Goal: Task Accomplishment & Management: Use online tool/utility

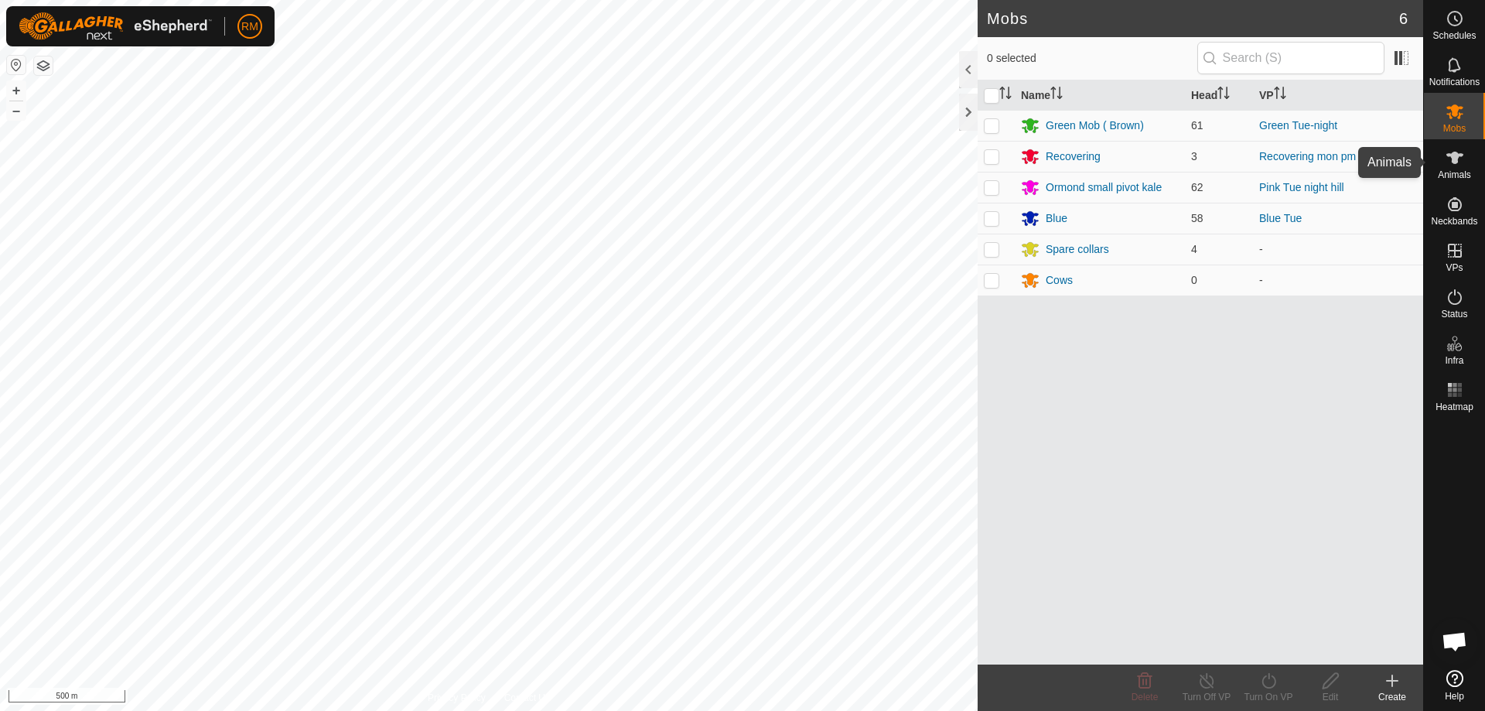
click at [1457, 159] on icon at bounding box center [1454, 158] width 17 height 12
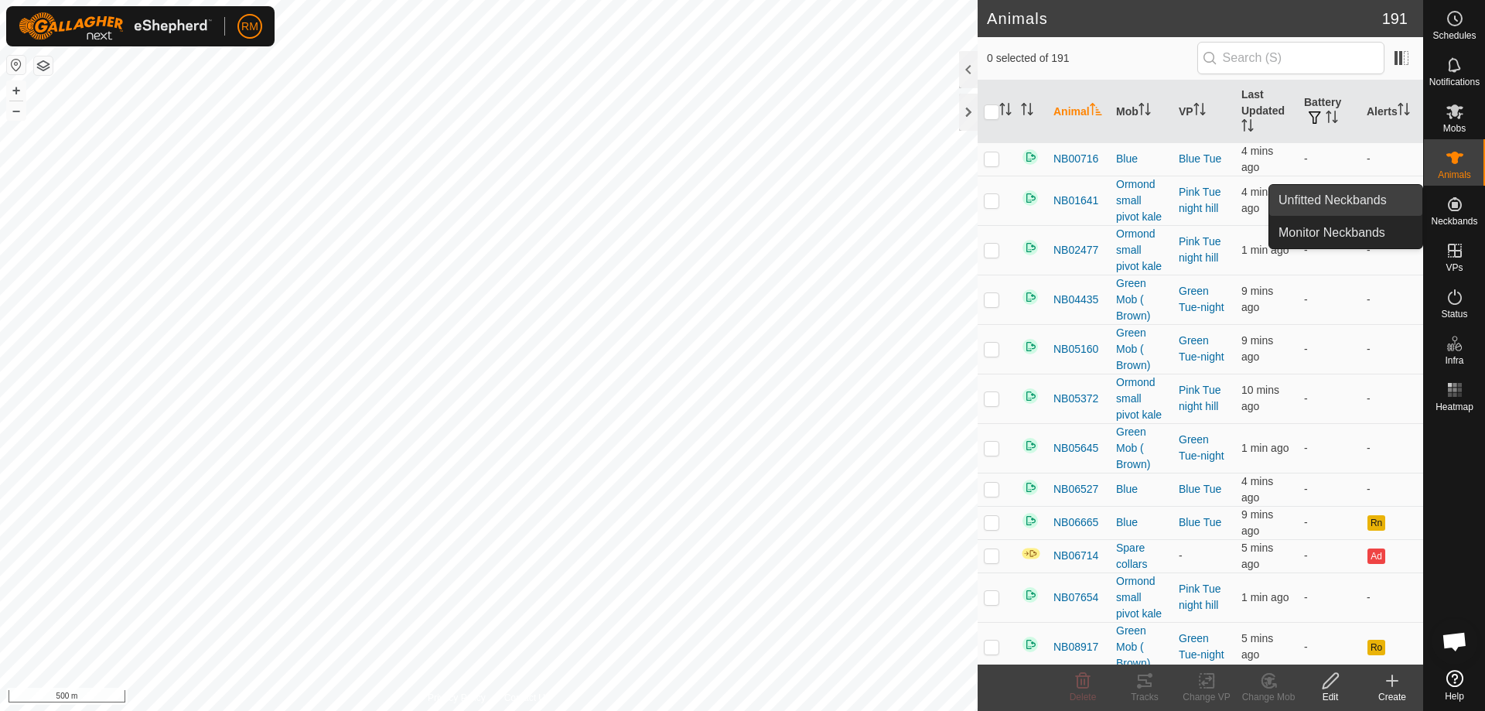
click at [1345, 196] on link "Unfitted Neckbands" at bounding box center [1345, 200] width 153 height 31
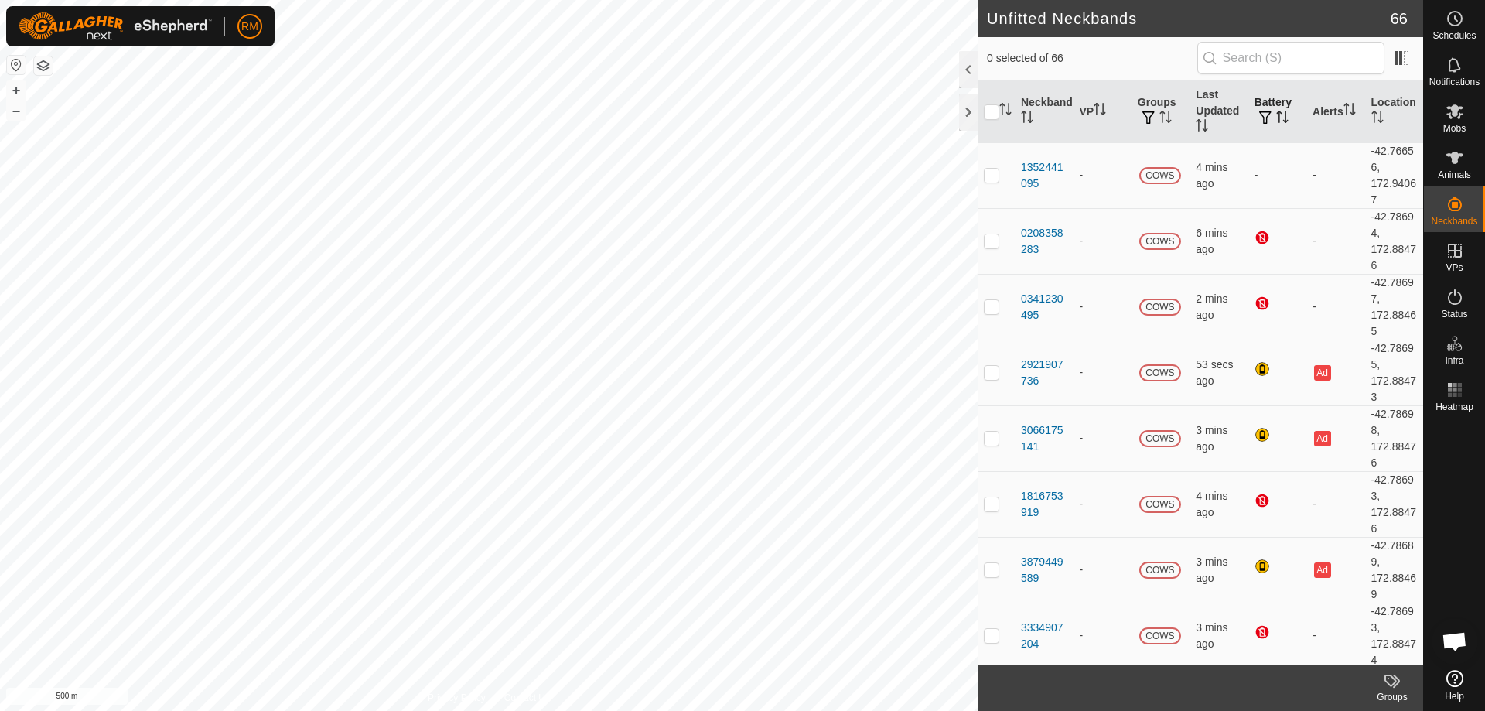
click at [1260, 111] on span "button" at bounding box center [1265, 117] width 12 height 12
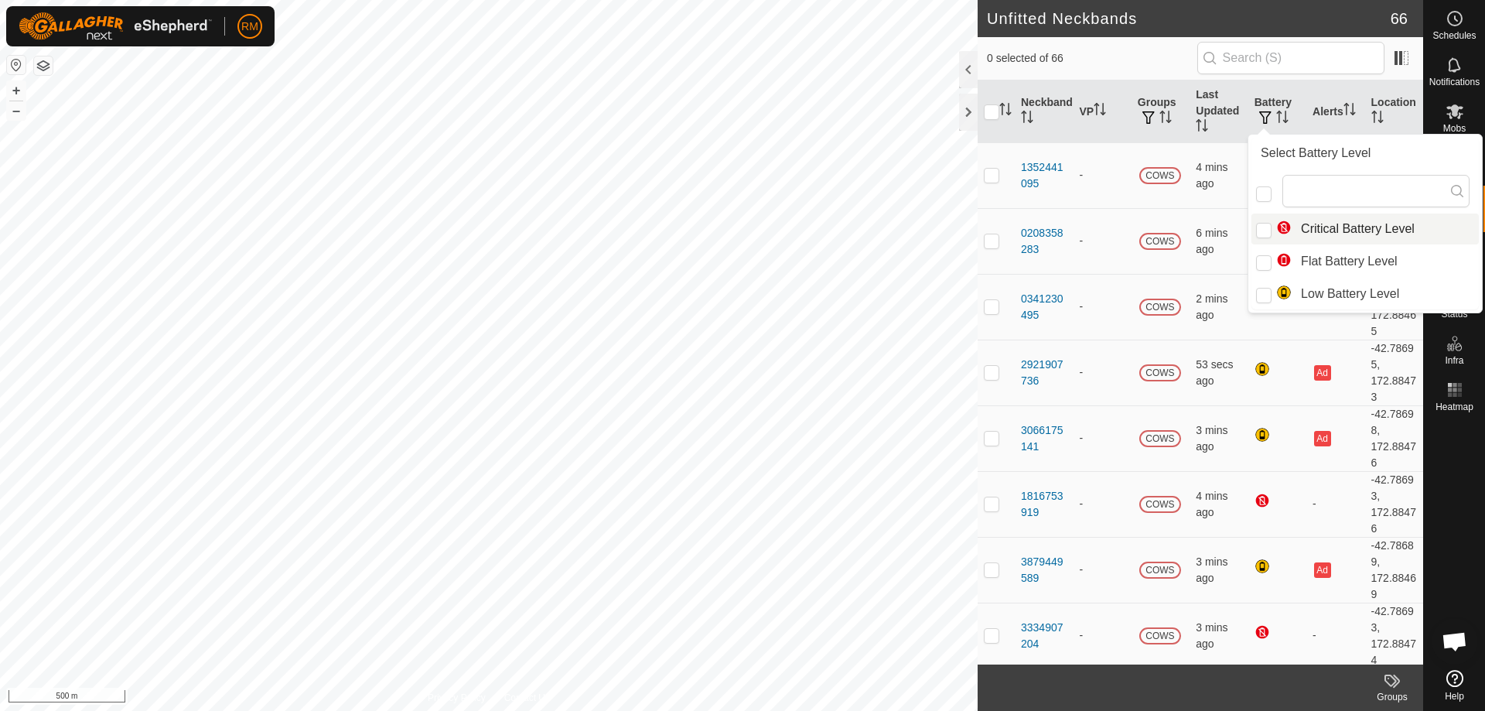
click at [1311, 228] on li "Critical Battery Level" at bounding box center [1364, 228] width 227 height 31
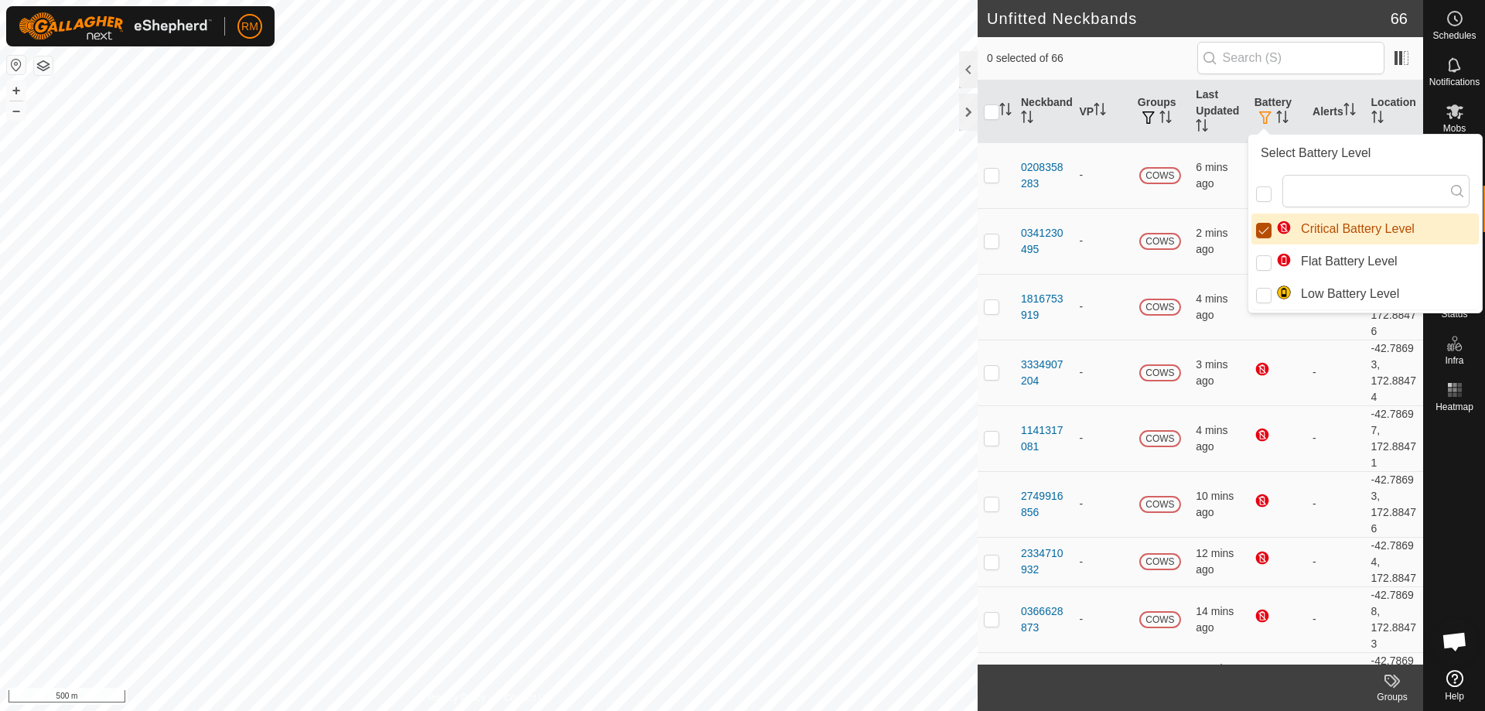
click at [1259, 224] on input "Critical Battery Level" at bounding box center [1263, 230] width 15 height 15
checkbox input "false"
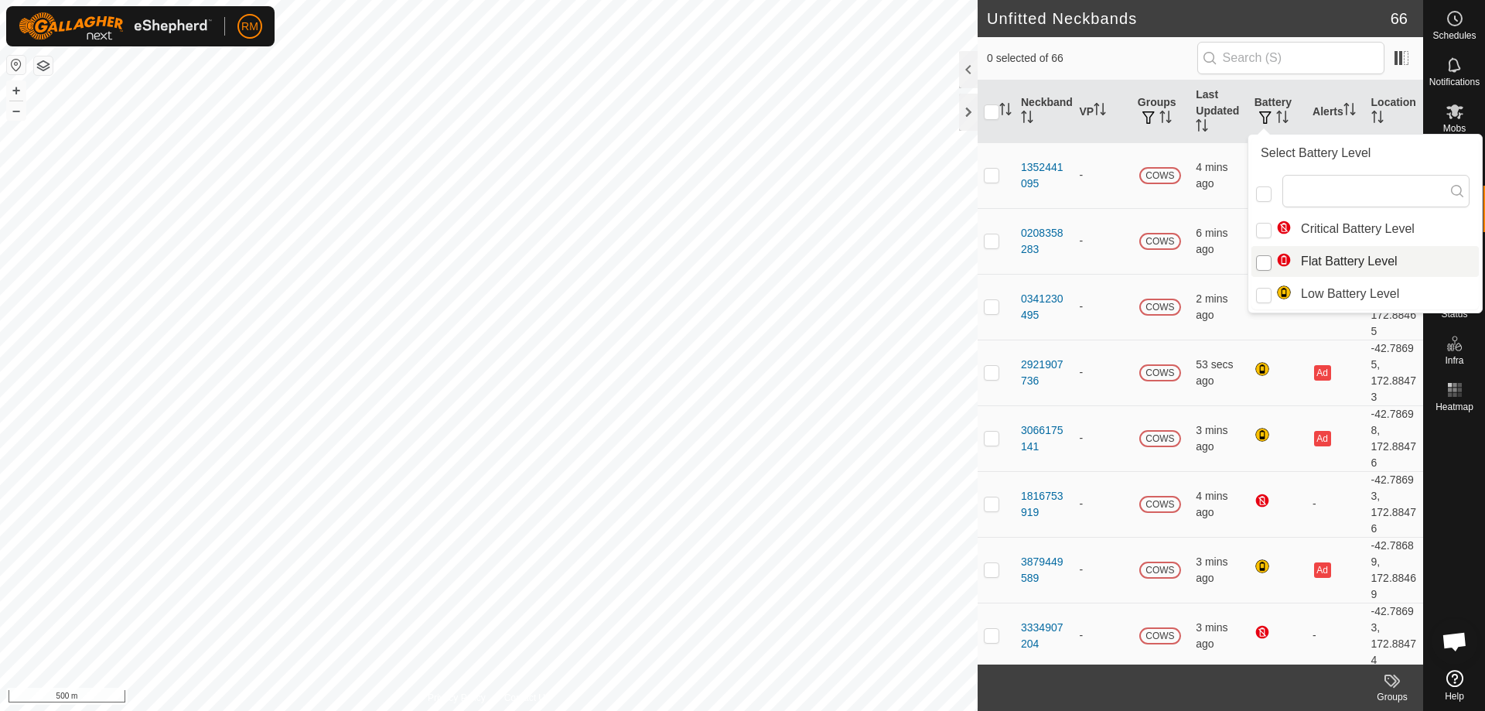
click at [1264, 257] on input "Flat Battery Level" at bounding box center [1263, 262] width 15 height 15
checkbox input "true"
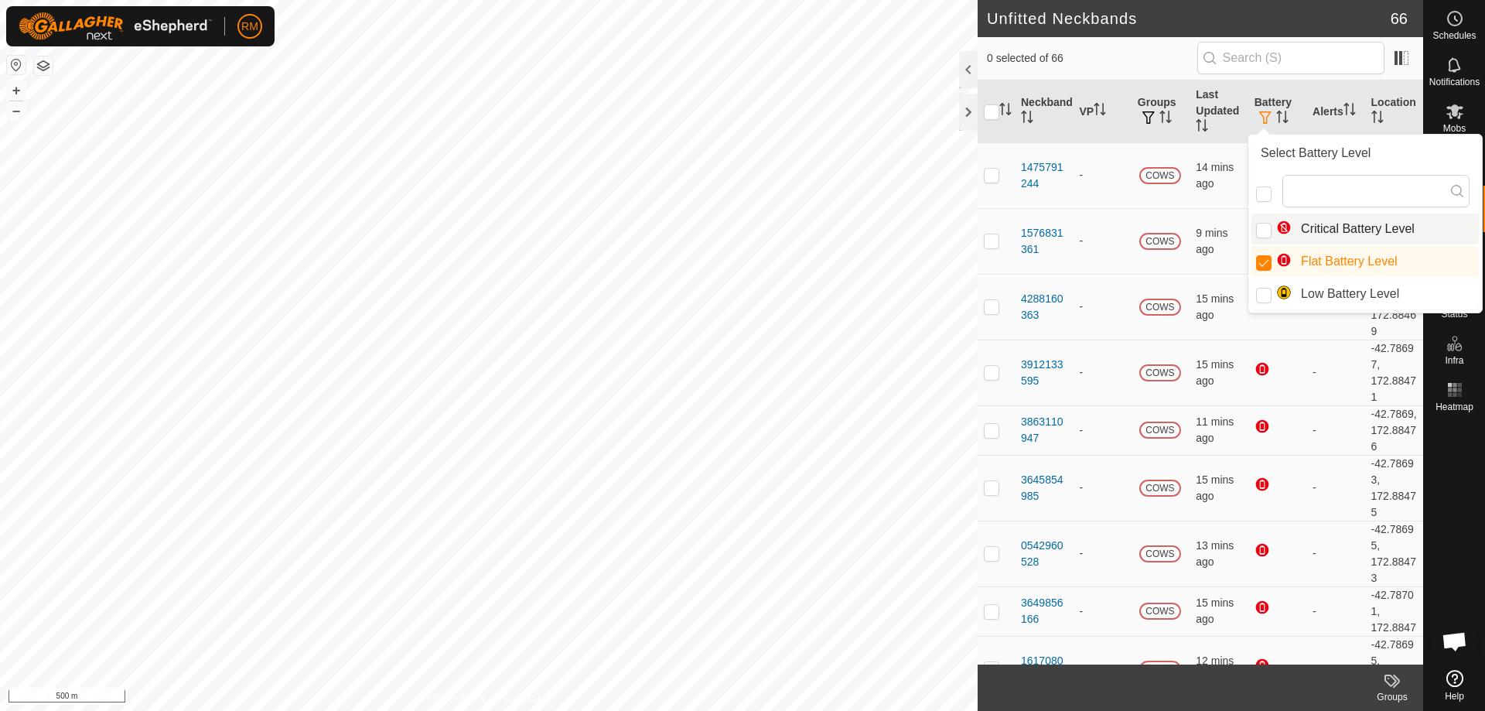
click at [1114, 54] on span "0 selected of 66" at bounding box center [1092, 58] width 210 height 16
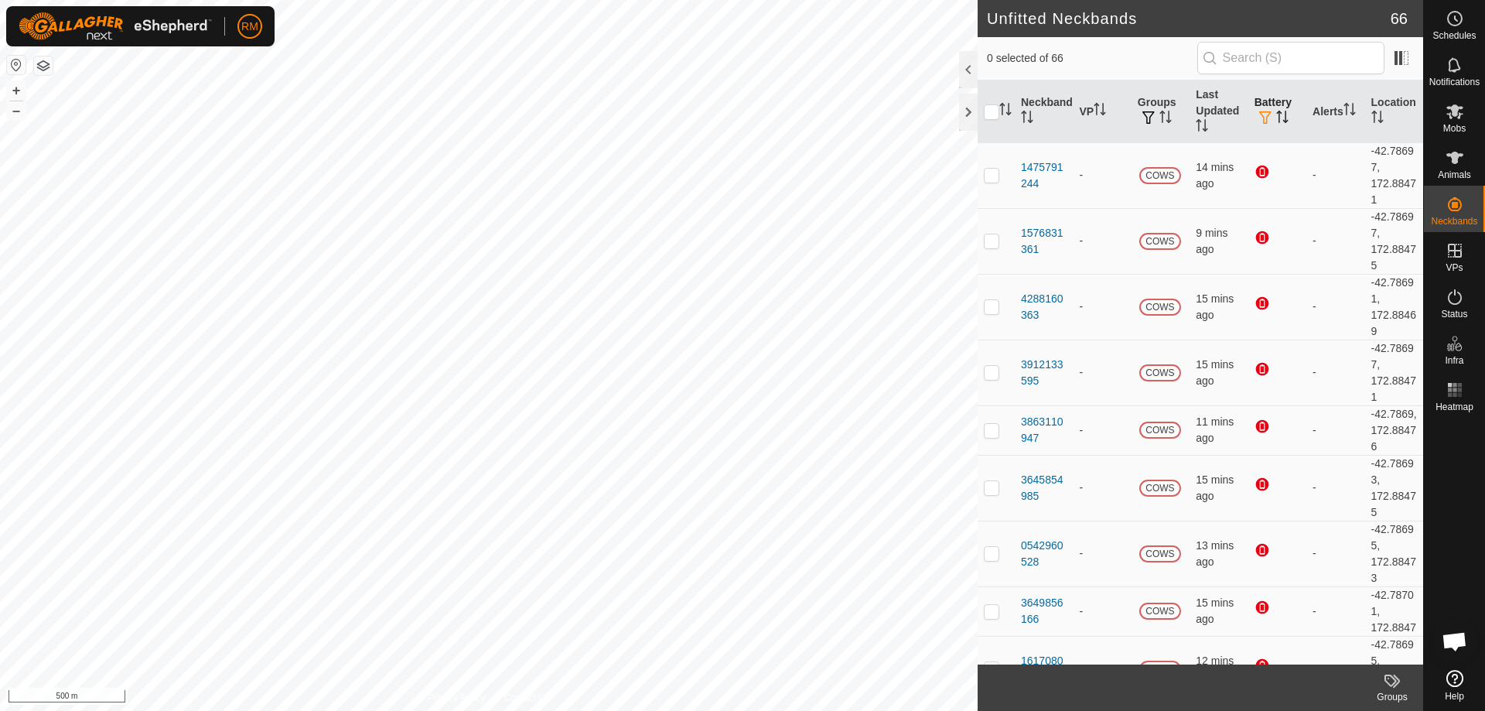
click at [1276, 111] on icon "Activate to sort" at bounding box center [1278, 112] width 5 height 3
click at [1263, 118] on span "button" at bounding box center [1265, 117] width 12 height 12
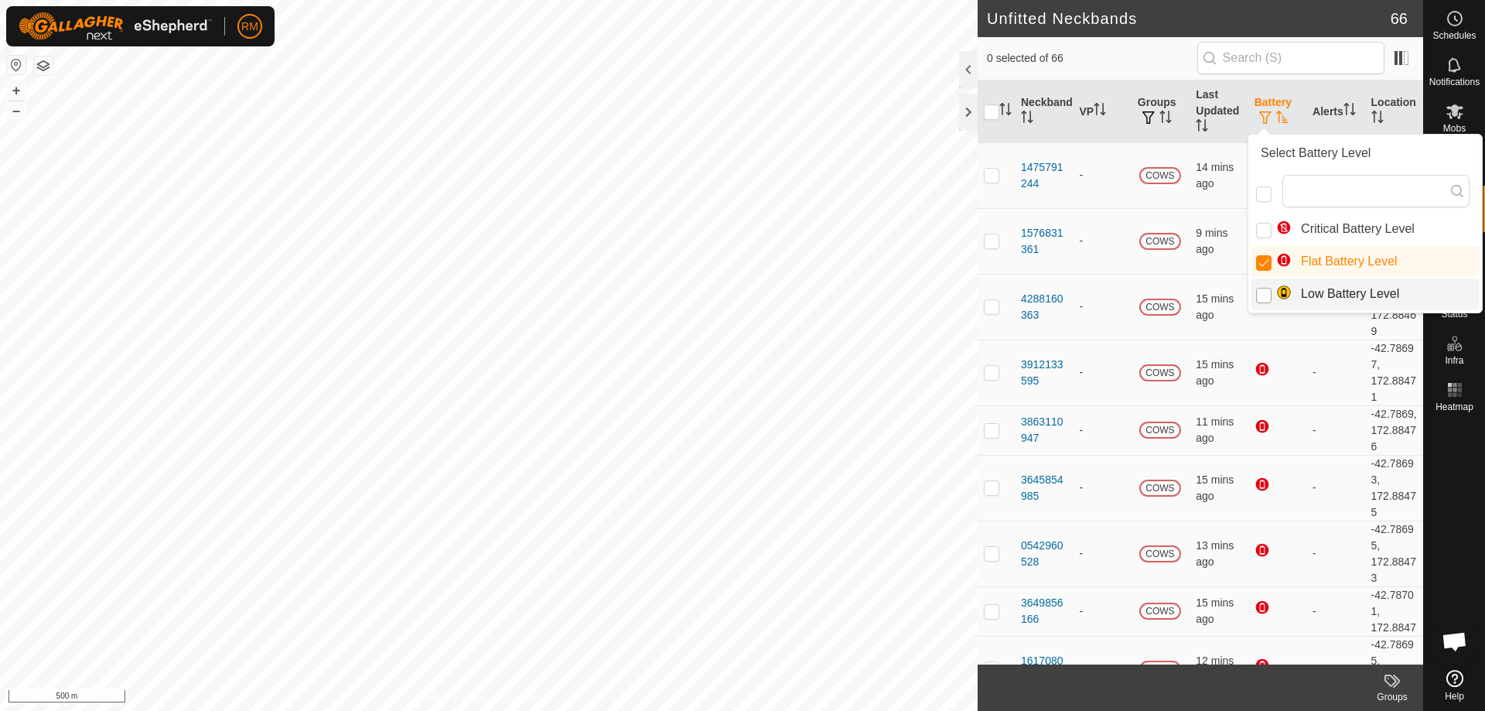
click at [1270, 291] on input "Low Battery Level" at bounding box center [1263, 295] width 15 height 15
checkbox input "true"
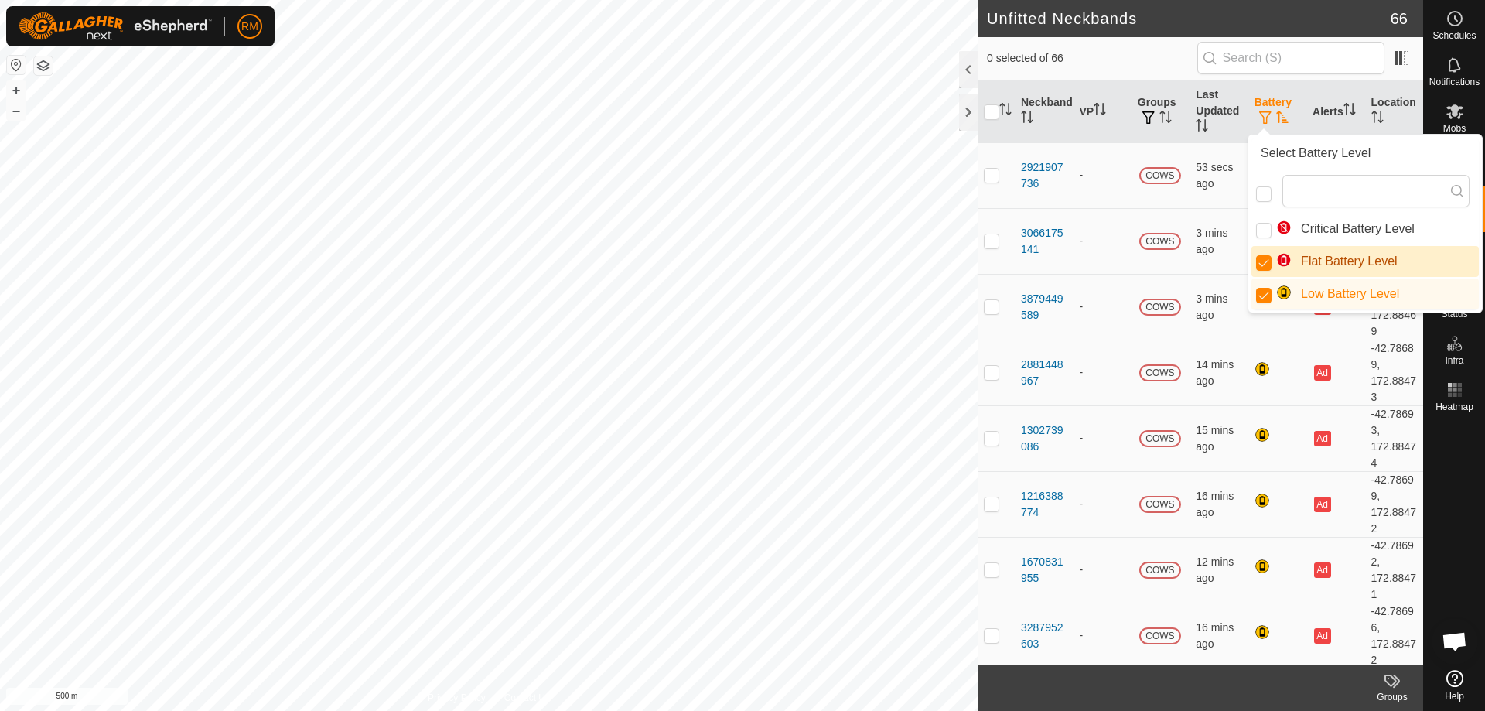
click at [1260, 249] on li "Flat Battery Level" at bounding box center [1364, 261] width 227 height 31
checkbox input "false"
click at [1163, 53] on span "0 selected of 66" at bounding box center [1092, 58] width 210 height 16
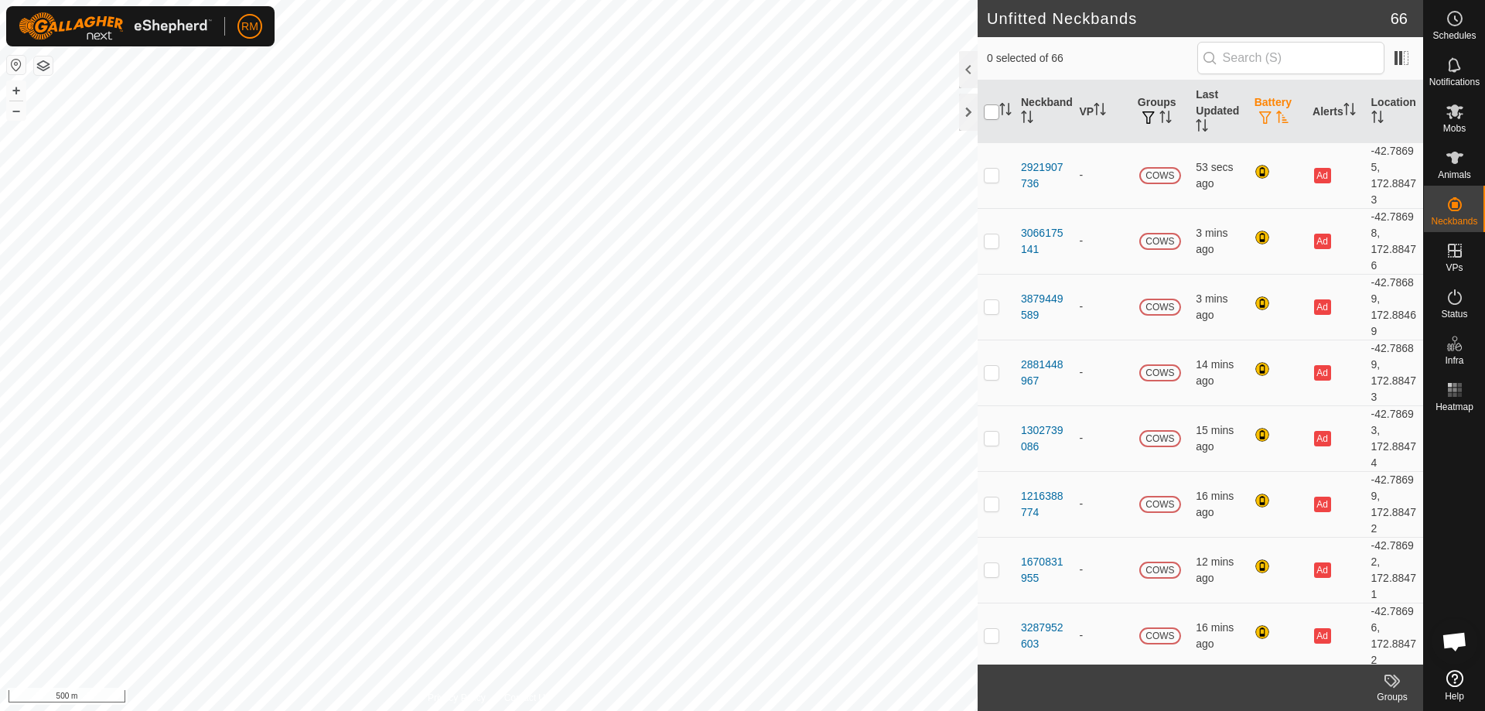
click at [990, 115] on input "checkbox" at bounding box center [991, 111] width 15 height 15
checkbox input "true"
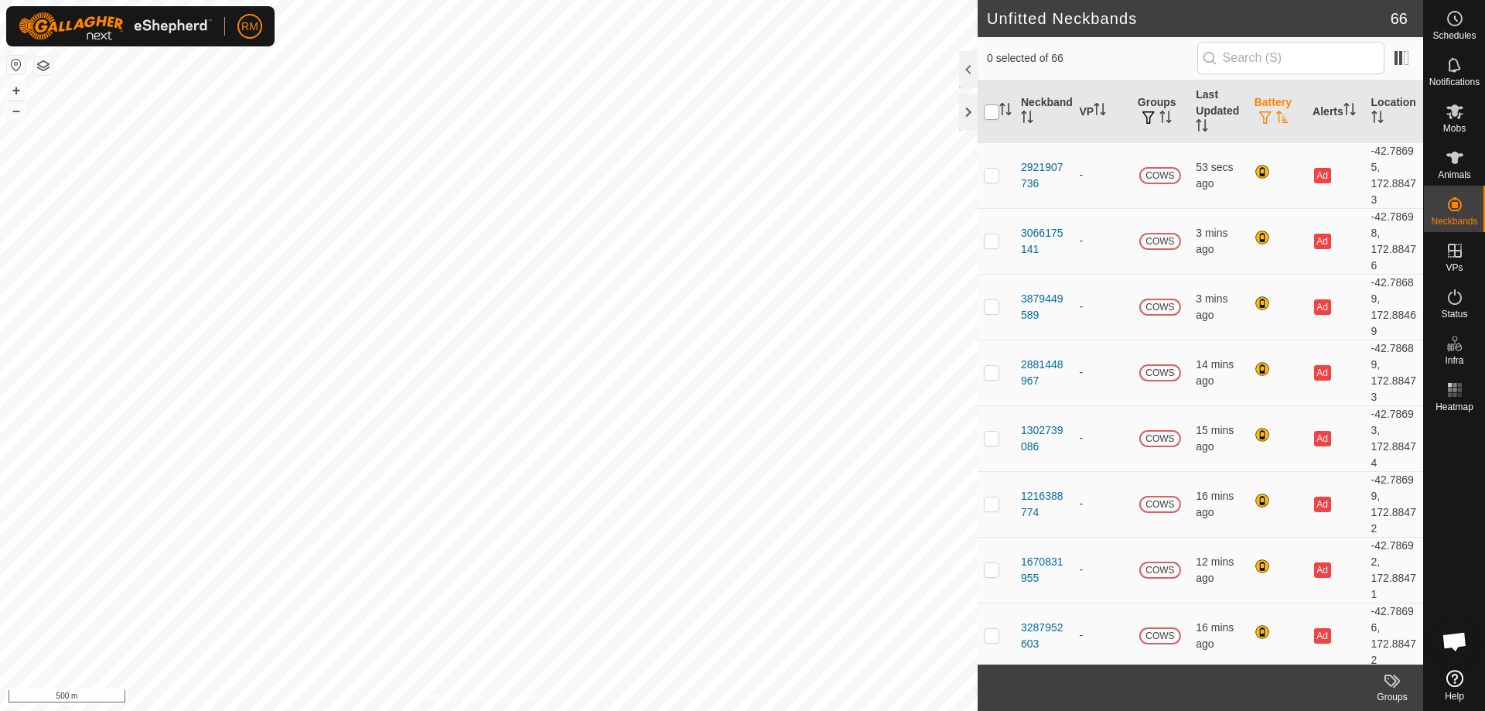
checkbox input "true"
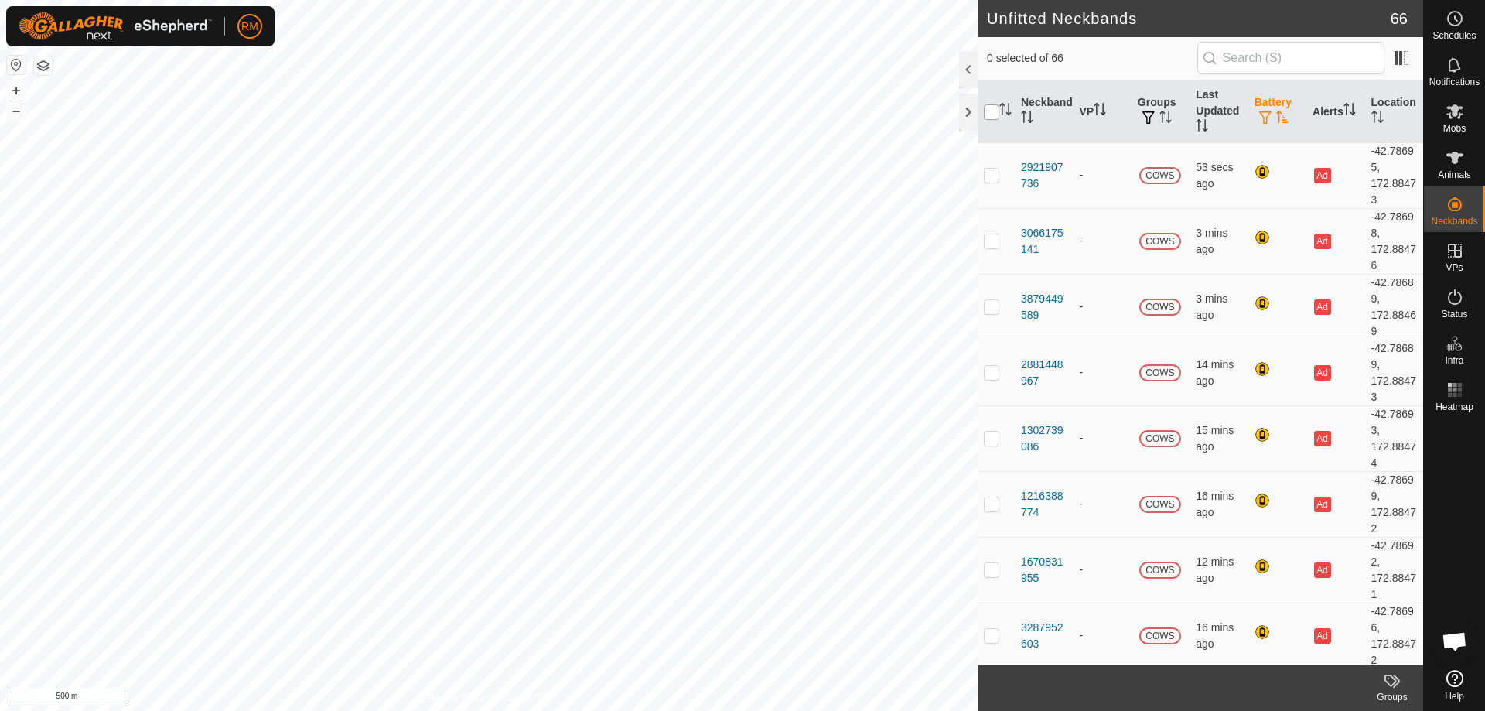
checkbox input "true"
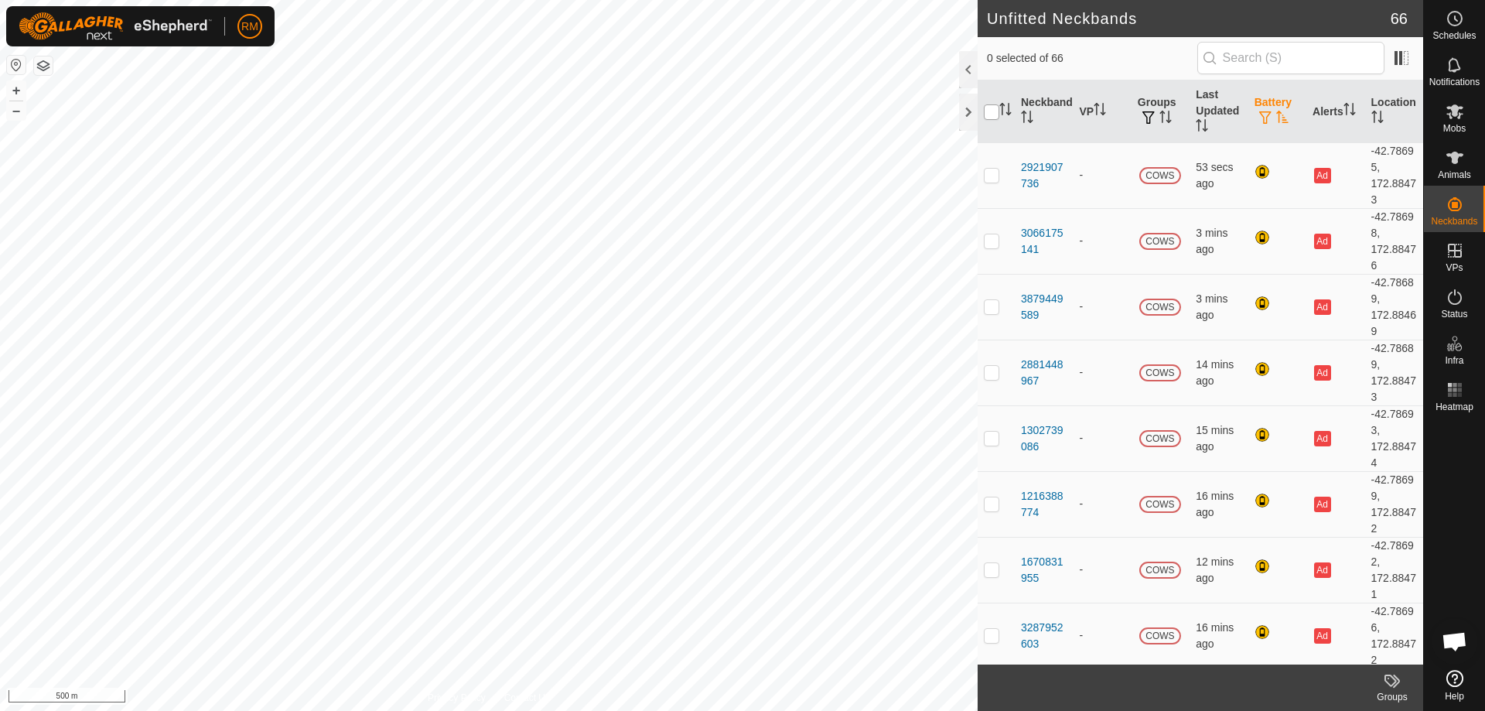
checkbox input "true"
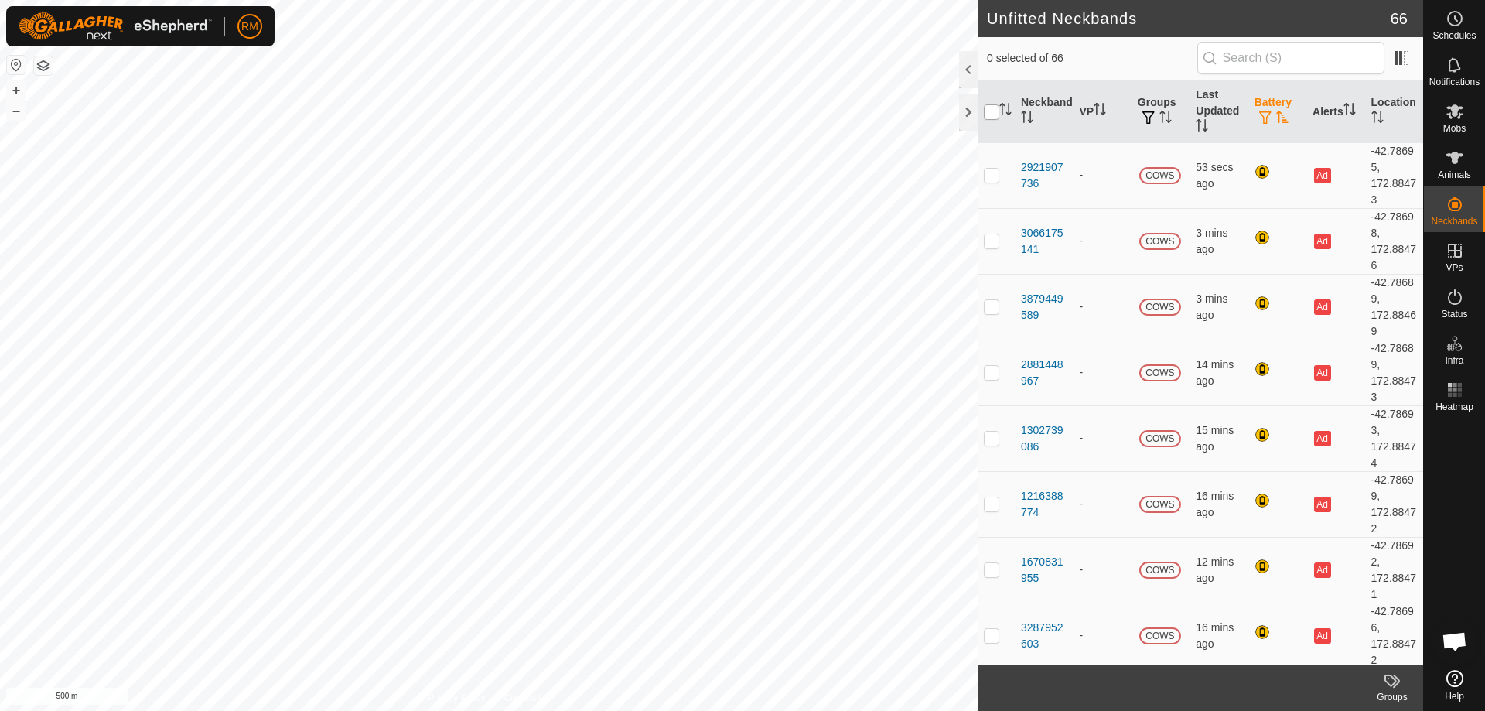
checkbox input "true"
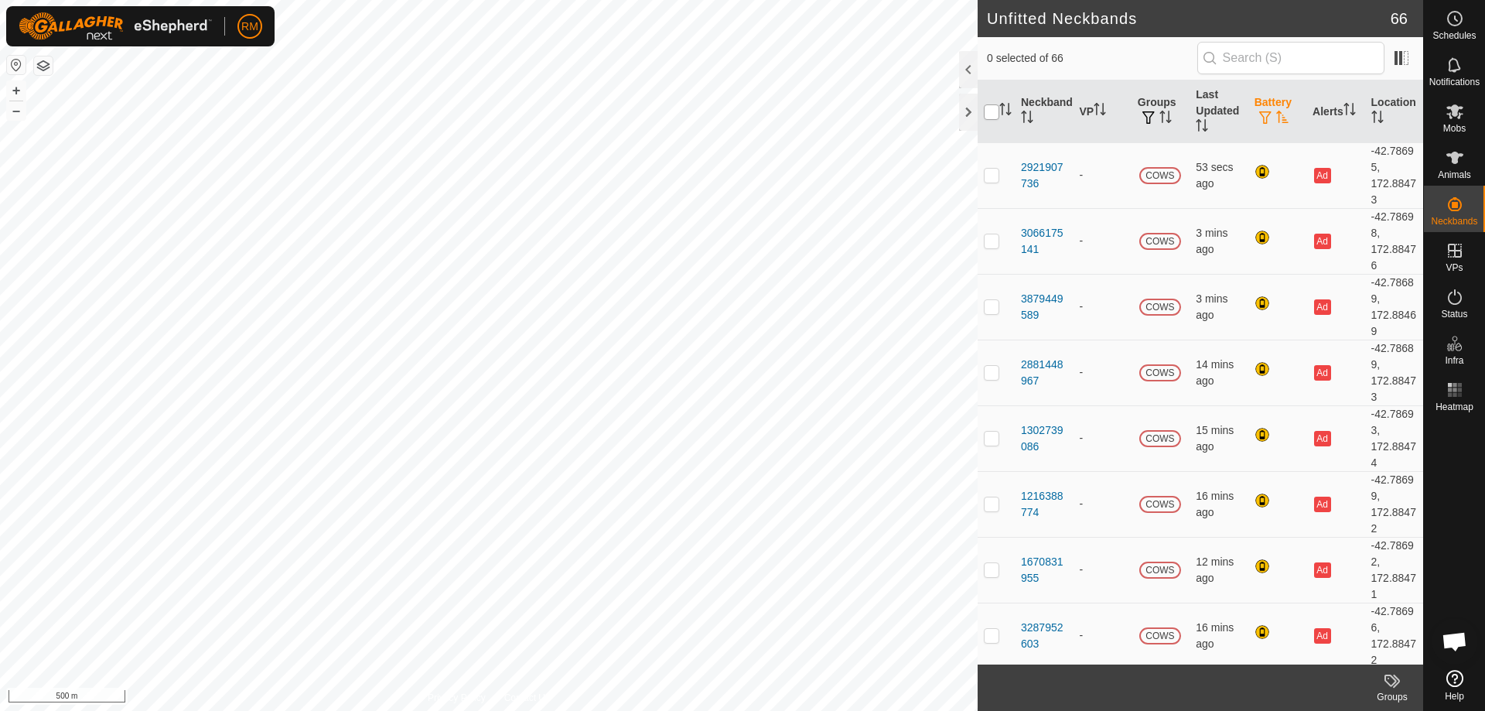
checkbox input "true"
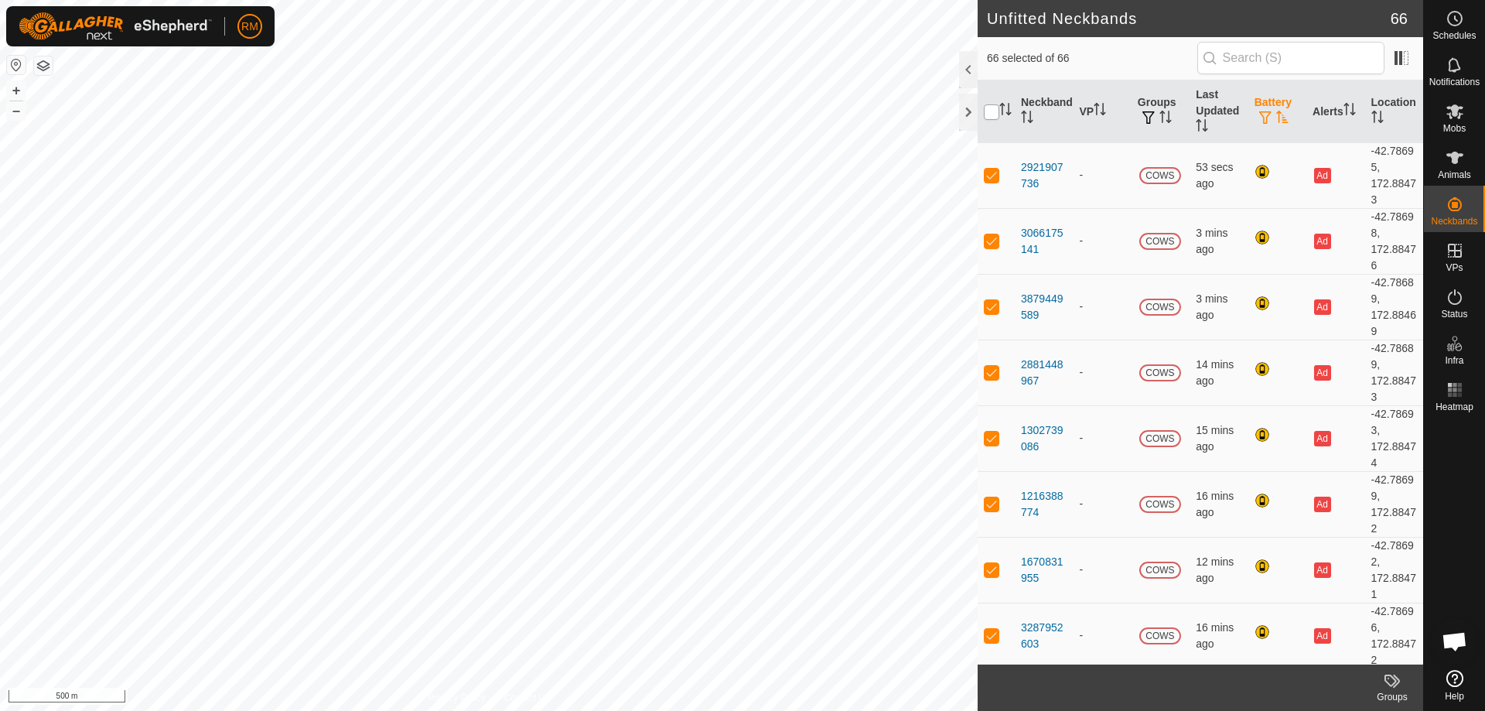
click at [990, 114] on input "checkbox" at bounding box center [991, 111] width 15 height 15
click at [990, 116] on input "checkbox" at bounding box center [991, 111] width 15 height 15
click at [991, 111] on input "checkbox" at bounding box center [991, 111] width 15 height 15
checkbox input "true"
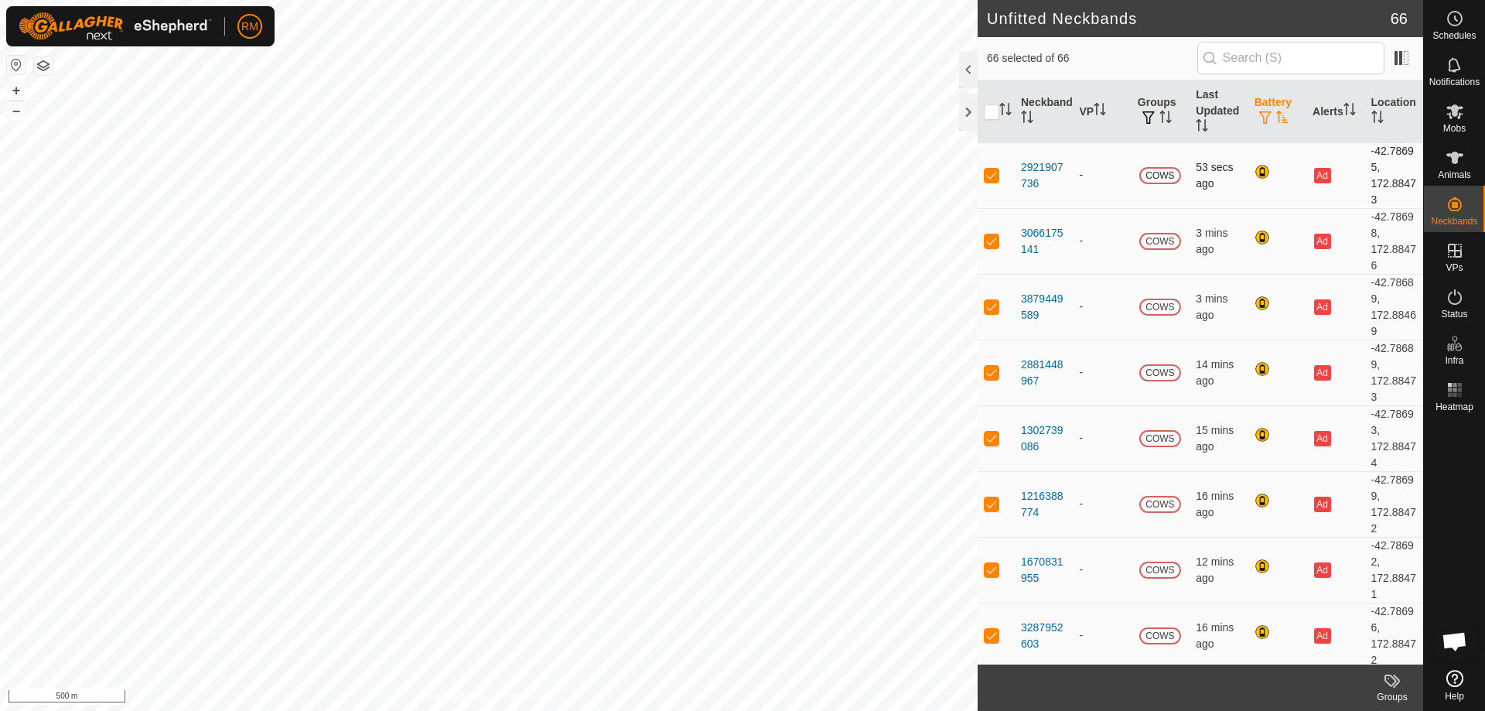
click at [993, 175] on p-checkbox at bounding box center [991, 175] width 15 height 12
checkbox input "false"
click at [988, 237] on p-checkbox at bounding box center [991, 240] width 15 height 12
checkbox input "false"
click at [1262, 117] on span "button" at bounding box center [1265, 117] width 12 height 12
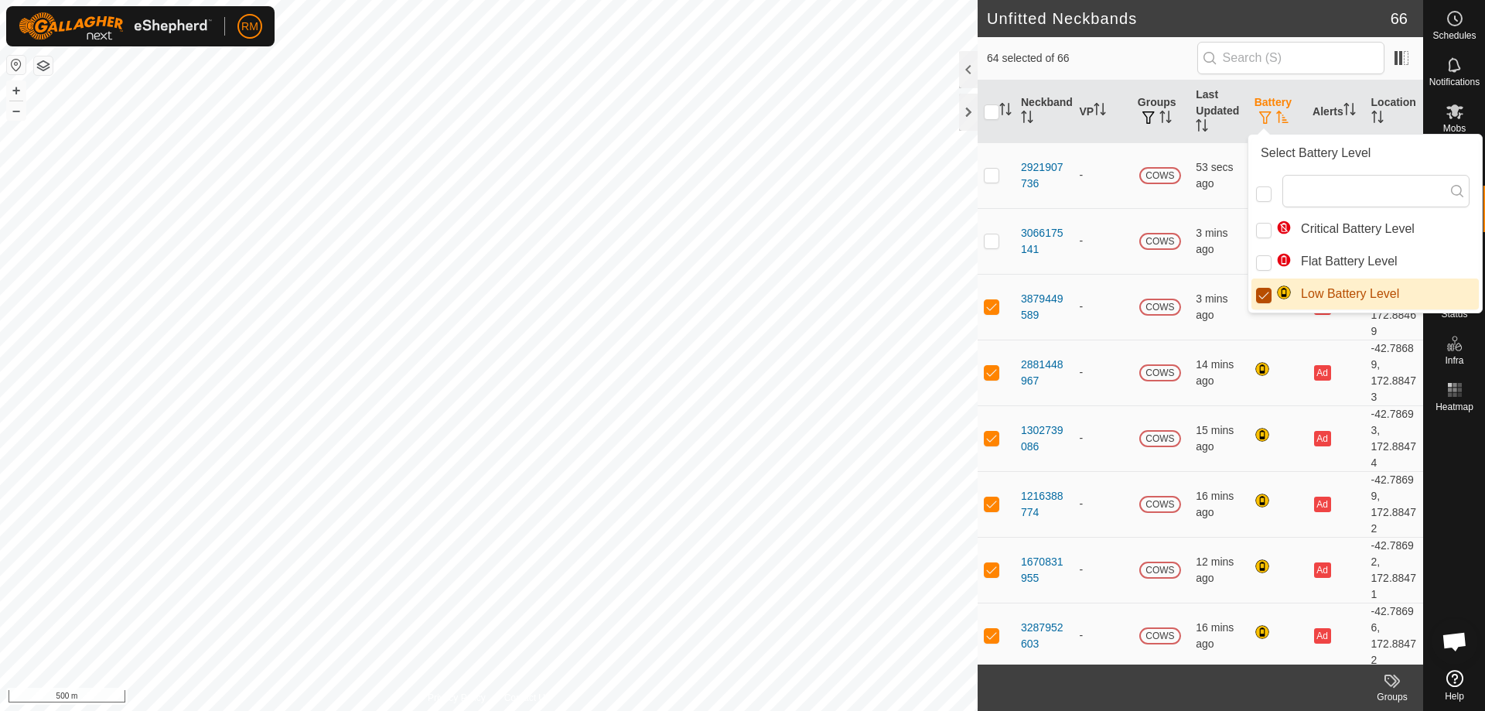
click at [1261, 294] on input "Low Battery Level" at bounding box center [1263, 295] width 15 height 15
checkbox input "false"
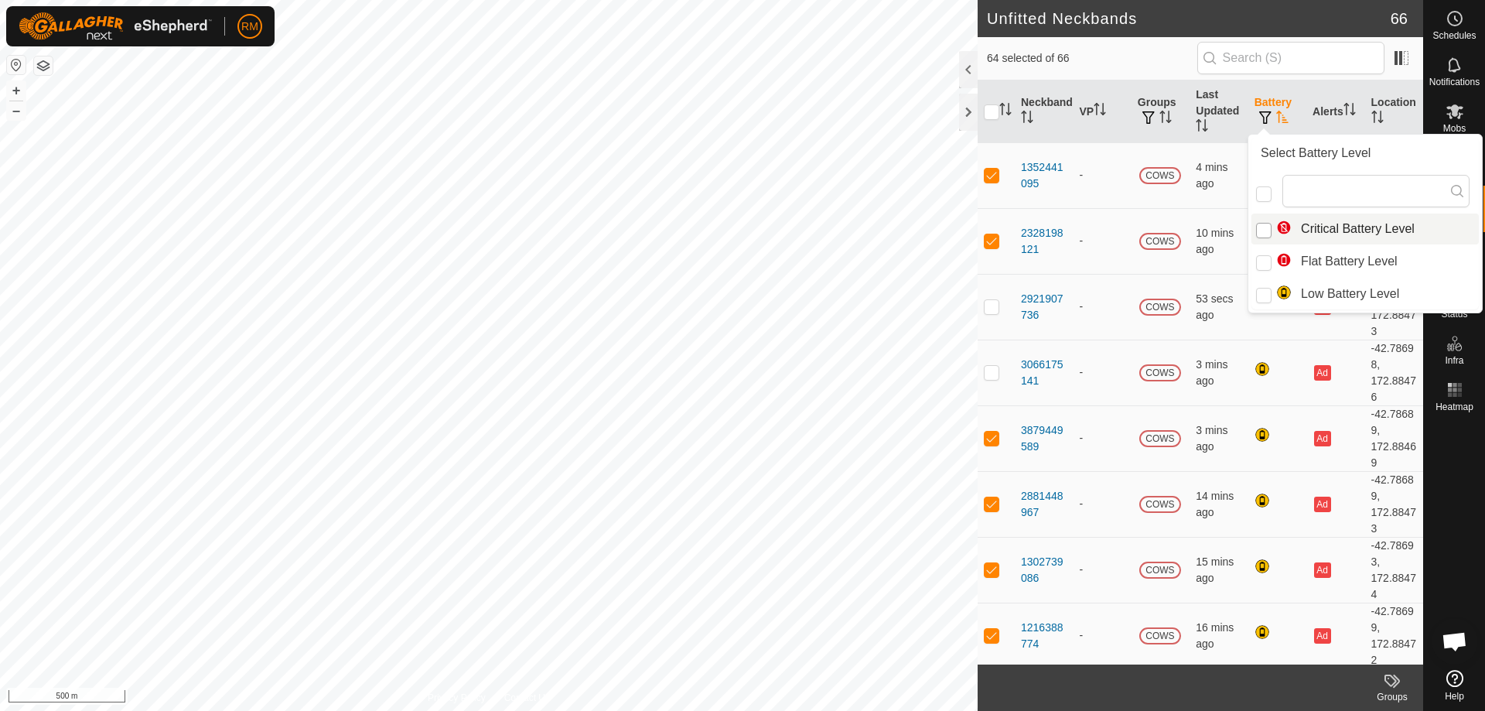
click at [1264, 228] on input "Critical Battery Level" at bounding box center [1263, 230] width 15 height 15
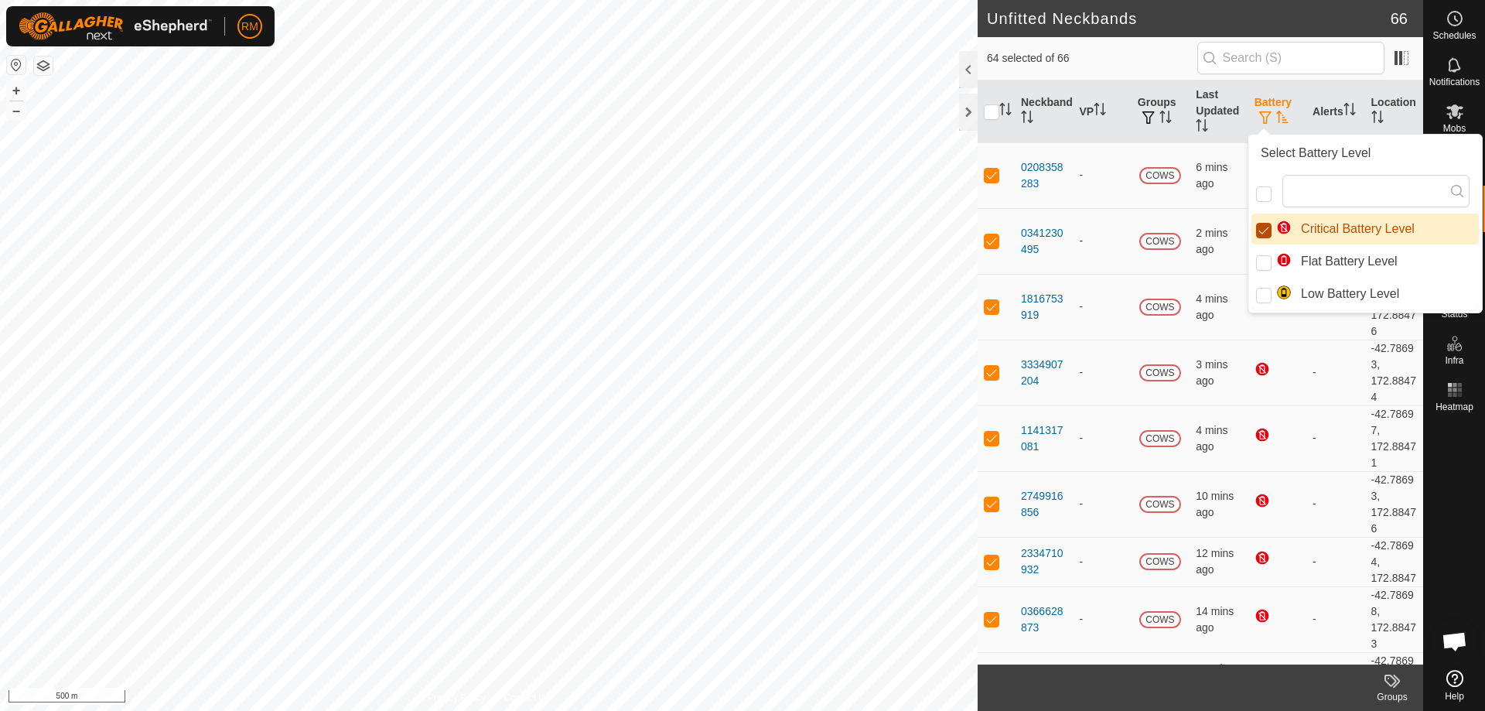
click at [1263, 231] on input "Critical Battery Level" at bounding box center [1263, 230] width 15 height 15
checkbox input "false"
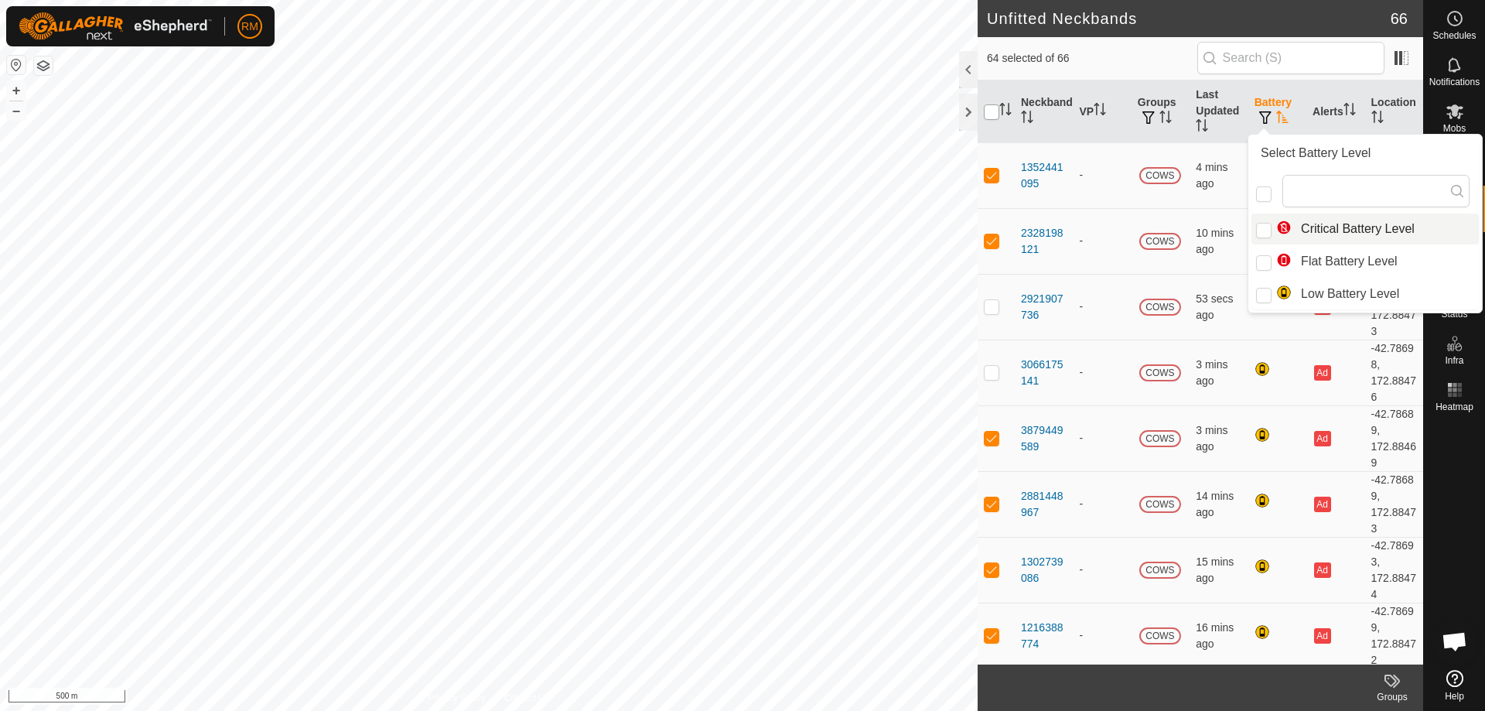
click at [985, 111] on input "checkbox" at bounding box center [991, 111] width 15 height 15
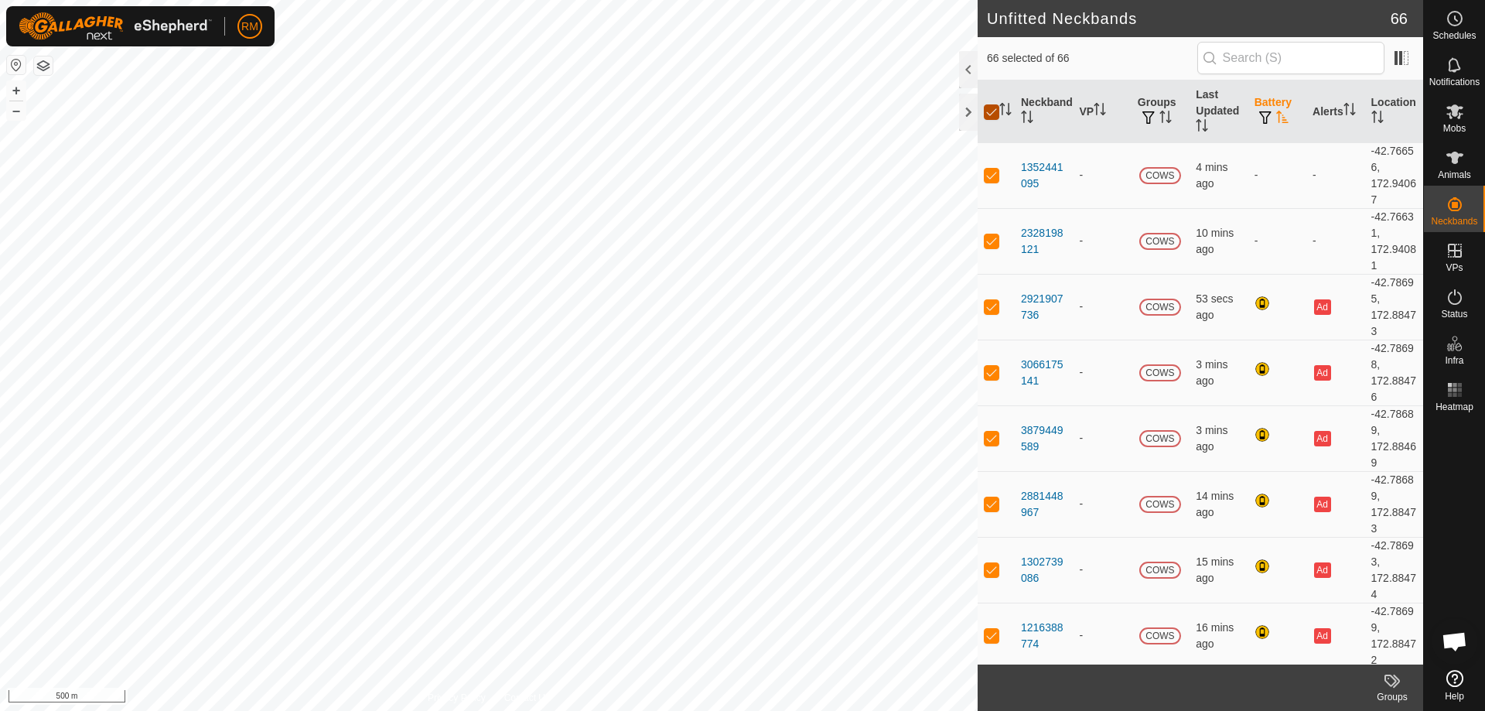
checkbox input "true"
click at [989, 111] on input "checkbox" at bounding box center [991, 111] width 15 height 15
checkbox input "false"
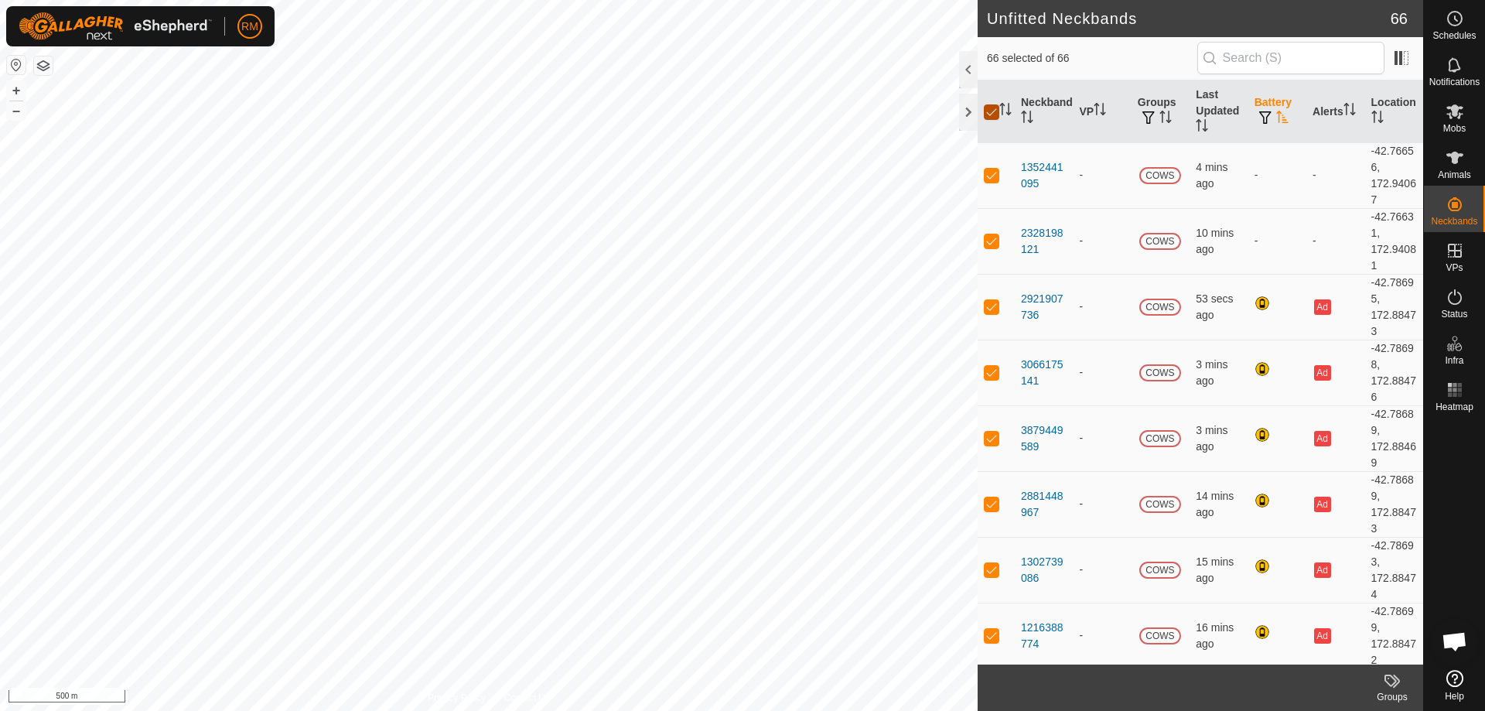
checkbox input "false"
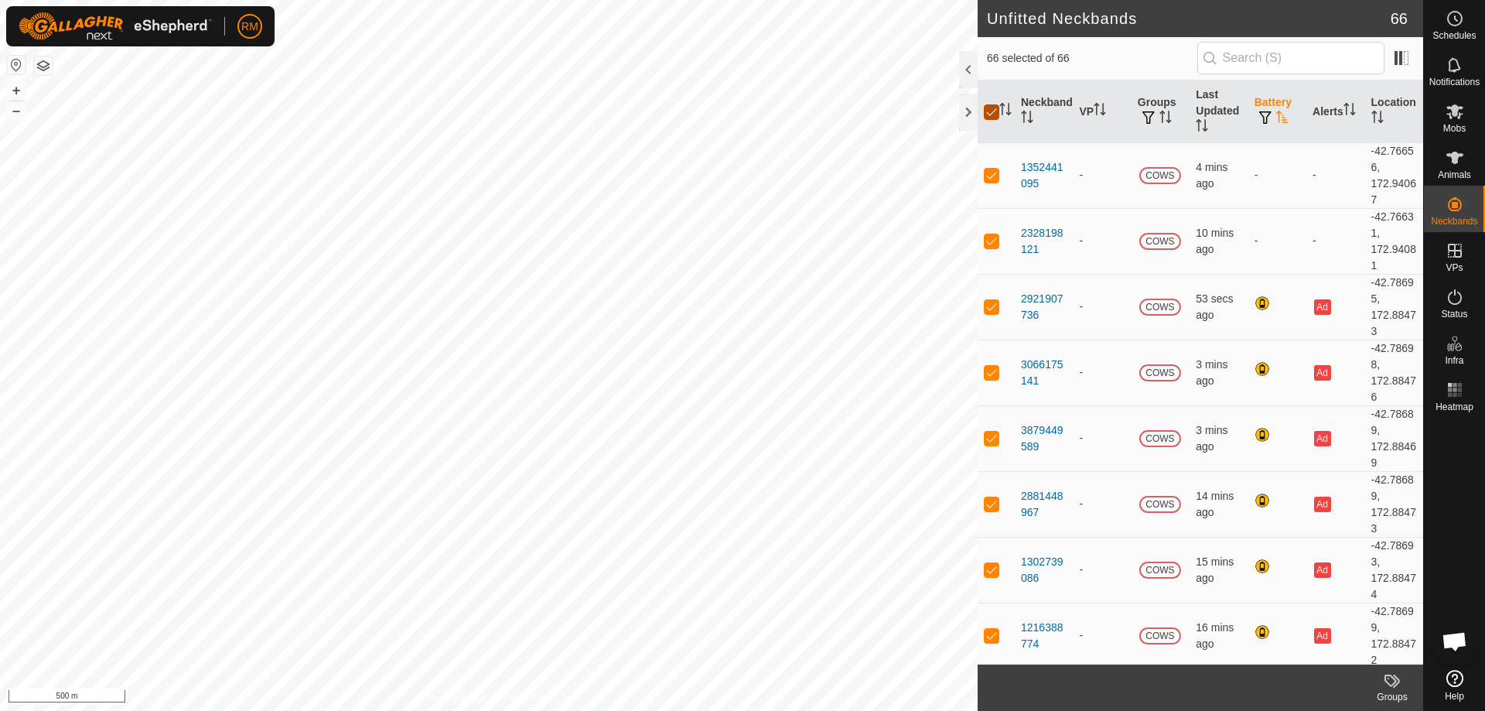
checkbox input "false"
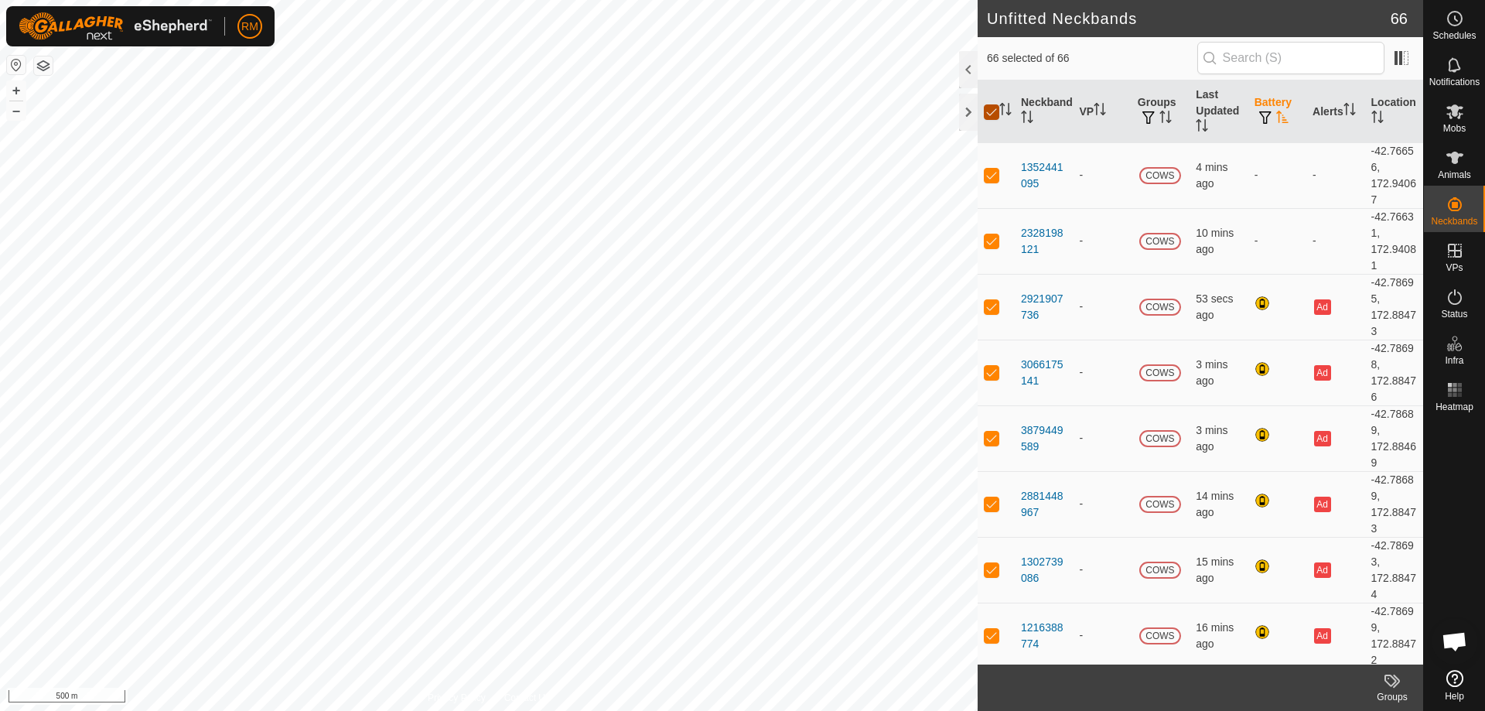
checkbox input "false"
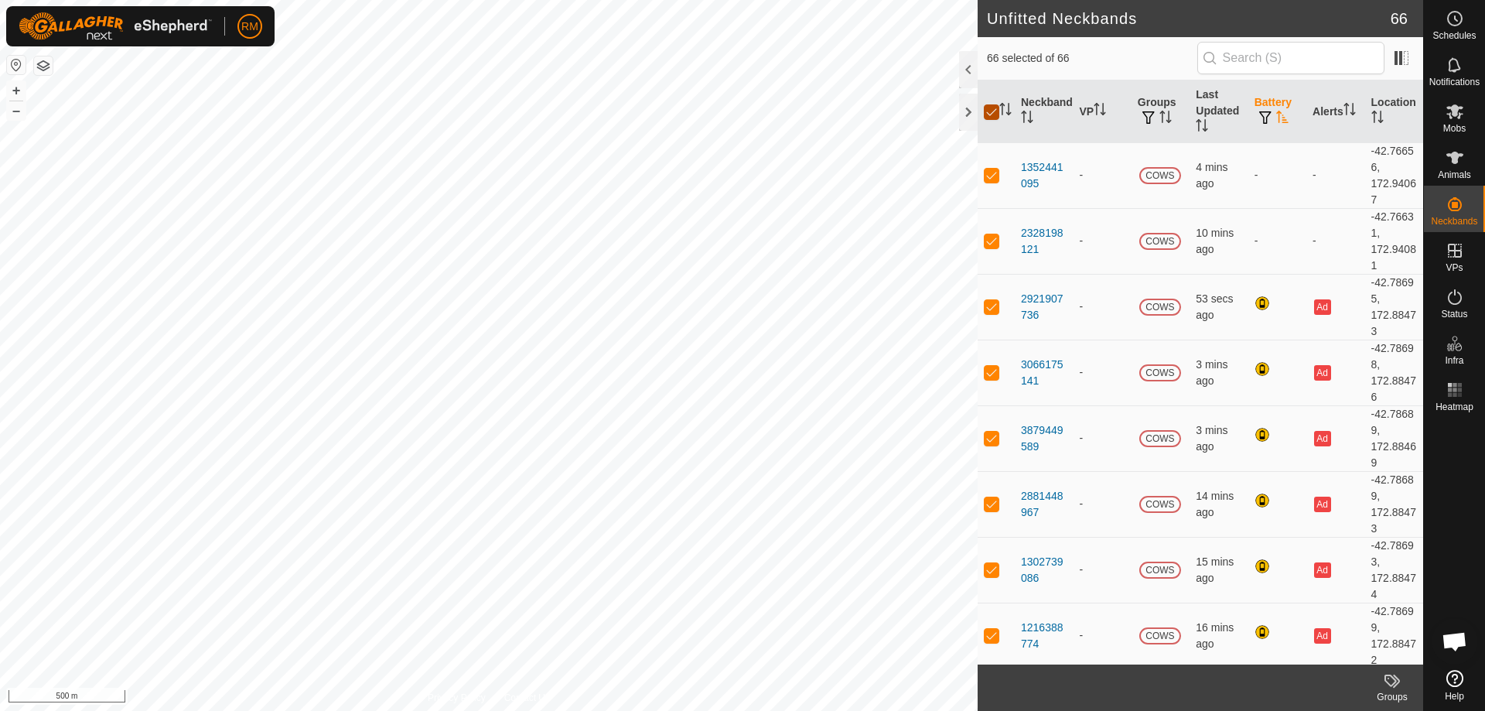
checkbox input "false"
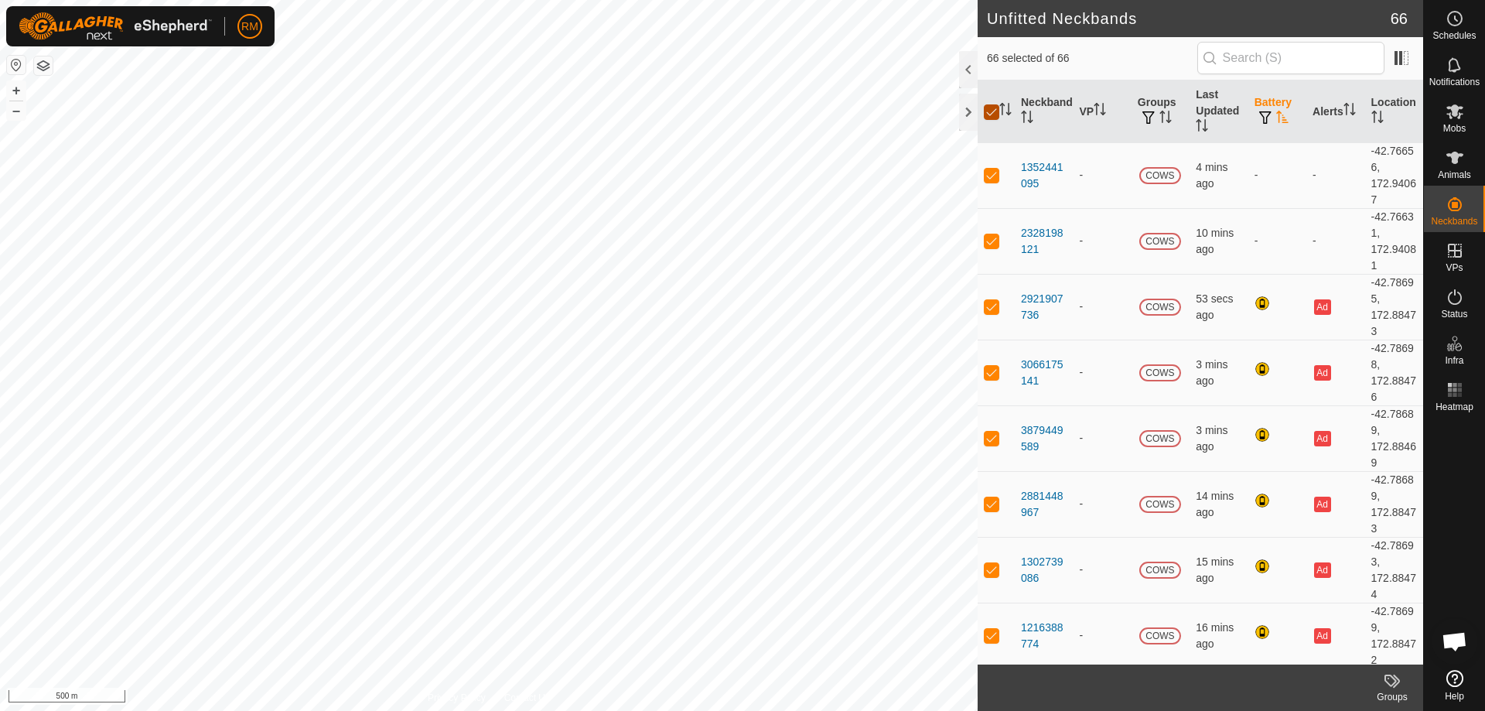
checkbox input "false"
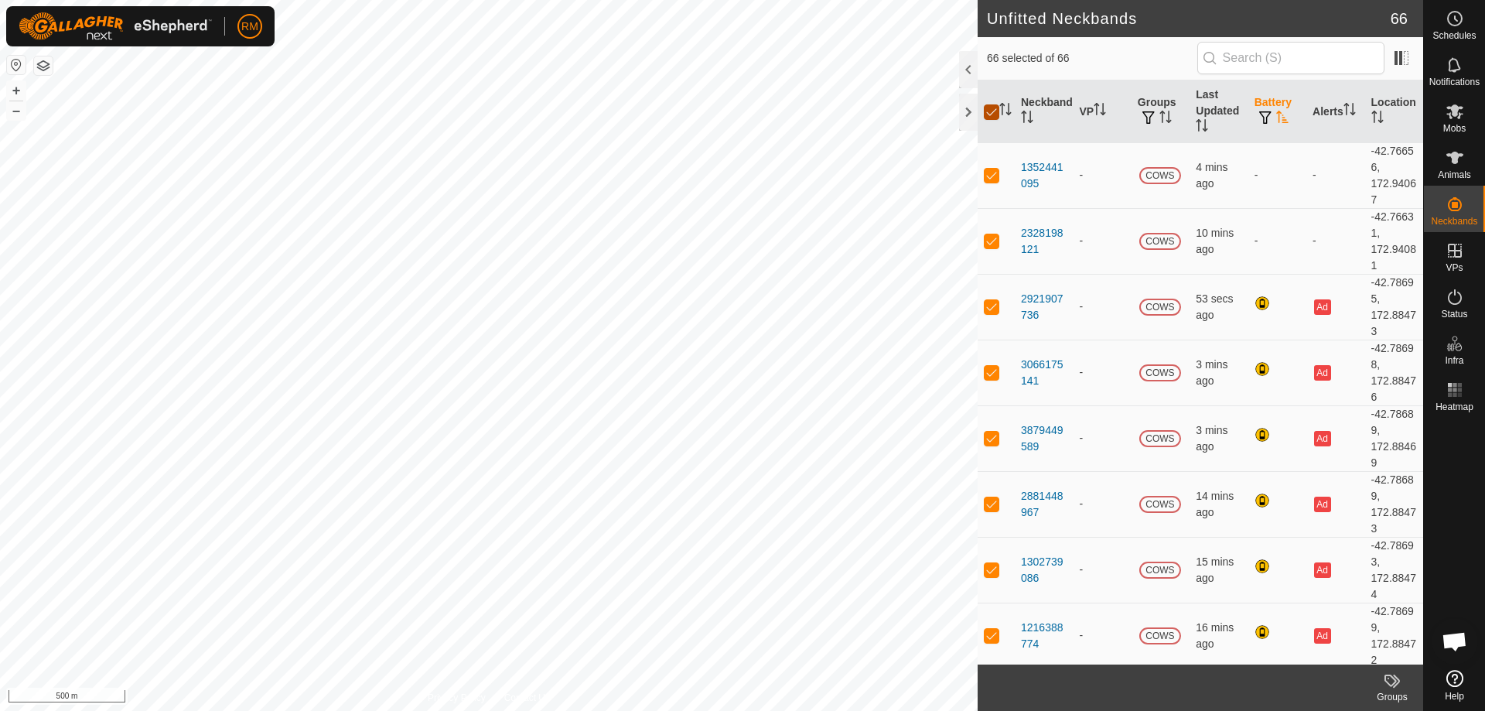
checkbox input "false"
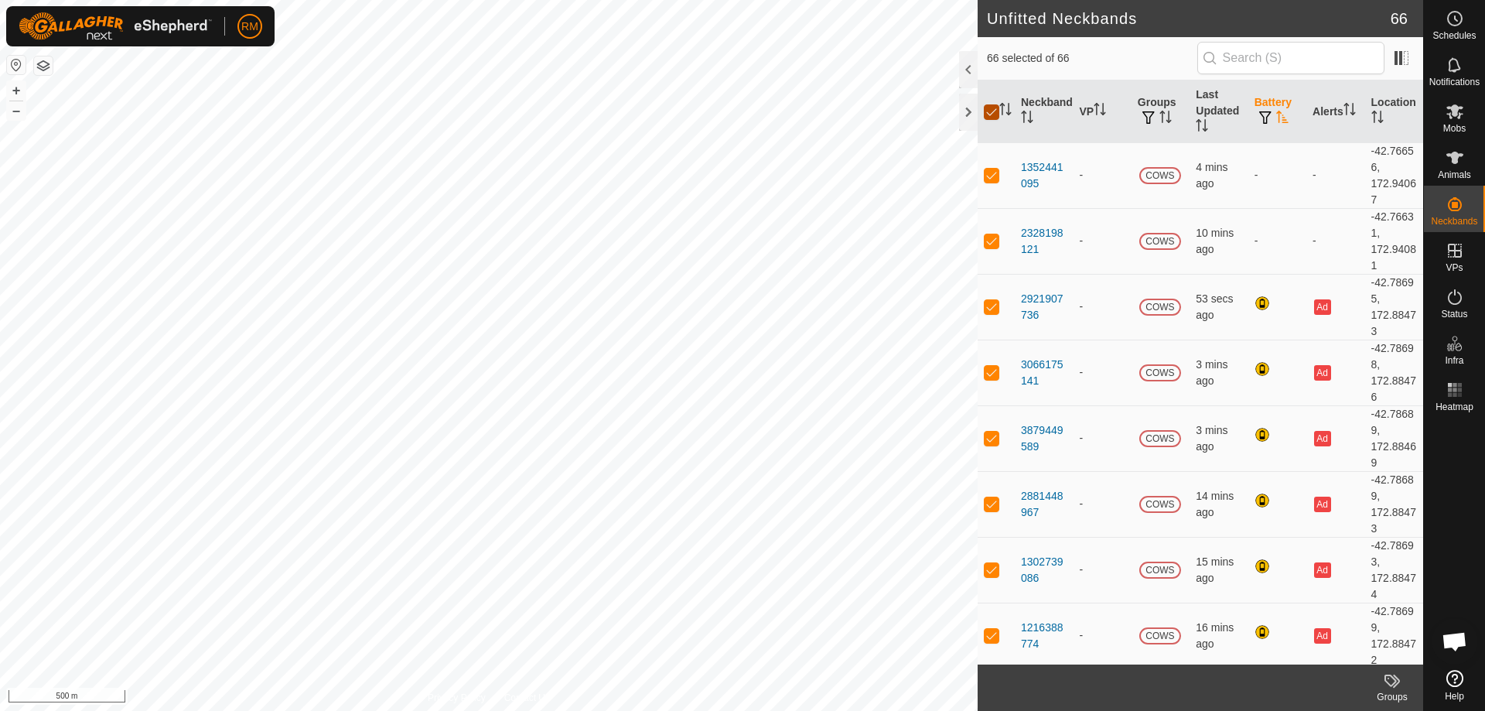
checkbox input "false"
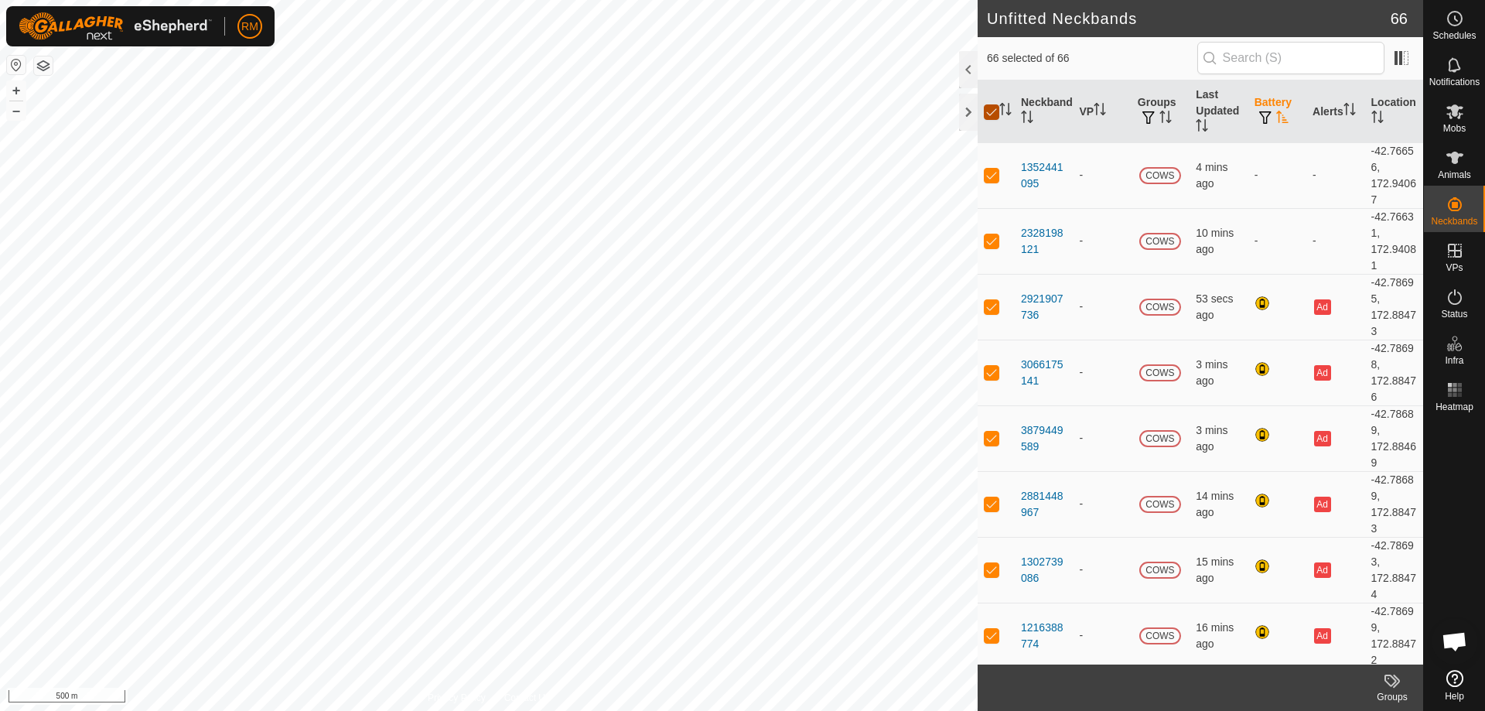
checkbox input "false"
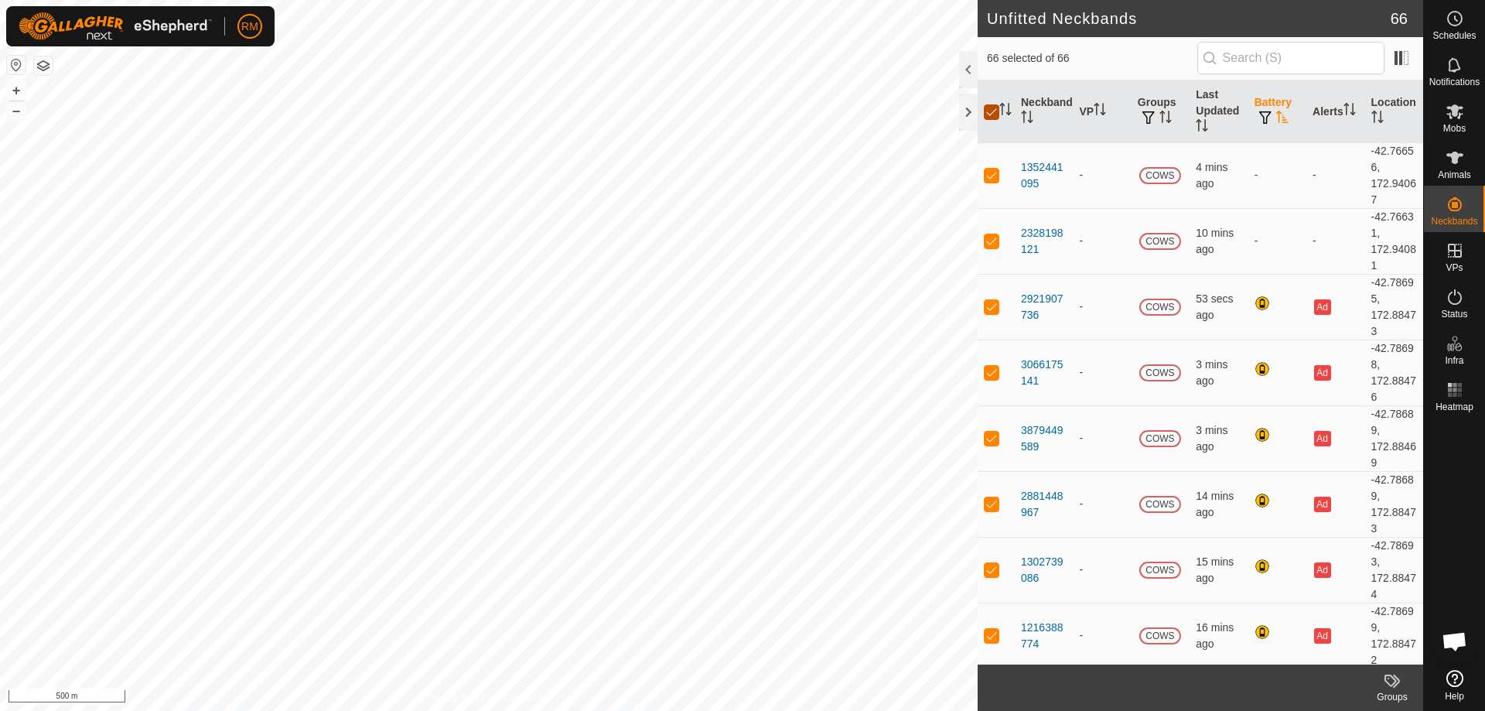
checkbox input "false"
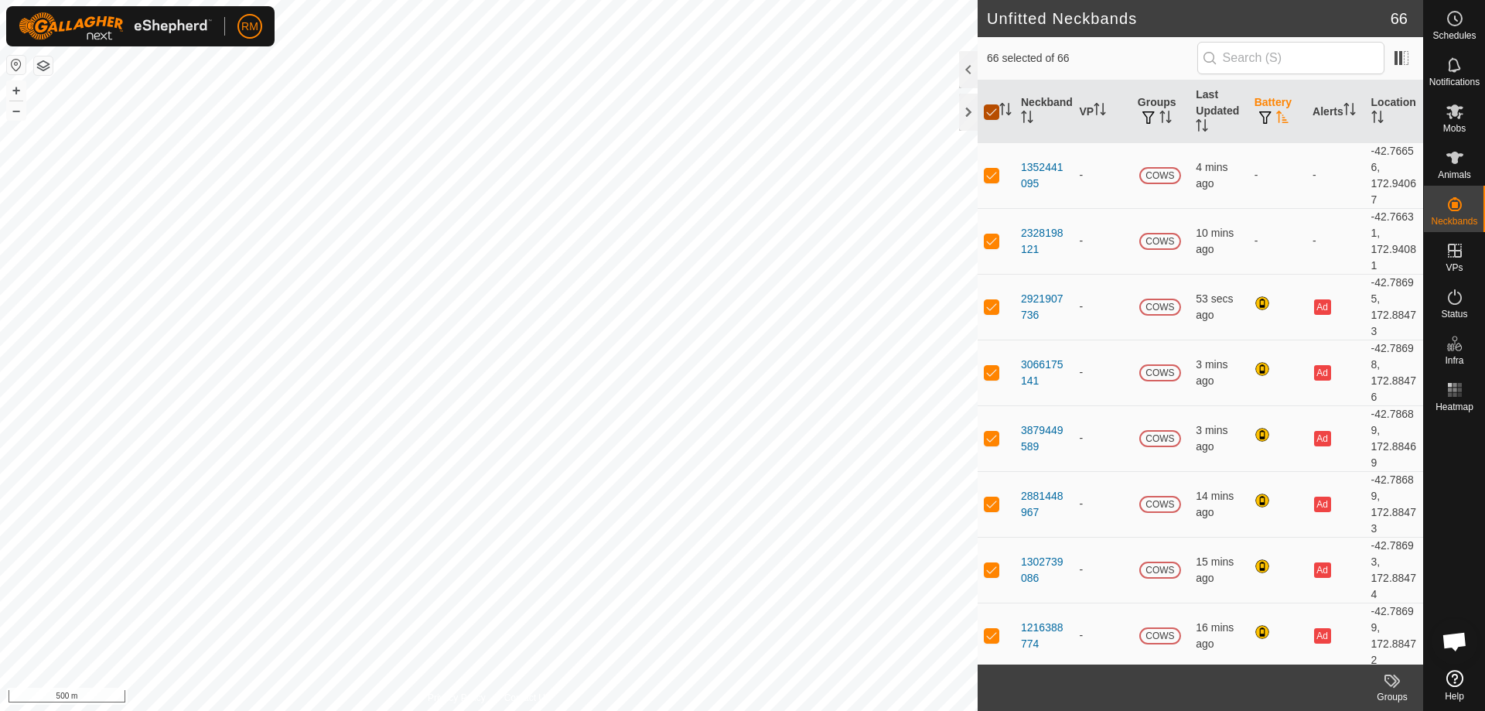
checkbox input "false"
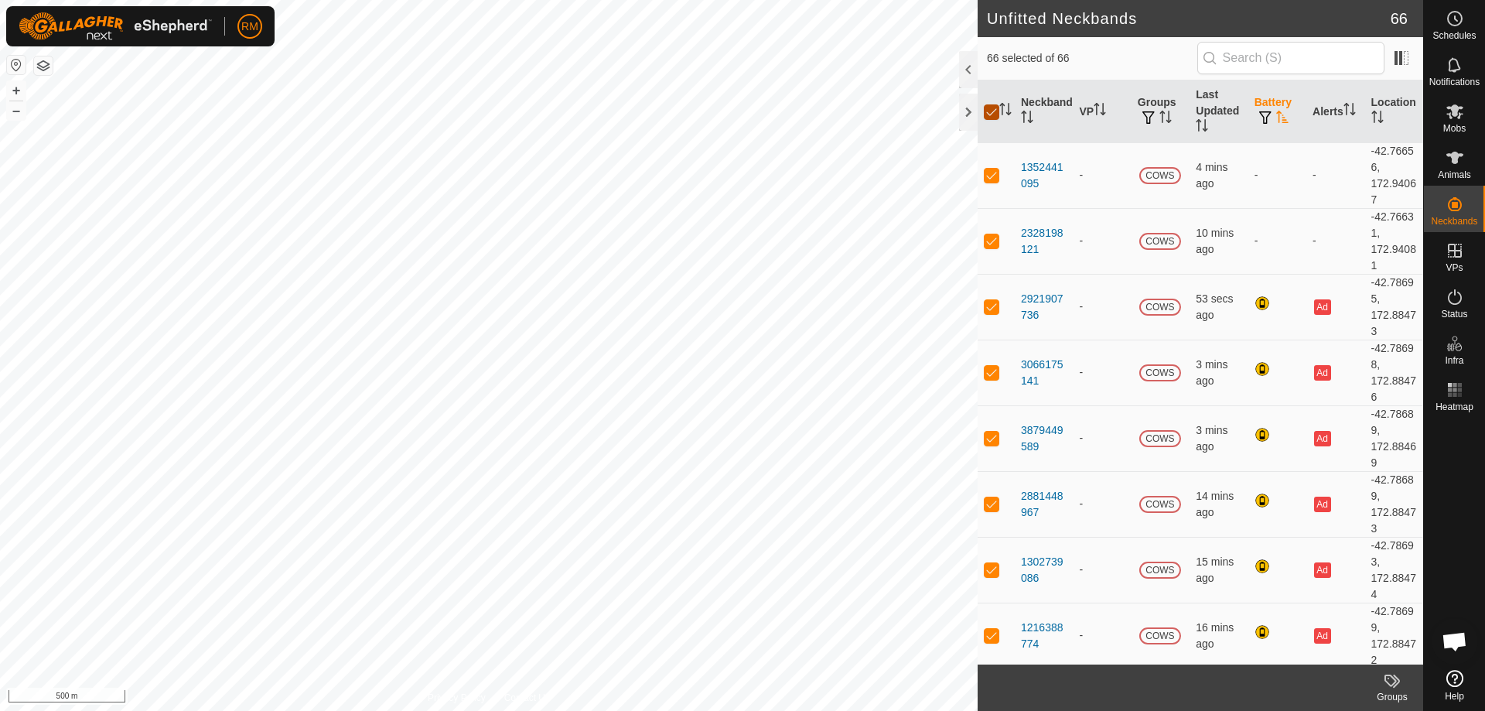
checkbox input "false"
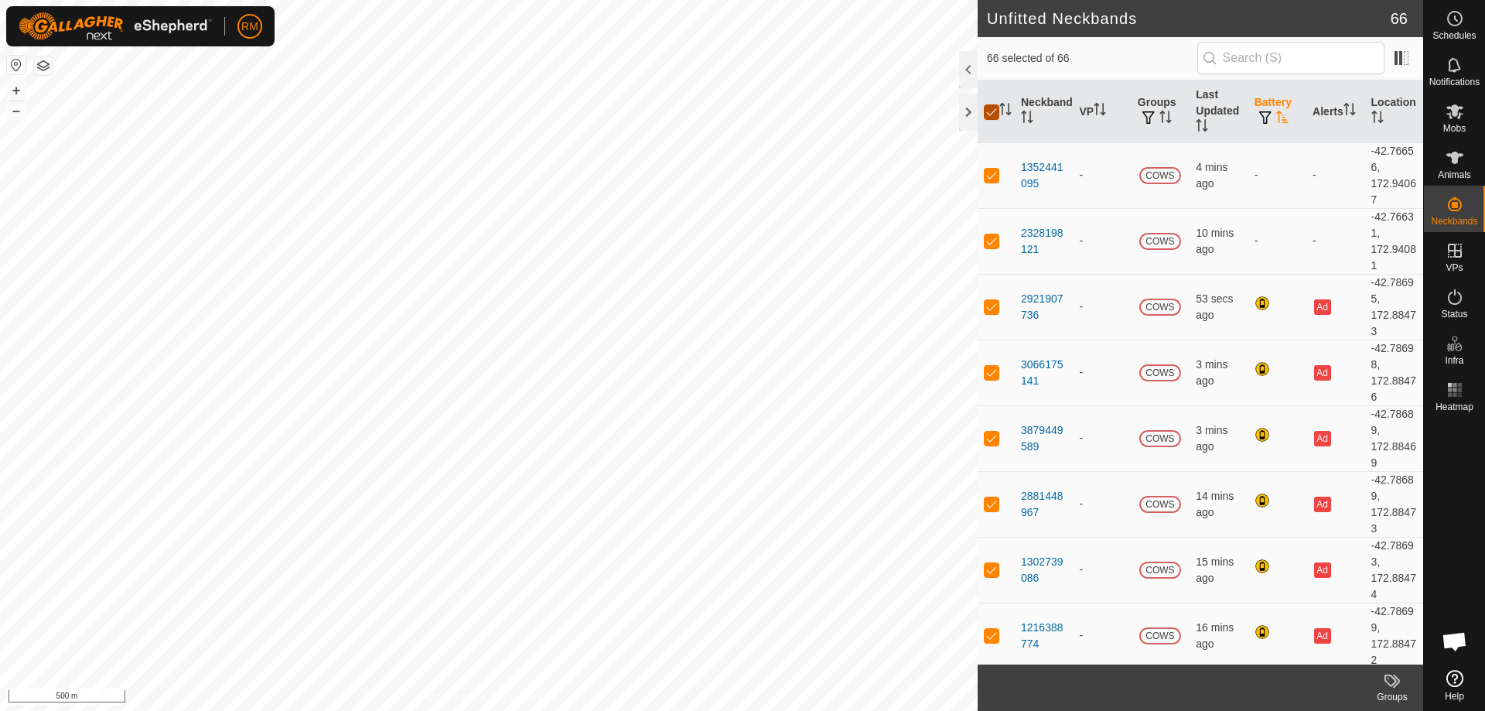
checkbox input "false"
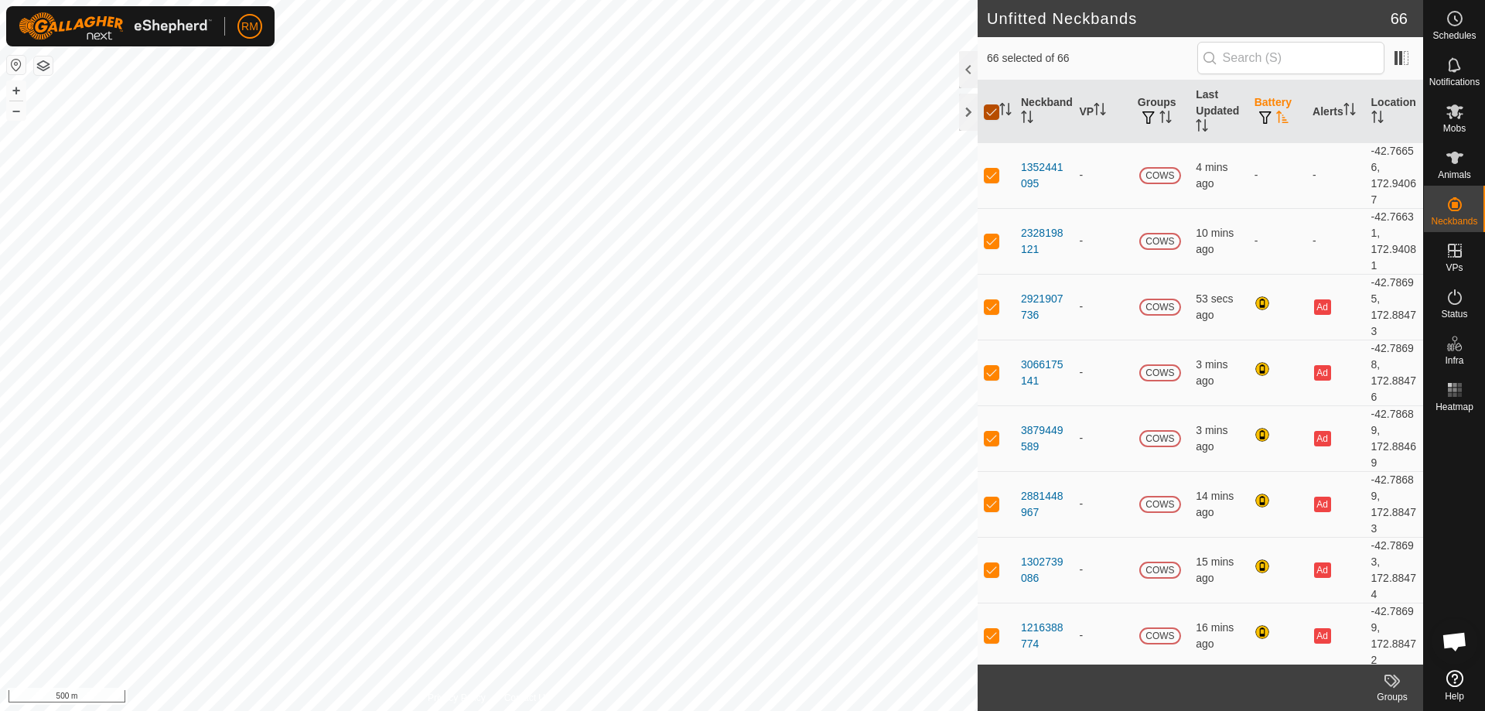
checkbox input "false"
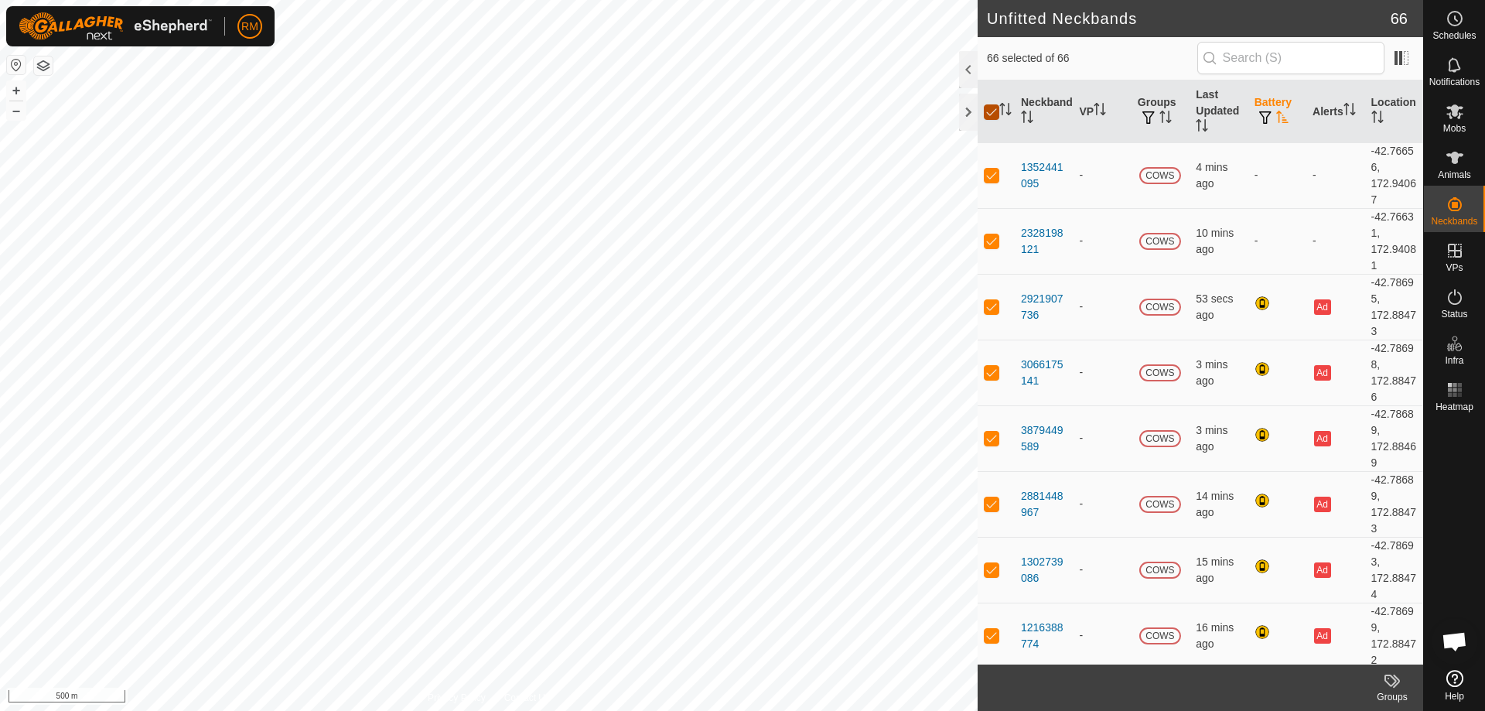
checkbox input "false"
click at [1263, 112] on span "button" at bounding box center [1265, 117] width 12 height 12
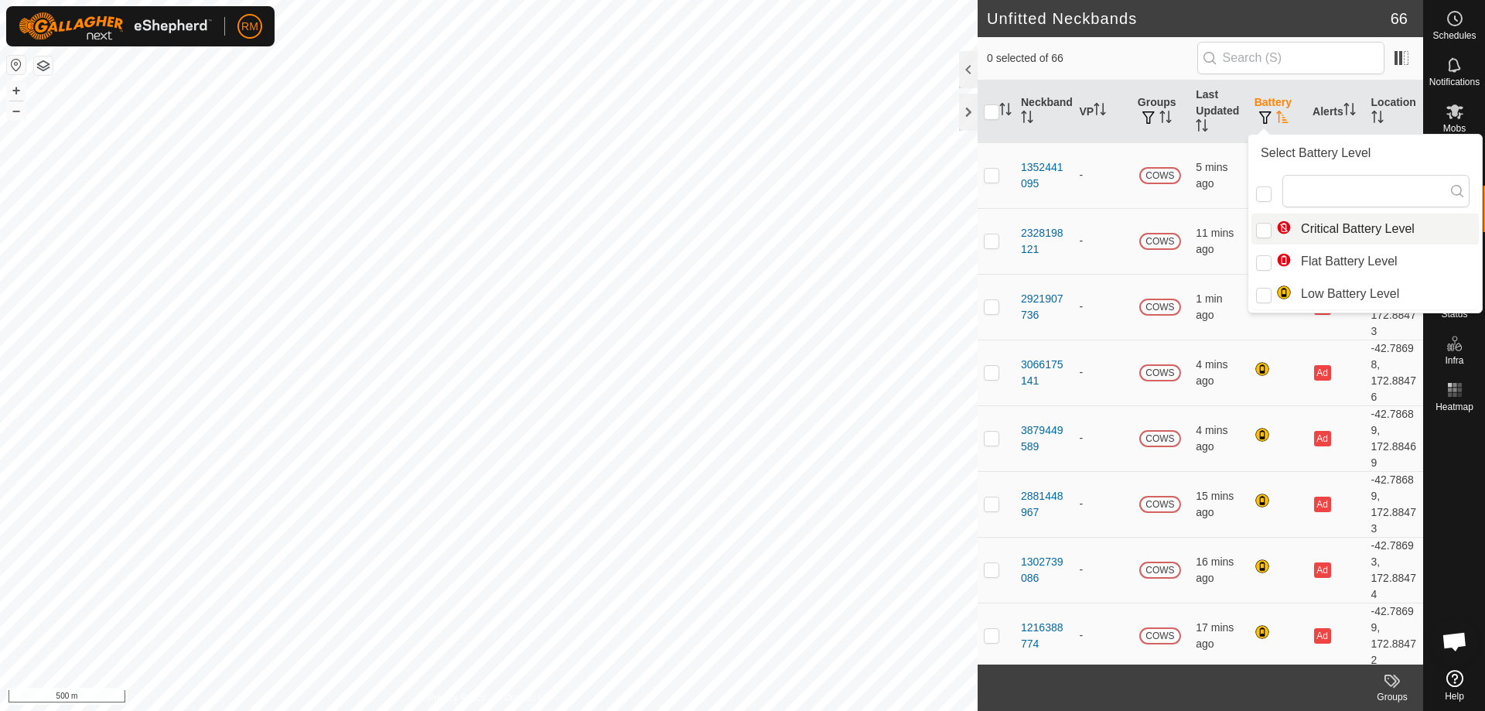
click at [1255, 108] on th "Battery" at bounding box center [1277, 111] width 58 height 63
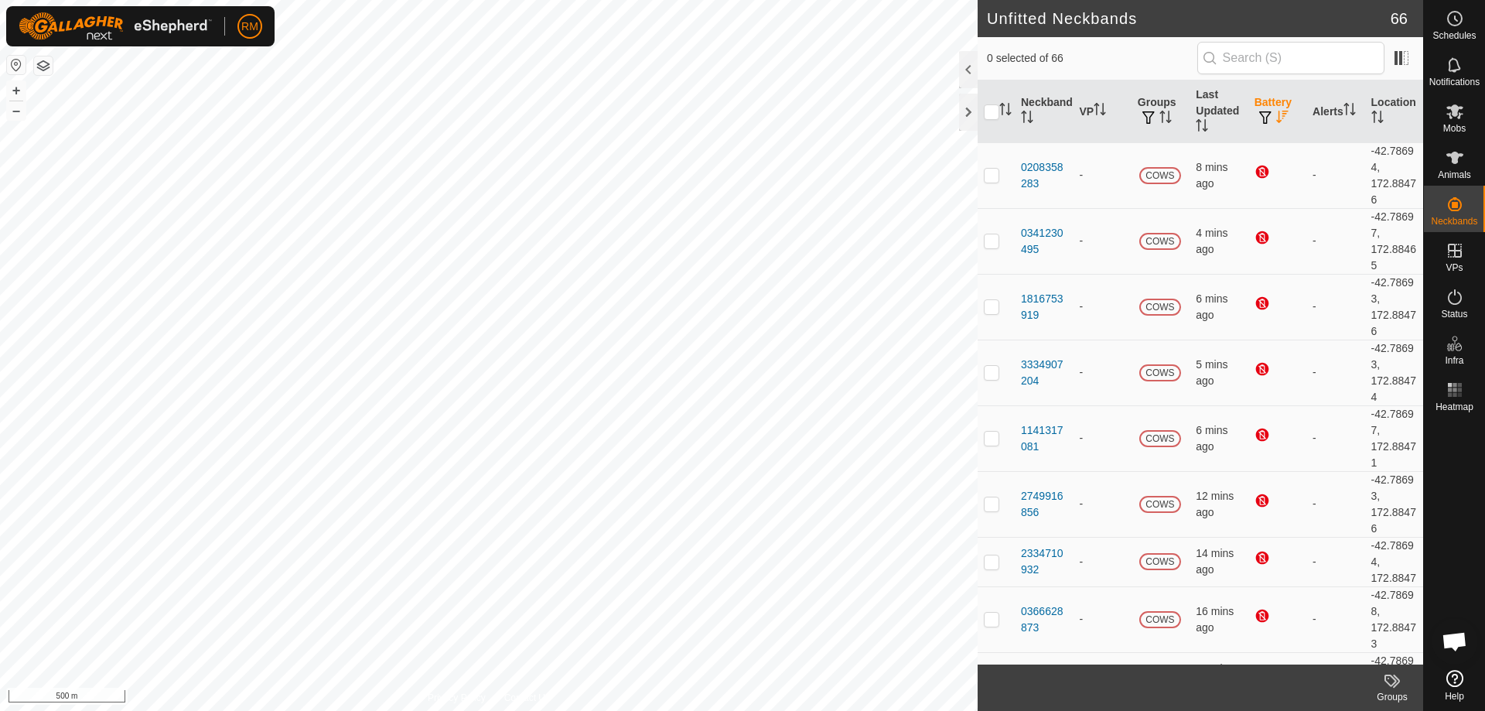
click at [1276, 111] on icon "Activate to sort" at bounding box center [1282, 117] width 12 height 12
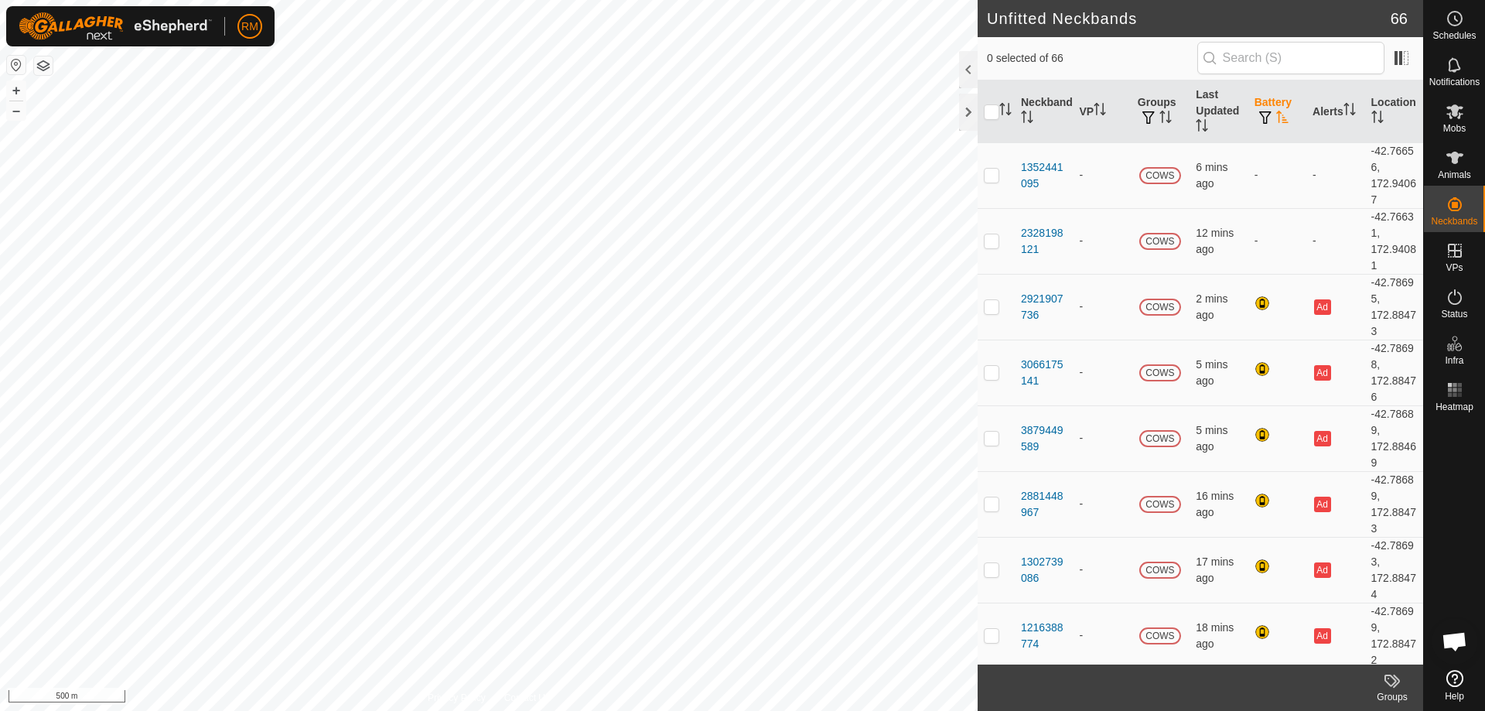
click at [1259, 118] on span "button" at bounding box center [1265, 117] width 12 height 12
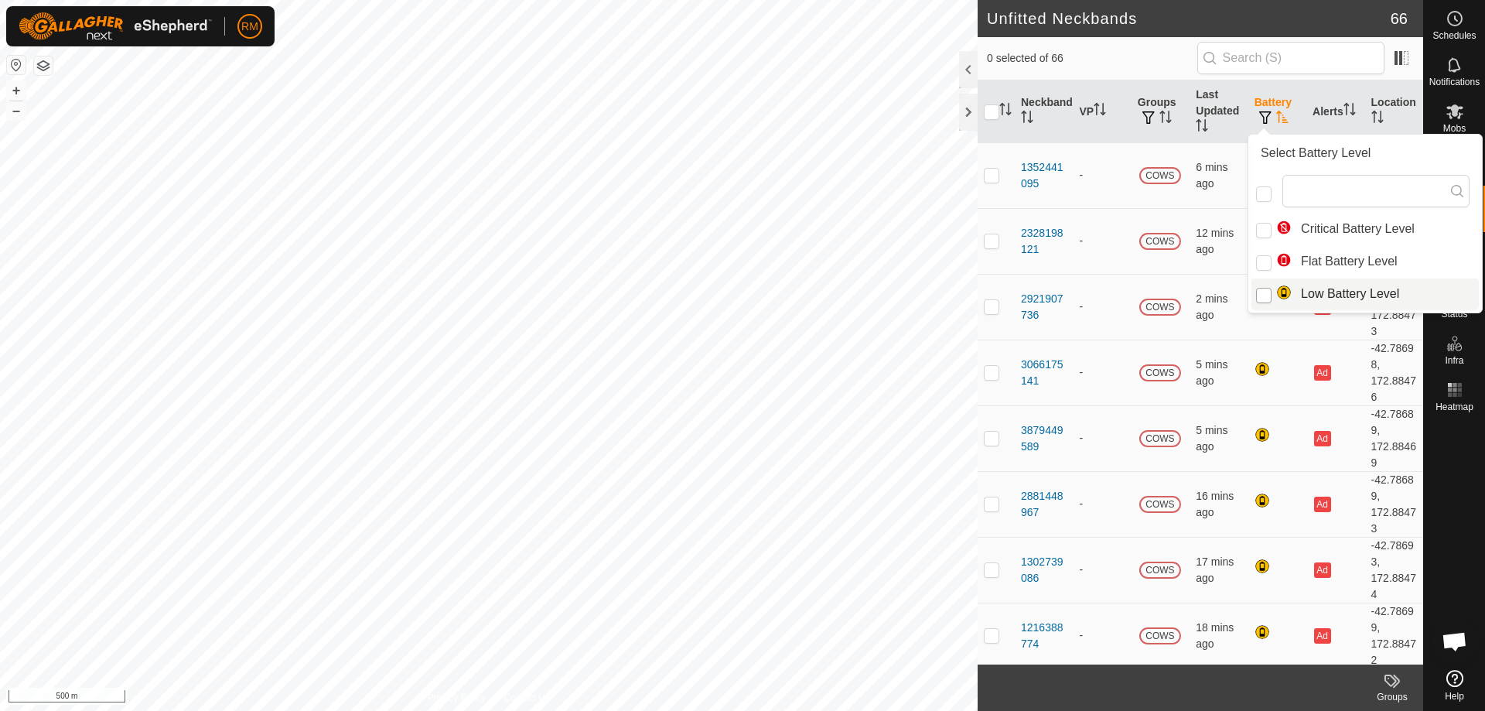
click at [1263, 295] on input "Low Battery Level" at bounding box center [1263, 295] width 15 height 15
checkbox input "true"
click at [1007, 106] on icon "Activate to sort" at bounding box center [1005, 109] width 12 height 12
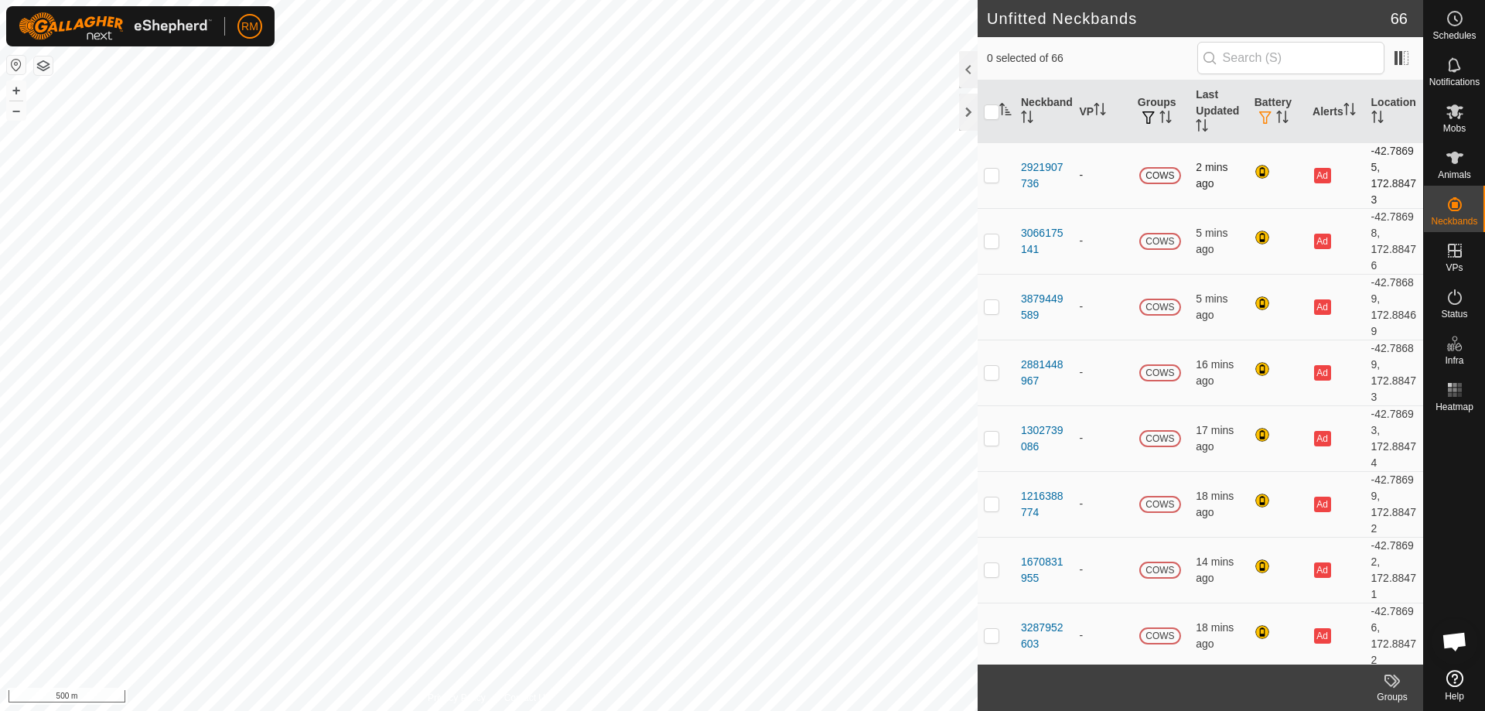
click at [987, 172] on p-checkbox at bounding box center [991, 175] width 15 height 12
checkbox input "true"
drag, startPoint x: 993, startPoint y: 243, endPoint x: 990, endPoint y: 251, distance: 8.1
click at [993, 245] on p-checkbox at bounding box center [991, 240] width 15 height 12
checkbox input "true"
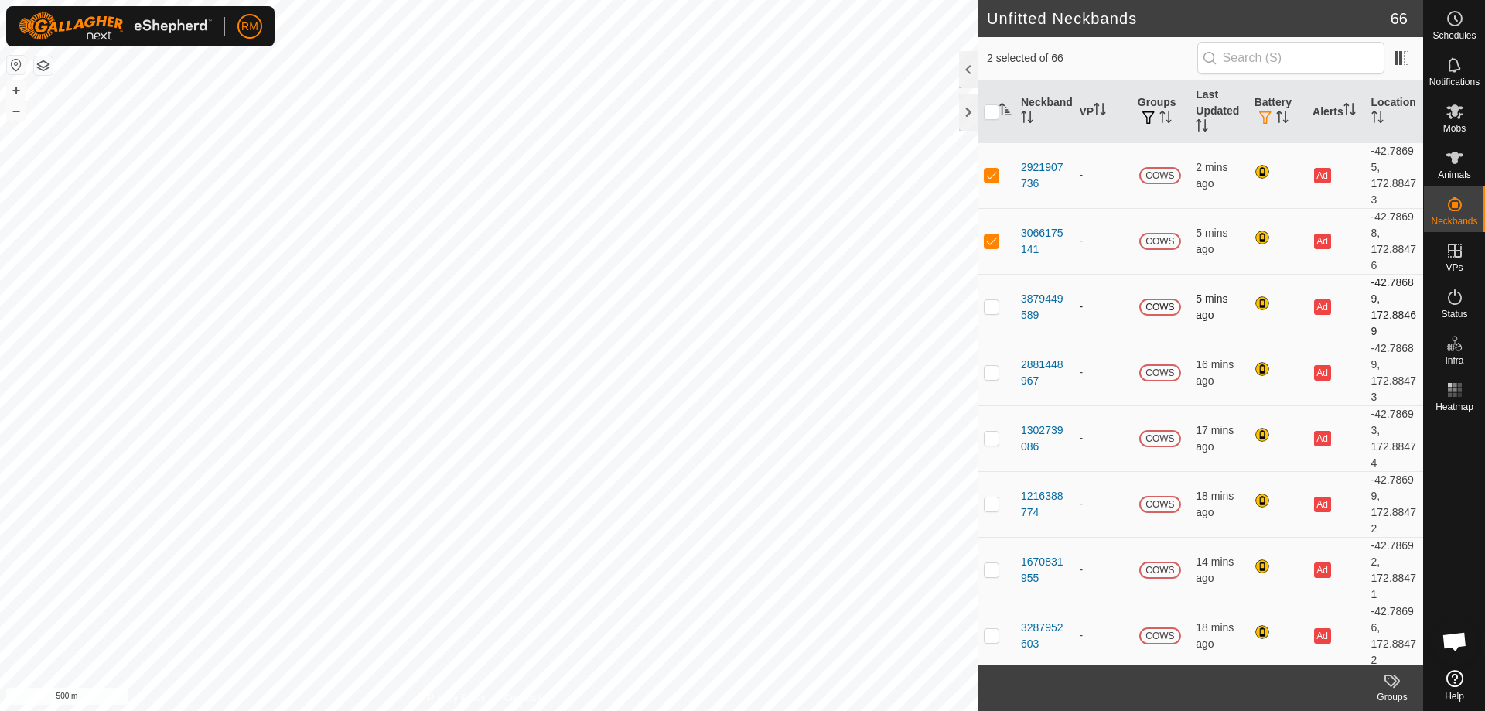
click at [997, 295] on td at bounding box center [995, 307] width 37 height 66
checkbox input "true"
click at [992, 366] on p-checkbox at bounding box center [991, 372] width 15 height 12
checkbox input "true"
drag, startPoint x: 990, startPoint y: 421, endPoint x: 989, endPoint y: 431, distance: 10.2
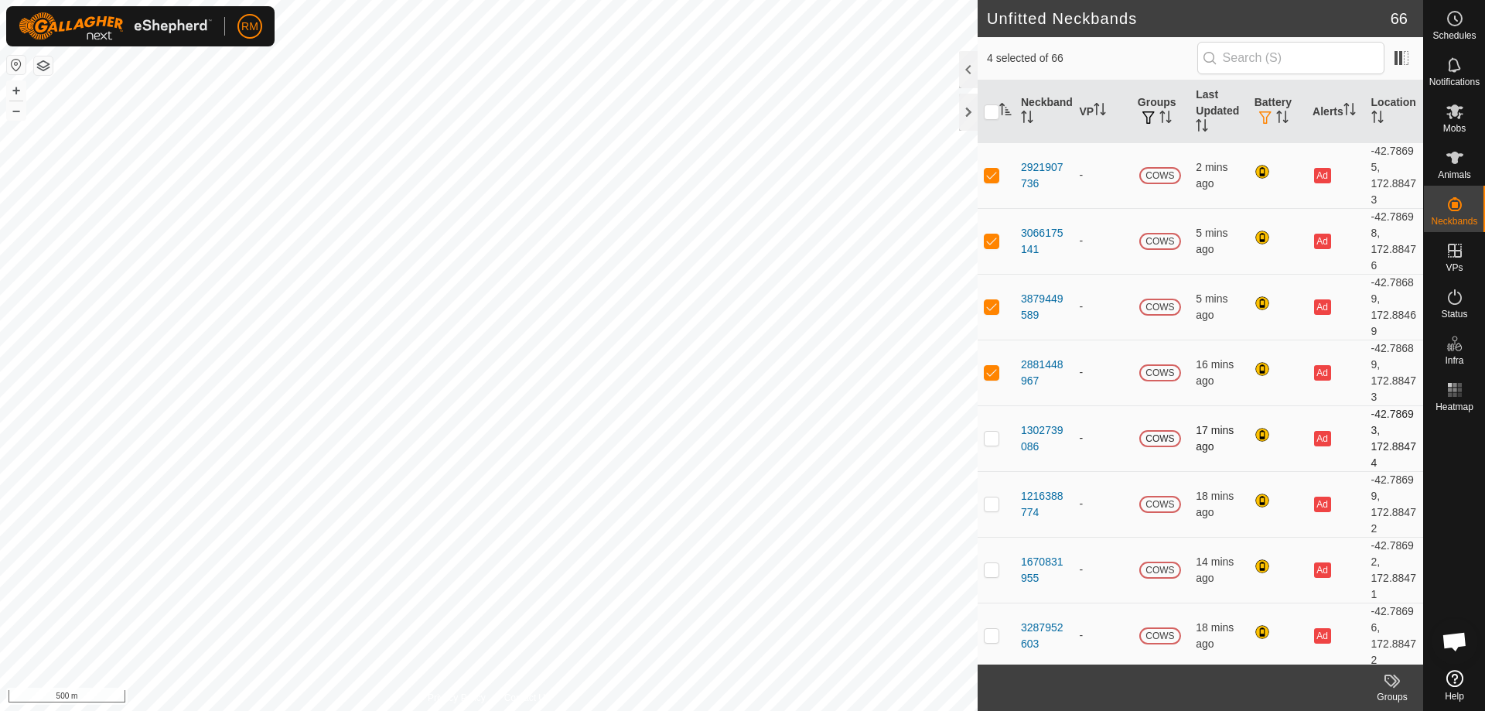
click at [990, 422] on td at bounding box center [995, 438] width 37 height 66
checkbox input "true"
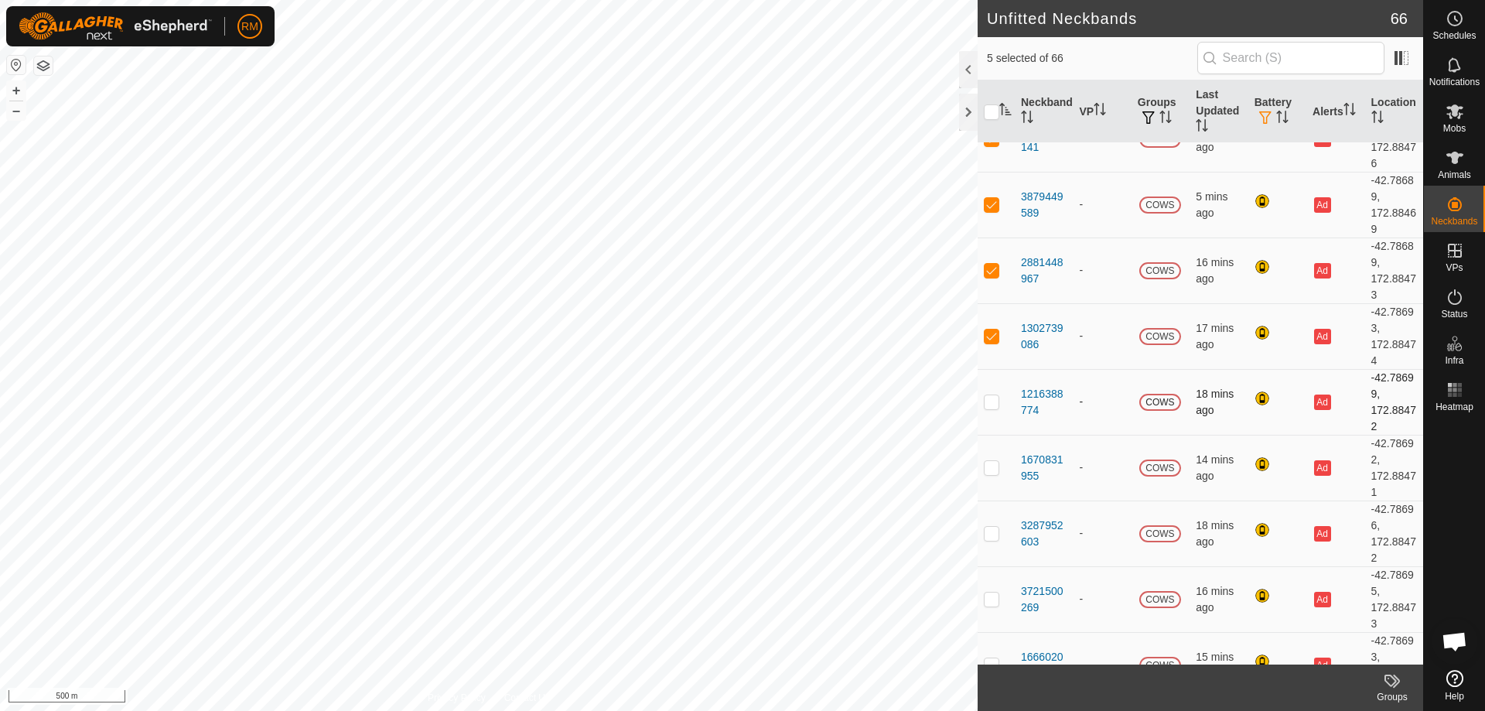
scroll to position [103, 0]
click at [984, 401] on p-checkbox at bounding box center [991, 400] width 15 height 12
checkbox input "true"
click at [988, 471] on p-checkbox at bounding box center [991, 466] width 15 height 12
checkbox input "true"
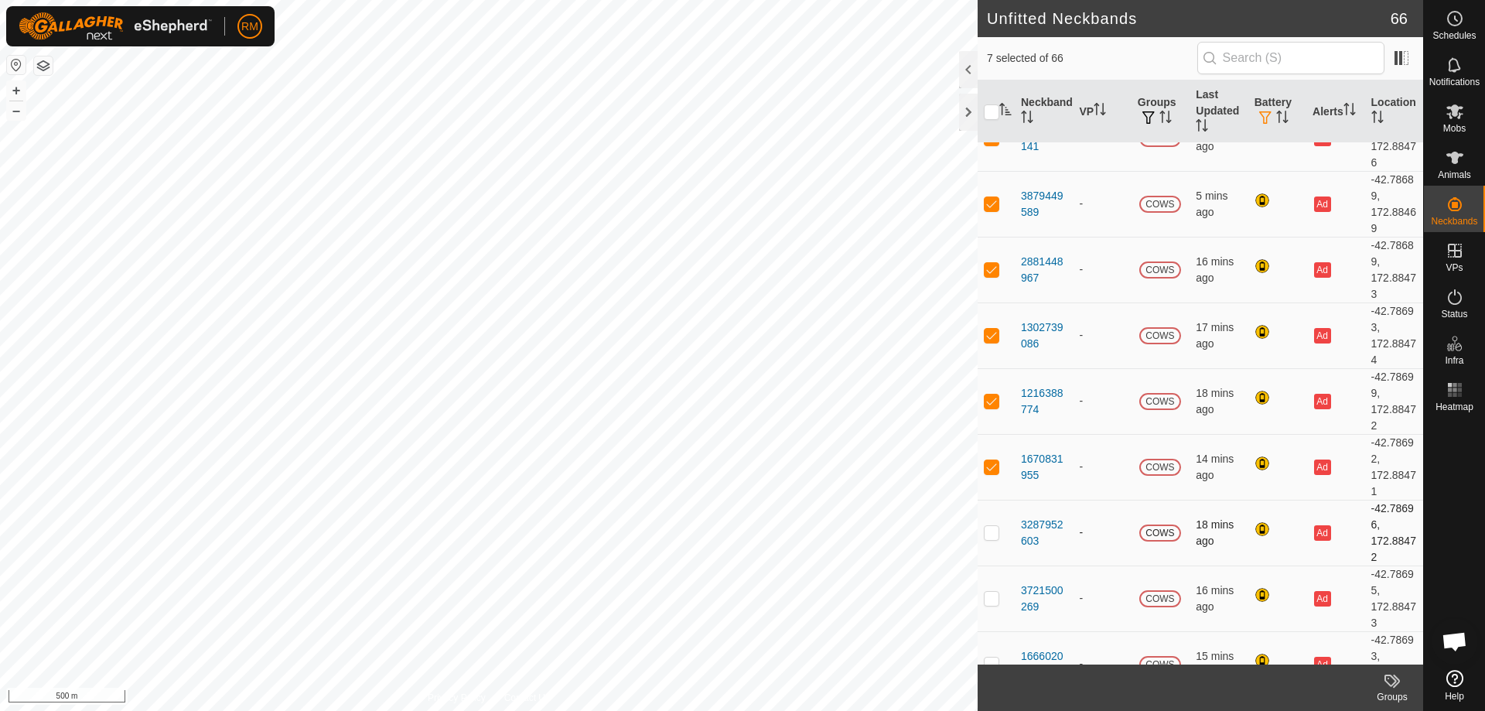
click at [988, 529] on p-checkbox at bounding box center [991, 532] width 15 height 12
checkbox input "true"
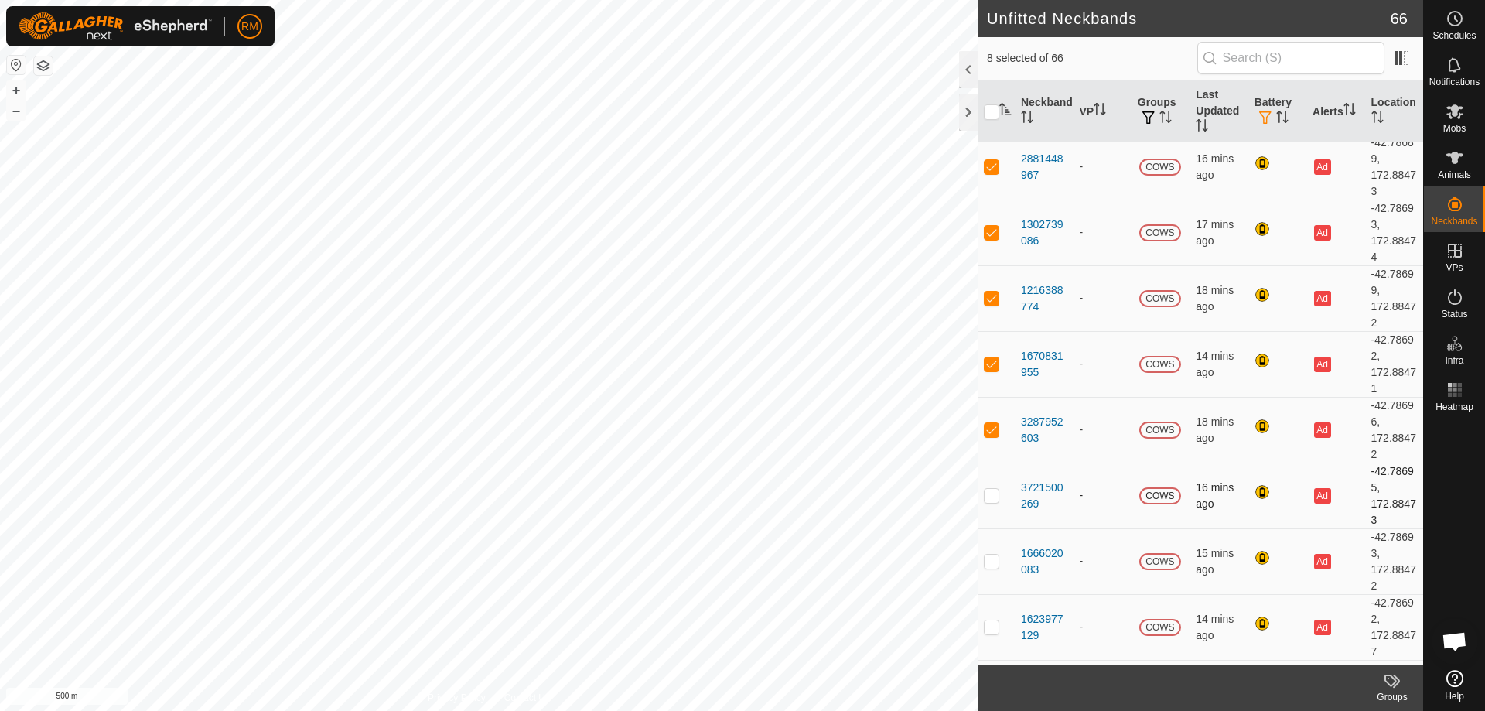
click at [987, 496] on p-checkbox at bounding box center [991, 495] width 15 height 12
checkbox input "true"
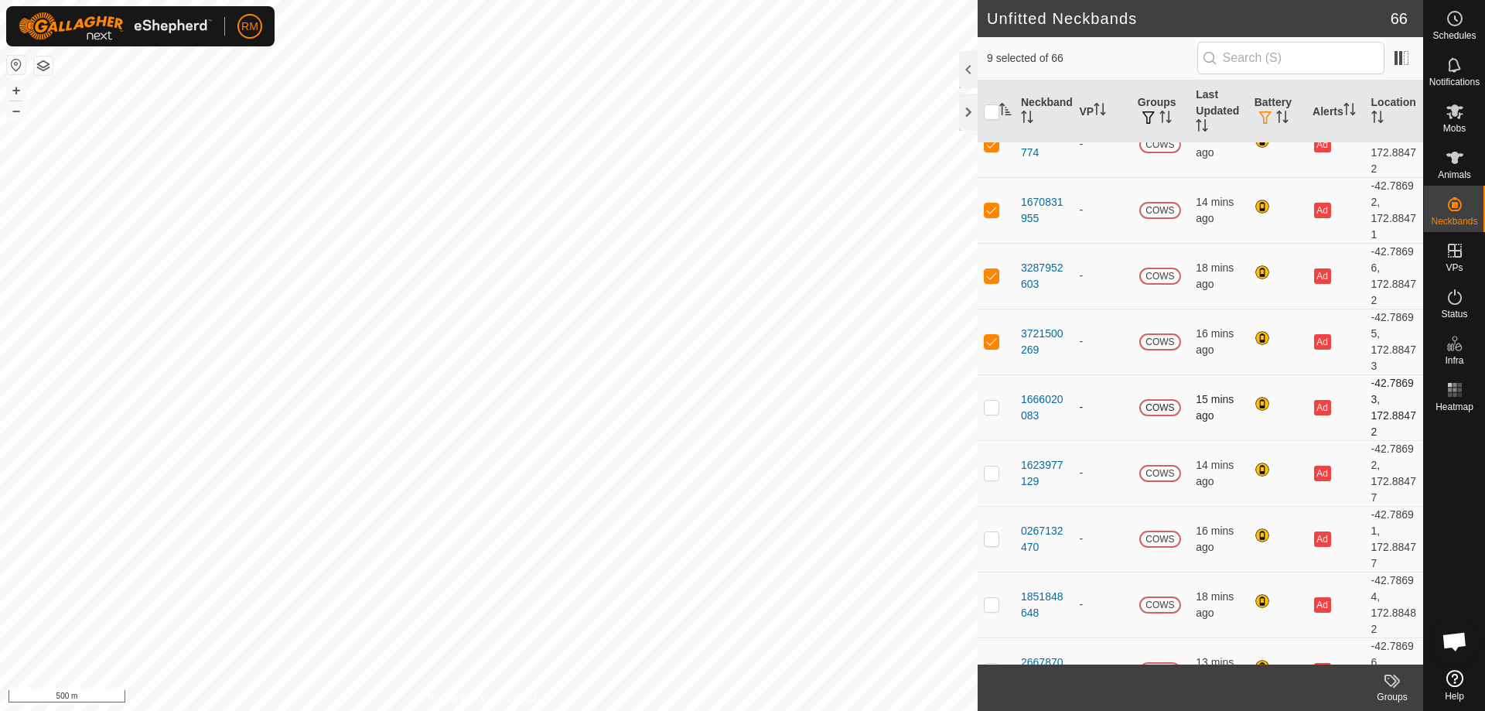
scroll to position [360, 0]
click at [989, 407] on p-checkbox at bounding box center [991, 406] width 15 height 12
checkbox input "true"
click at [990, 471] on p-checkbox at bounding box center [991, 471] width 15 height 12
checkbox input "true"
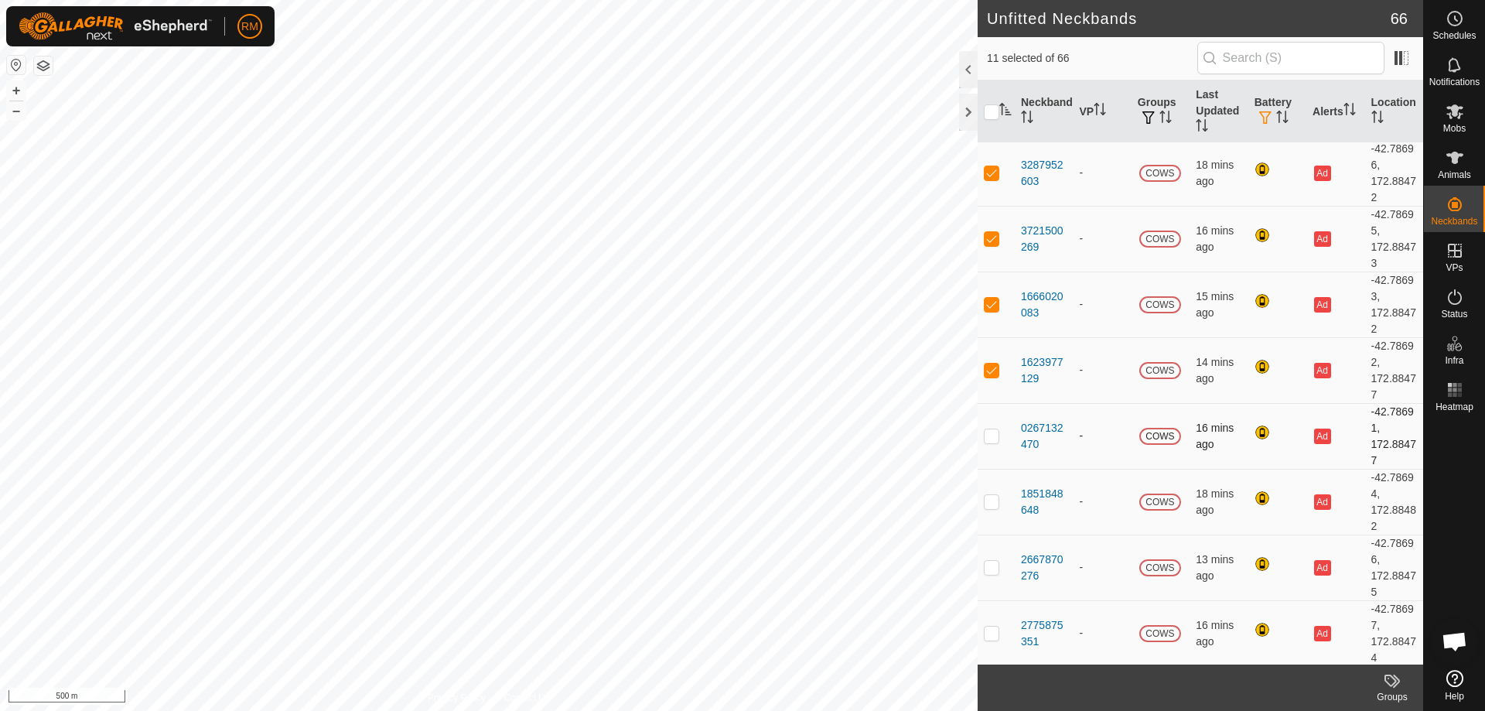
scroll to position [463, 0]
click at [990, 439] on p-checkbox at bounding box center [991, 434] width 15 height 12
checkbox input "true"
click at [991, 501] on p-checkbox at bounding box center [991, 500] width 15 height 12
checkbox input "true"
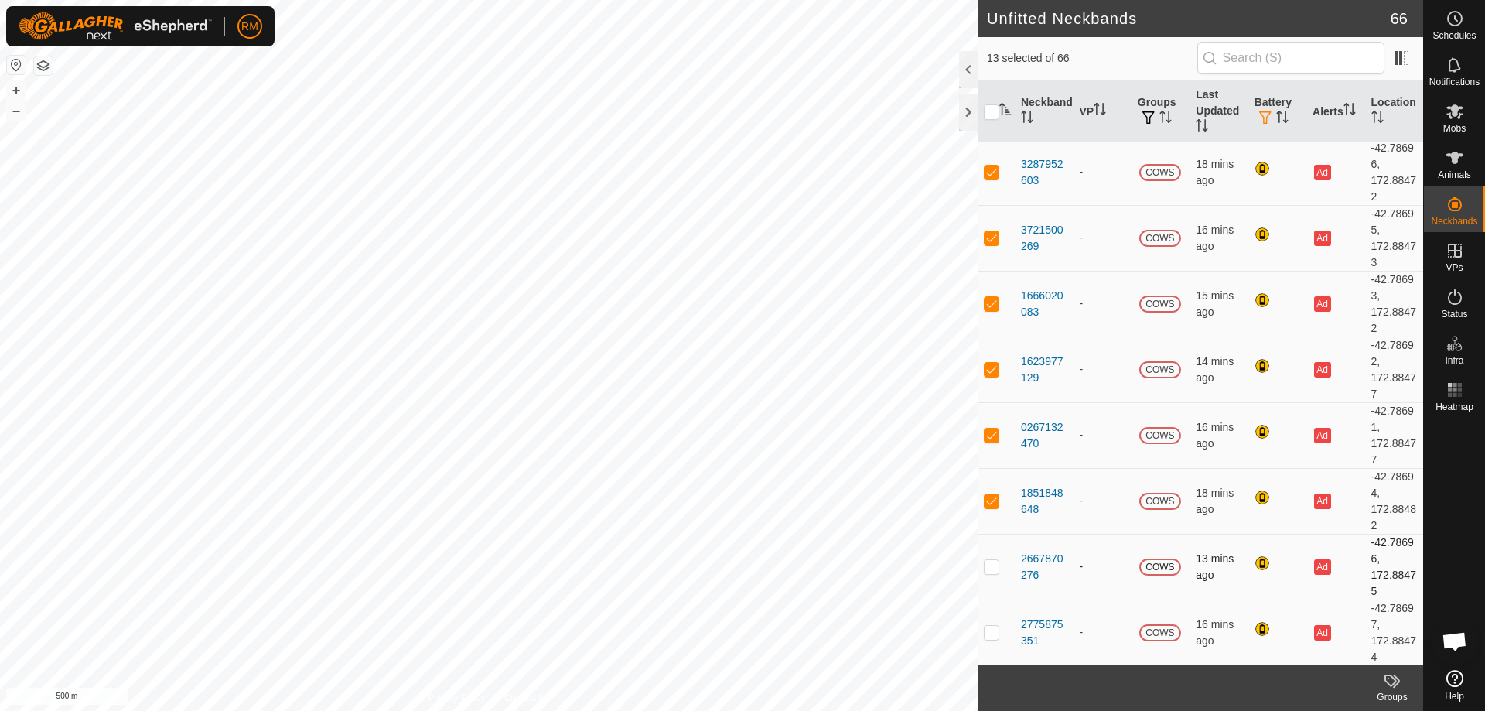
click at [990, 560] on p-checkbox at bounding box center [991, 566] width 15 height 12
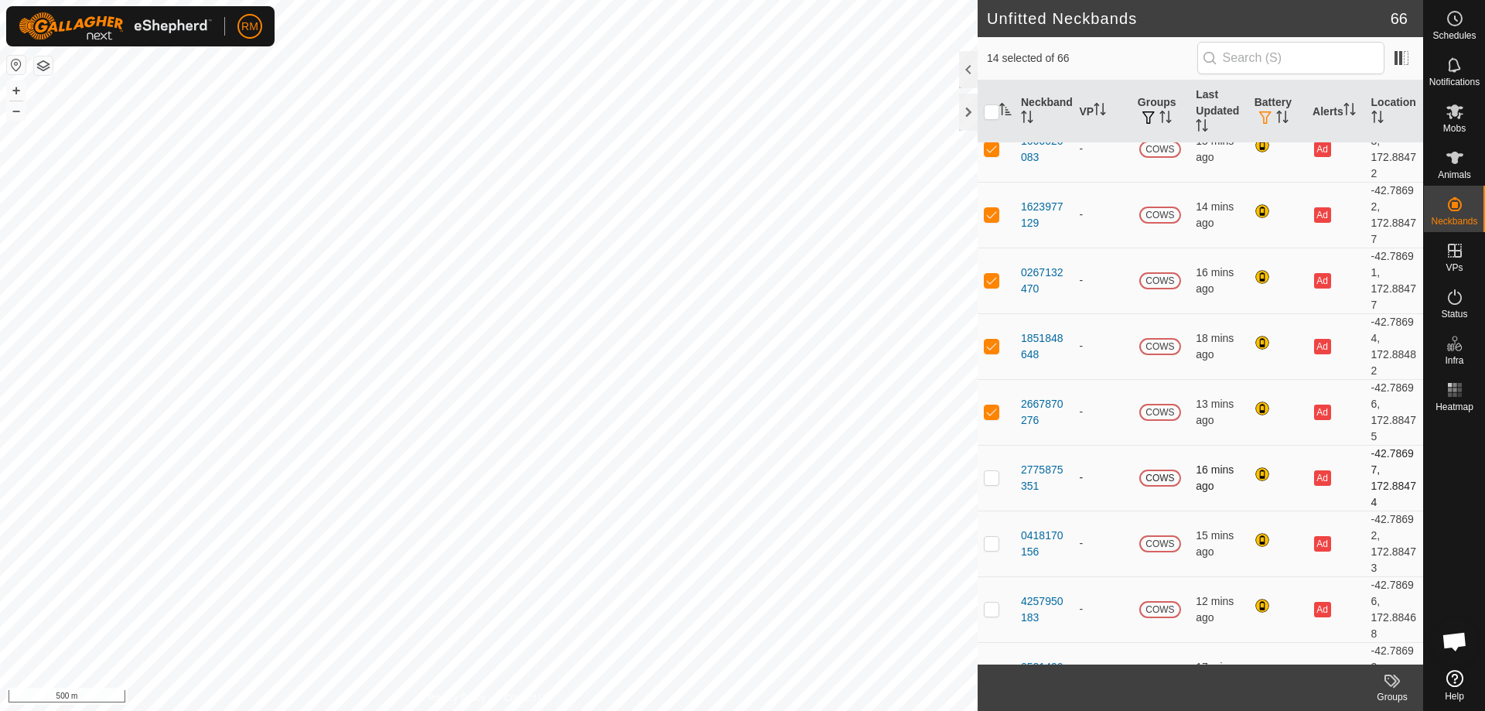
checkbox input "true"
click at [987, 469] on td at bounding box center [995, 478] width 37 height 66
checkbox input "true"
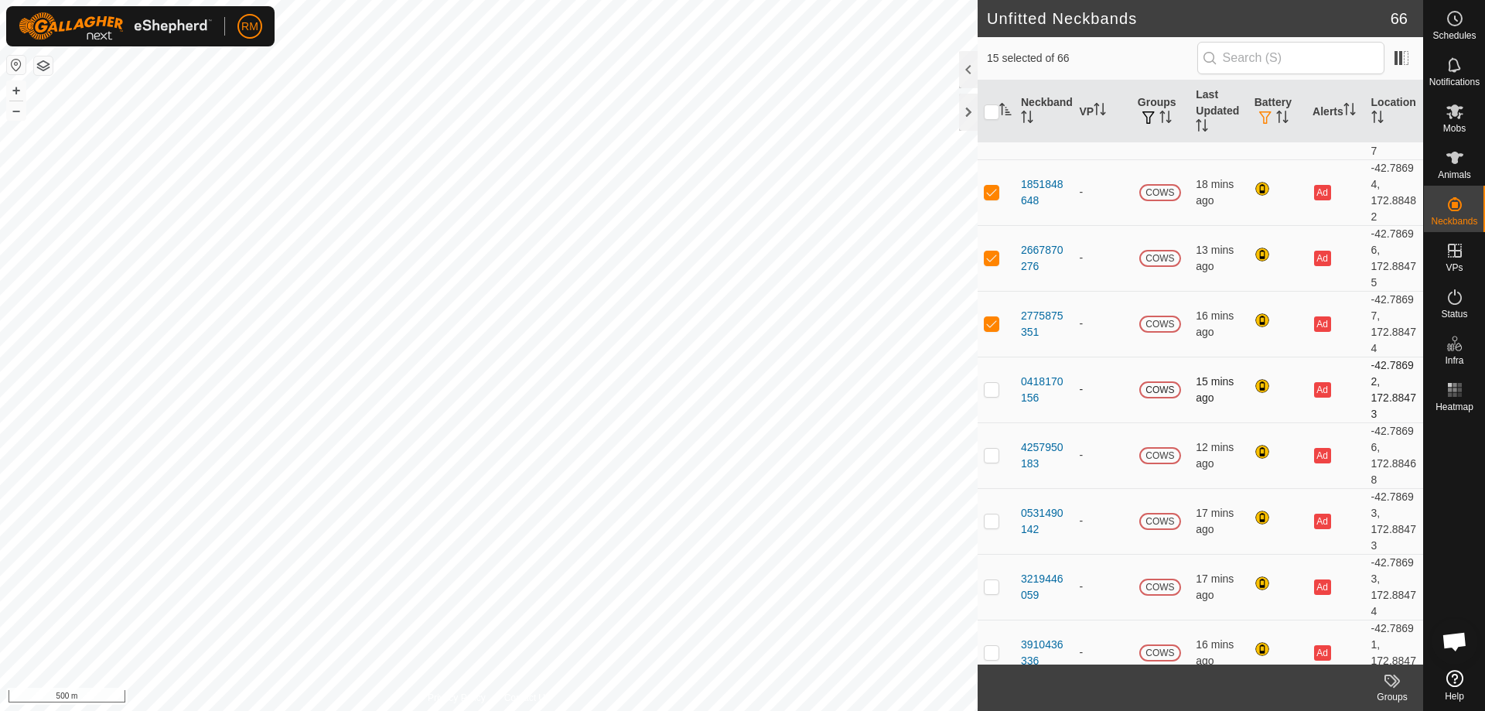
scroll to position [772, 0]
click at [993, 400] on td at bounding box center [995, 389] width 37 height 66
checkbox input "true"
click at [992, 454] on p-checkbox at bounding box center [991, 454] width 15 height 12
checkbox input "true"
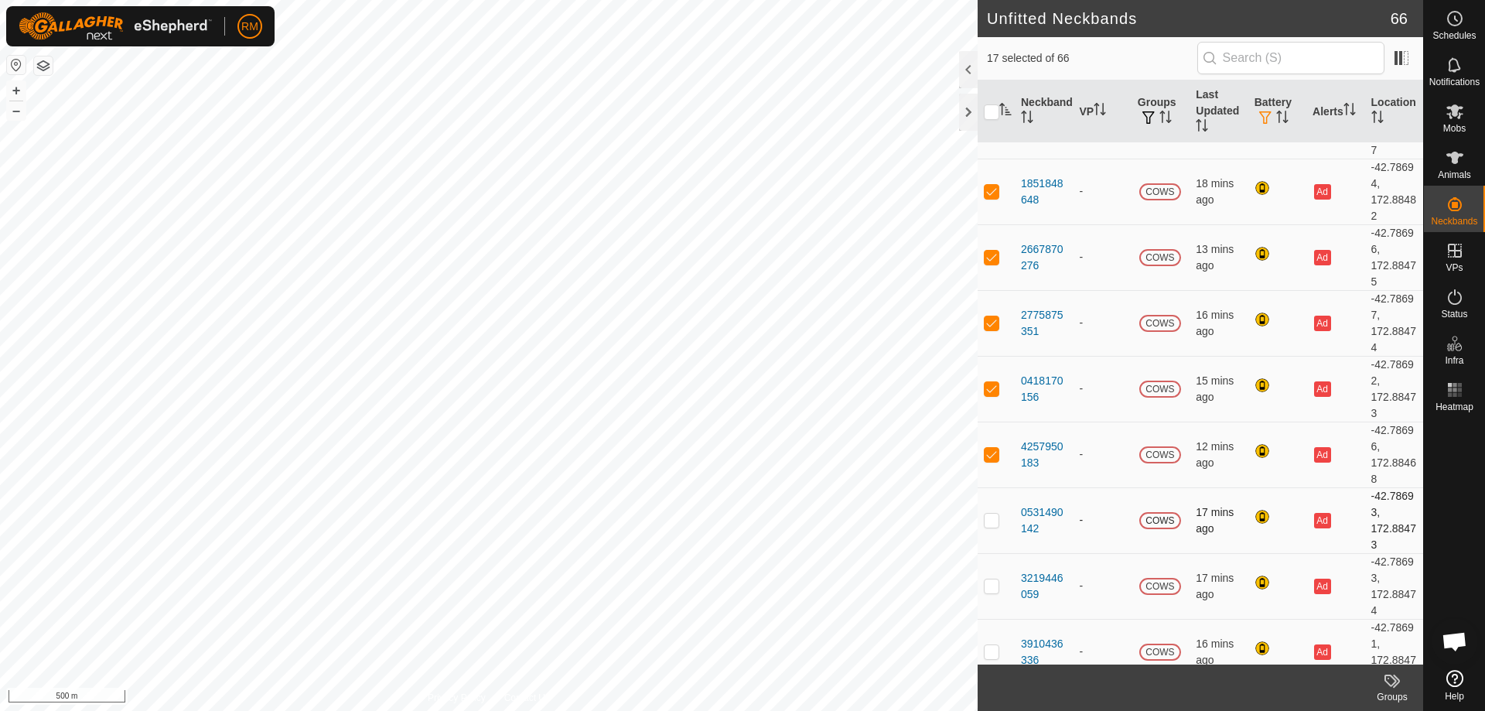
click at [992, 520] on p-checkbox at bounding box center [991, 519] width 15 height 12
checkbox input "true"
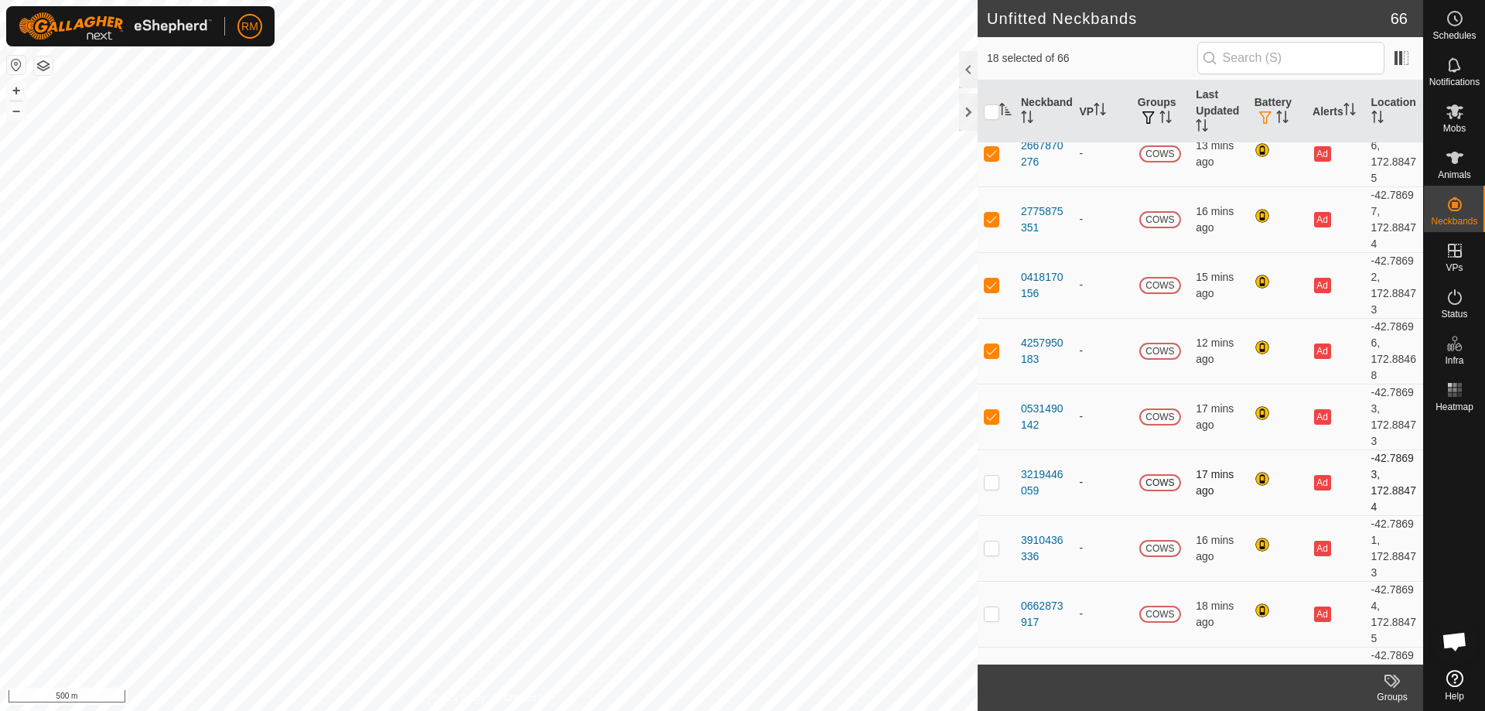
click at [987, 482] on p-checkbox at bounding box center [991, 482] width 15 height 12
checkbox input "true"
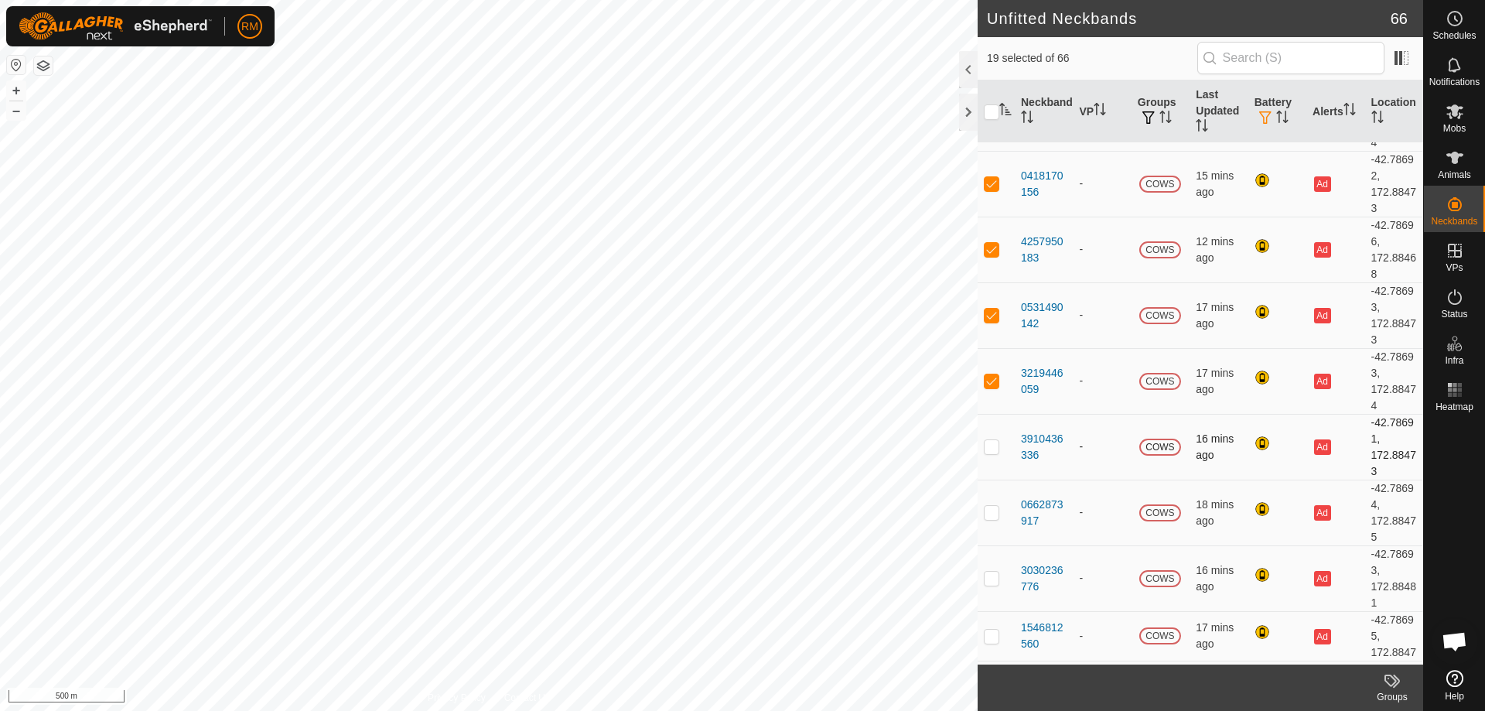
scroll to position [978, 0]
click at [989, 443] on p-checkbox at bounding box center [991, 445] width 15 height 12
checkbox input "true"
click at [993, 509] on p-checkbox at bounding box center [991, 511] width 15 height 12
checkbox input "true"
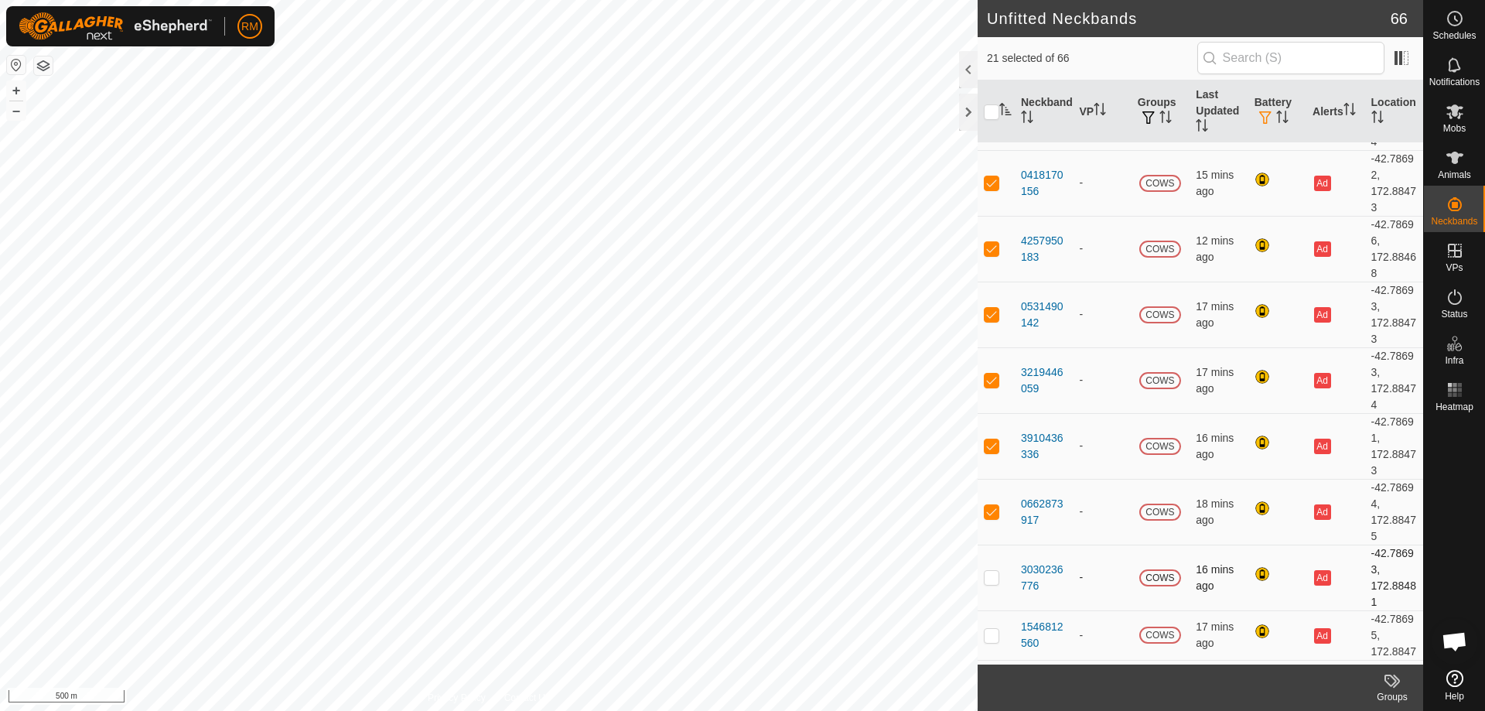
click at [998, 576] on td at bounding box center [995, 577] width 37 height 66
checkbox input "true"
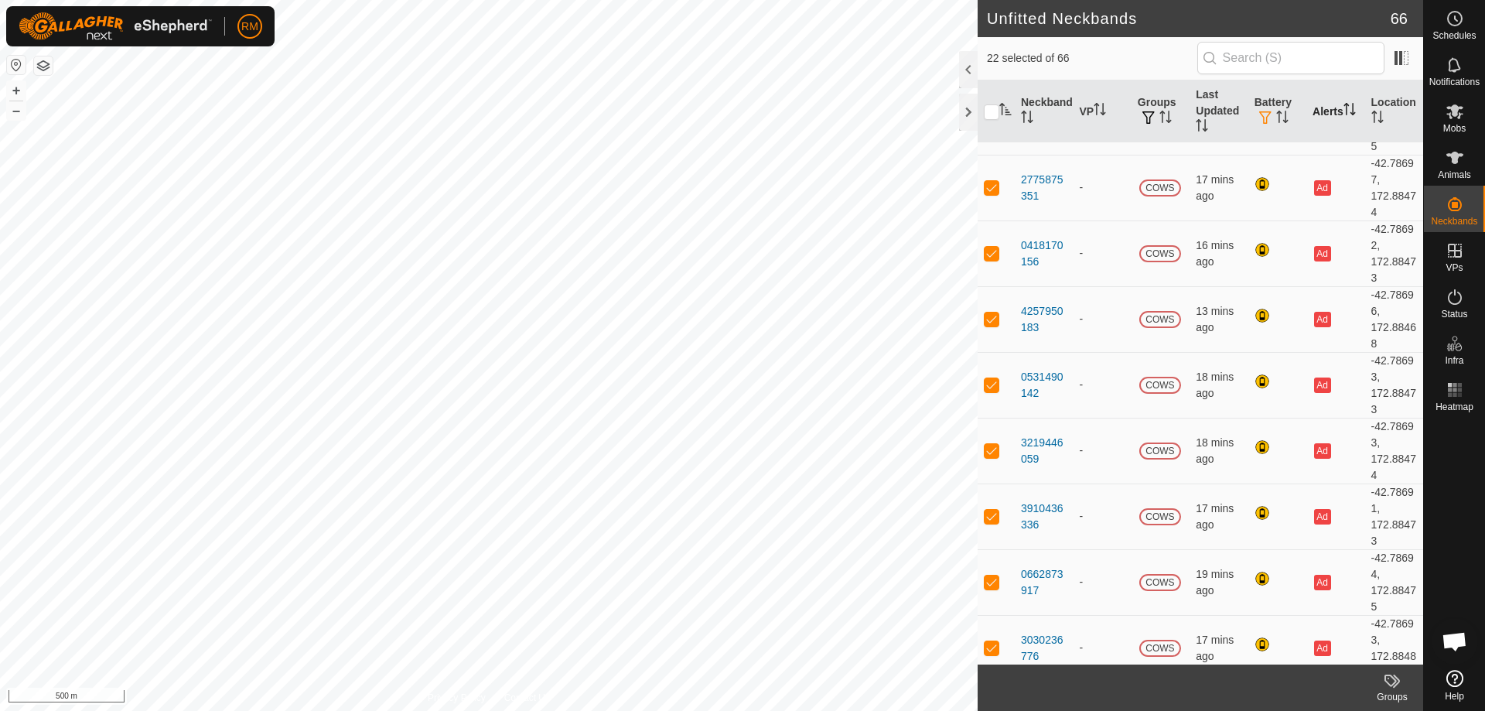
scroll to position [907, 0]
click at [1263, 110] on th "Battery" at bounding box center [1277, 111] width 58 height 63
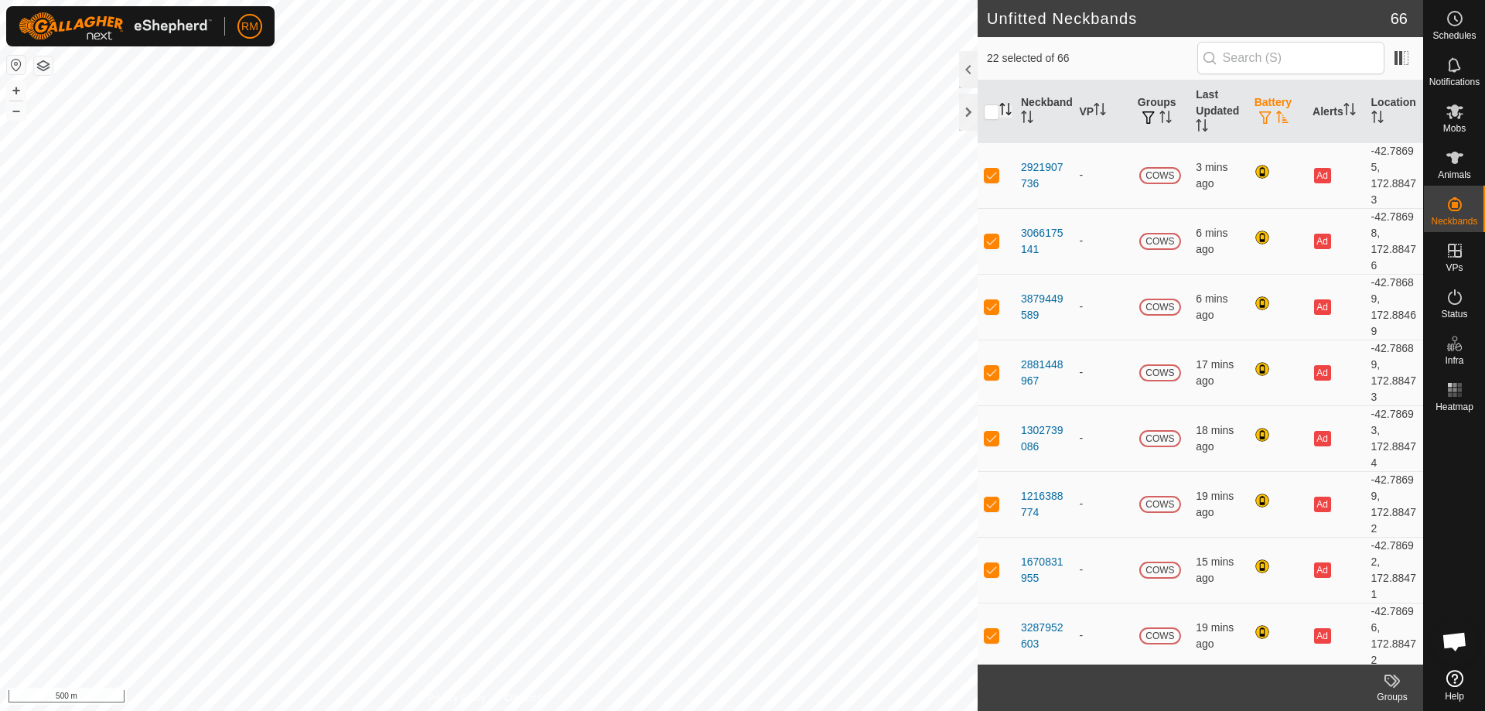
click at [1261, 111] on span "button" at bounding box center [1265, 117] width 12 height 12
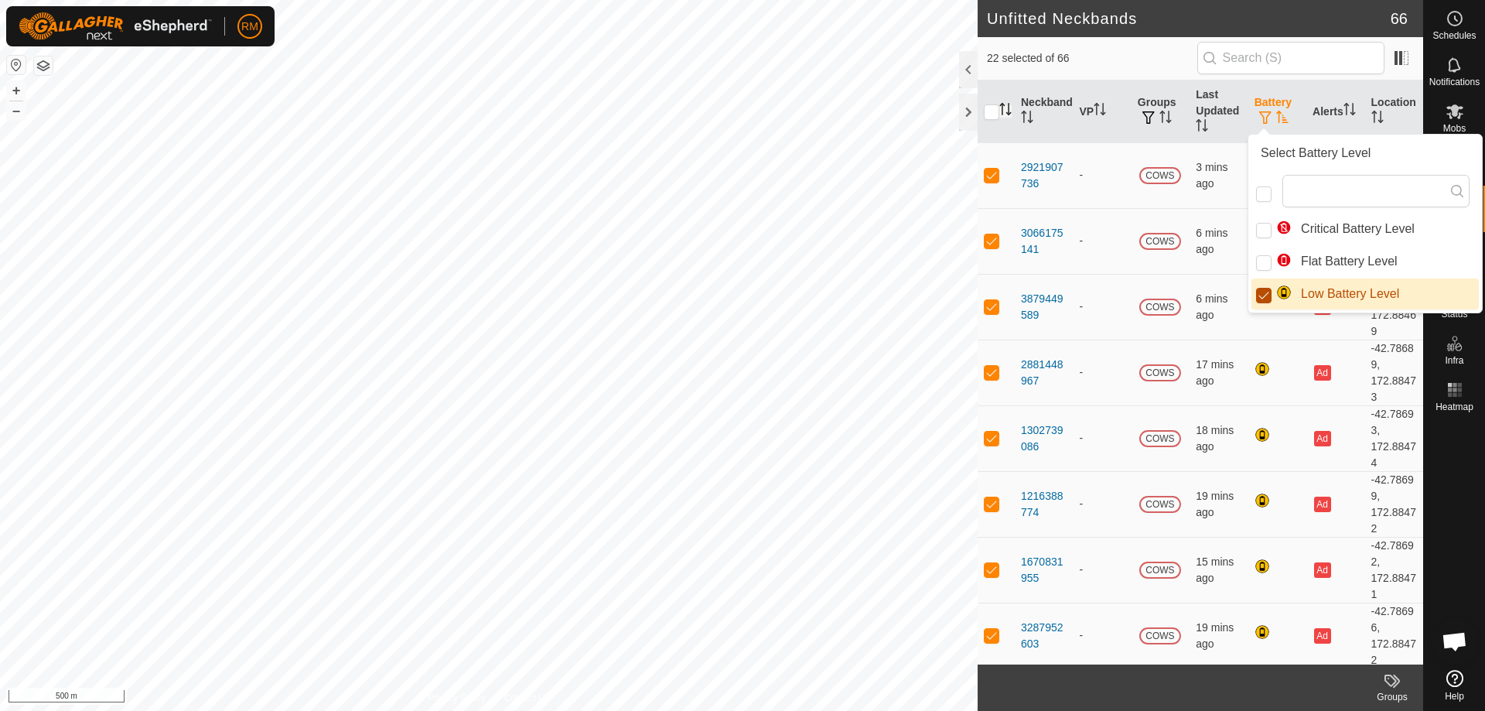
click at [1260, 295] on input "Low Battery Level" at bounding box center [1263, 295] width 15 height 15
checkbox input "false"
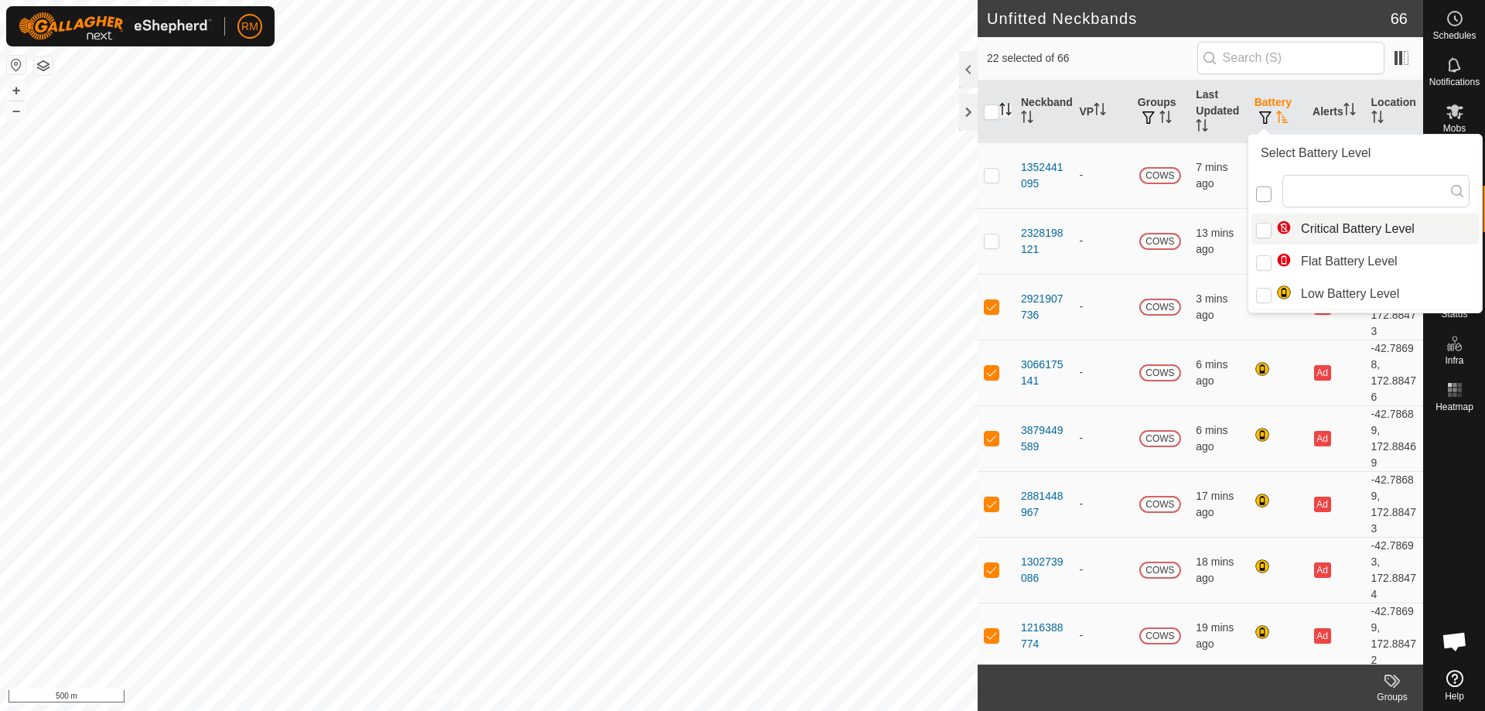
click at [1260, 191] on input "checkbox" at bounding box center [1263, 193] width 15 height 15
checkbox input "false"
checkbox input "true"
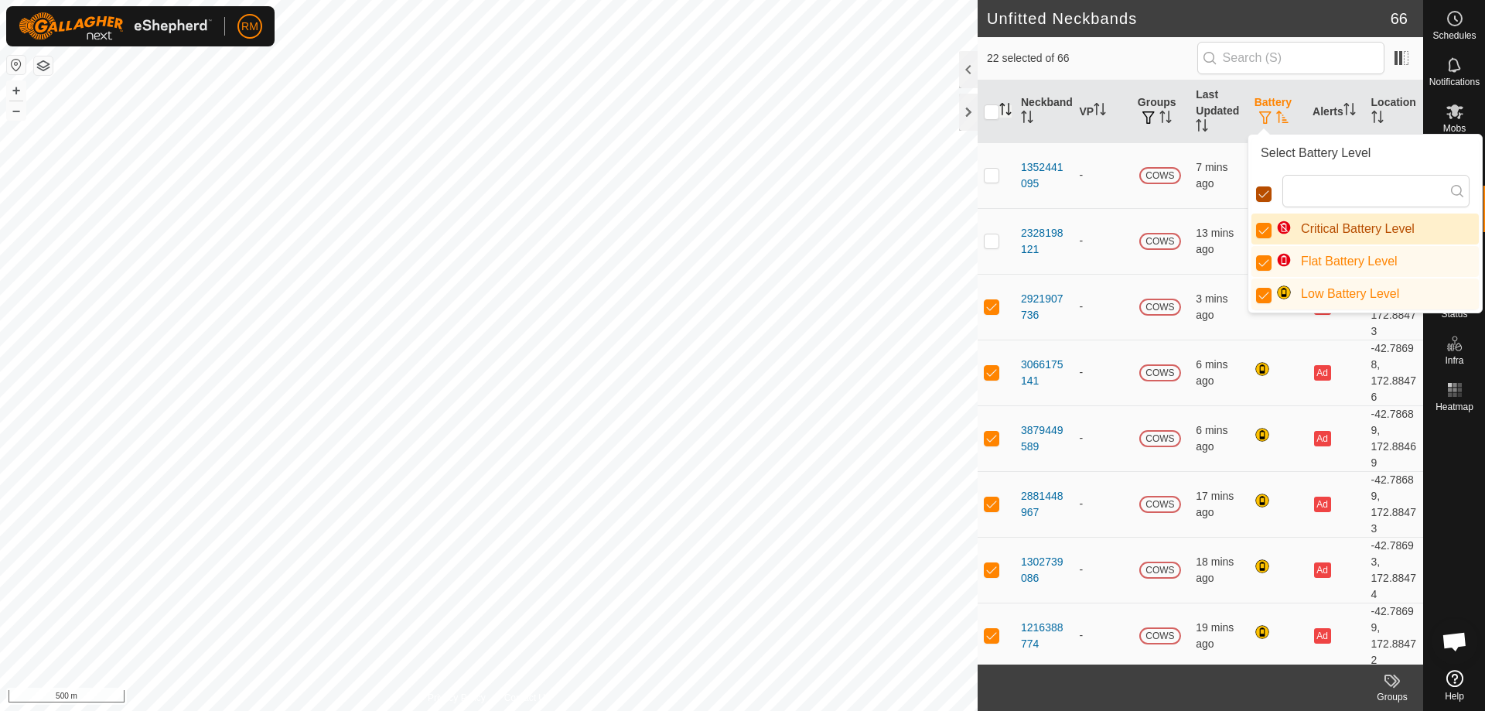
scroll to position [9, 9]
click at [1260, 191] on input "checkbox" at bounding box center [1263, 193] width 15 height 15
checkbox input "false"
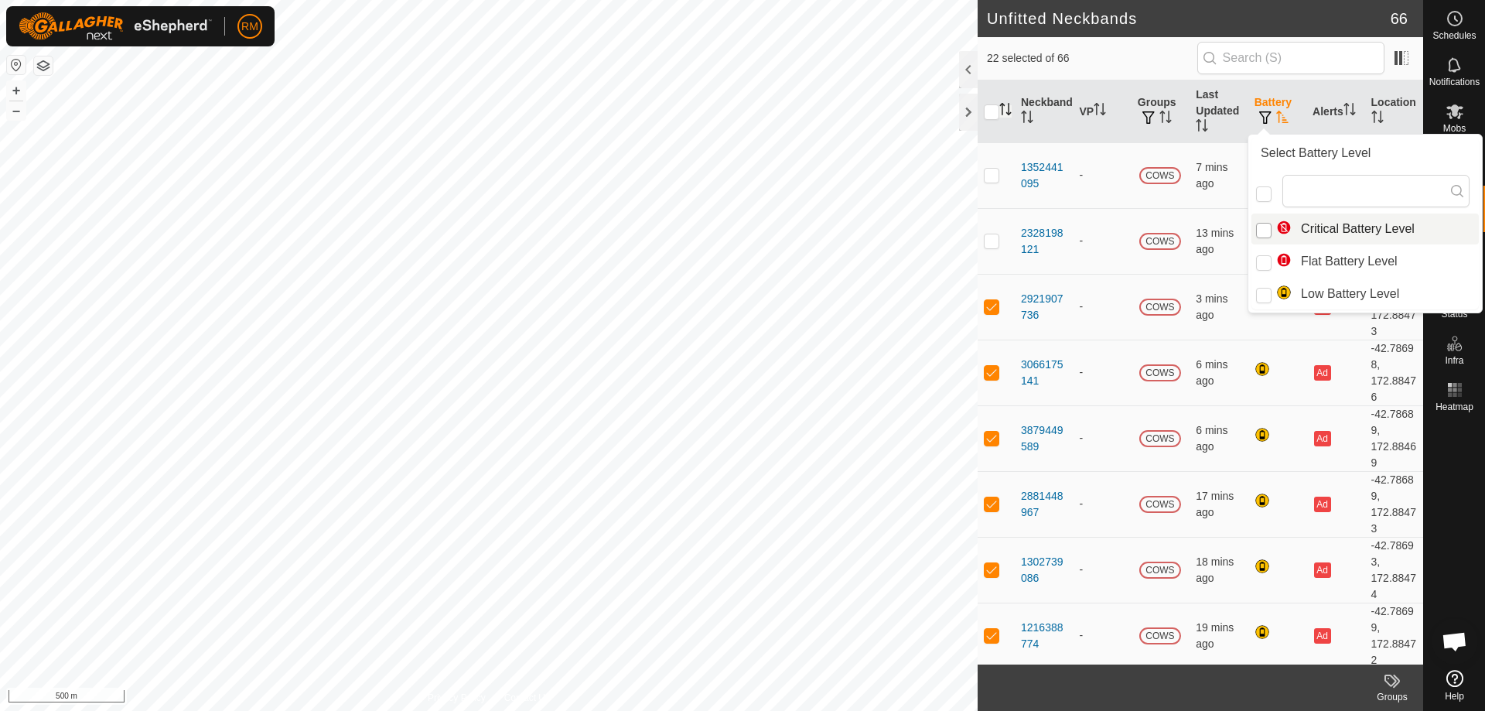
click at [1263, 227] on input "Critical Battery Level" at bounding box center [1263, 230] width 15 height 15
checkbox input "true"
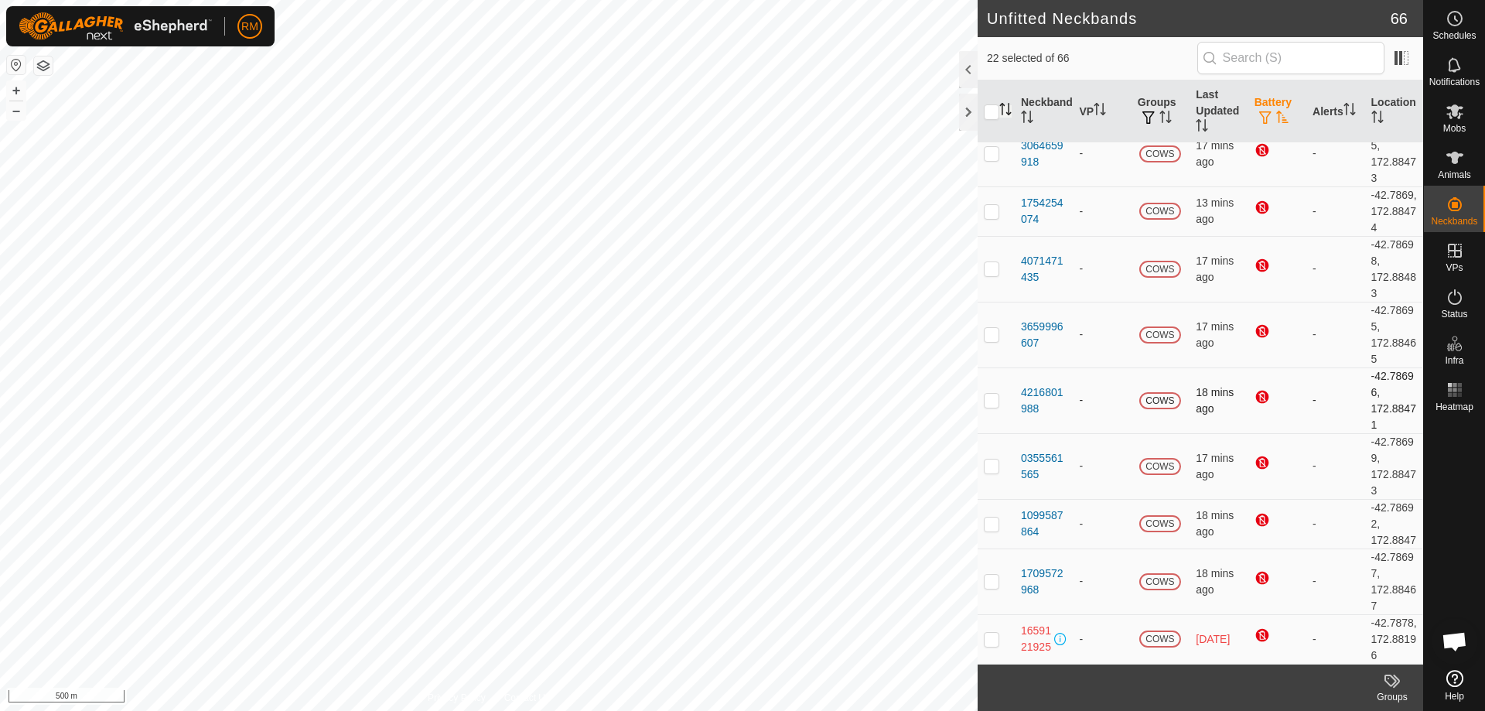
scroll to position [1188, 0]
click at [986, 623] on td at bounding box center [995, 638] width 37 height 49
click at [1055, 371] on div "Unfitted Neckbands 66 23 selected of 66 Neckband VP Groups Last Updated Battery…" at bounding box center [711, 355] width 1423 height 711
click at [994, 632] on p-checkbox at bounding box center [991, 638] width 15 height 12
click at [991, 632] on p-checkbox at bounding box center [991, 638] width 15 height 12
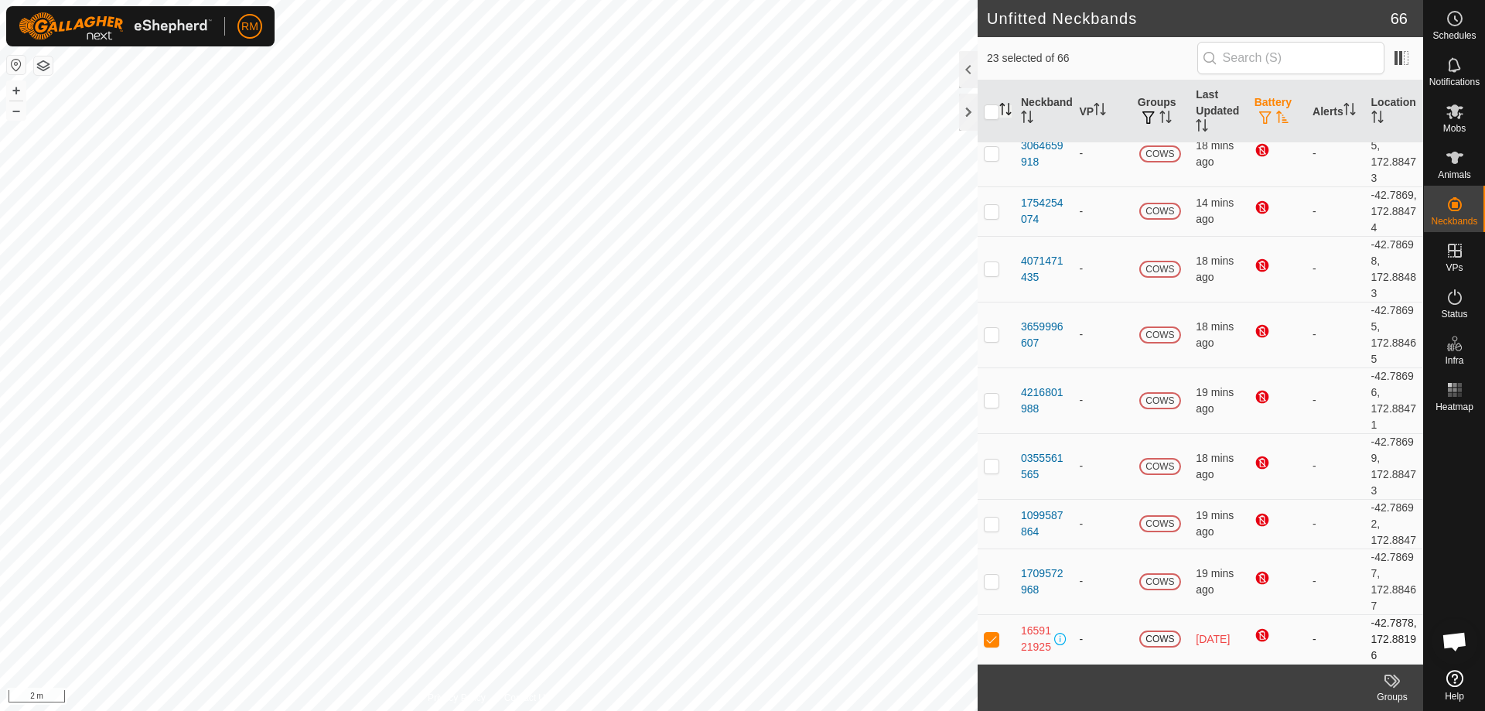
click at [991, 632] on p-checkbox at bounding box center [991, 638] width 15 height 12
checkbox input "false"
click at [994, 574] on p-checkbox at bounding box center [991, 580] width 15 height 12
click at [995, 574] on p-checkbox at bounding box center [991, 580] width 15 height 12
click at [997, 574] on p-checkbox at bounding box center [991, 580] width 15 height 12
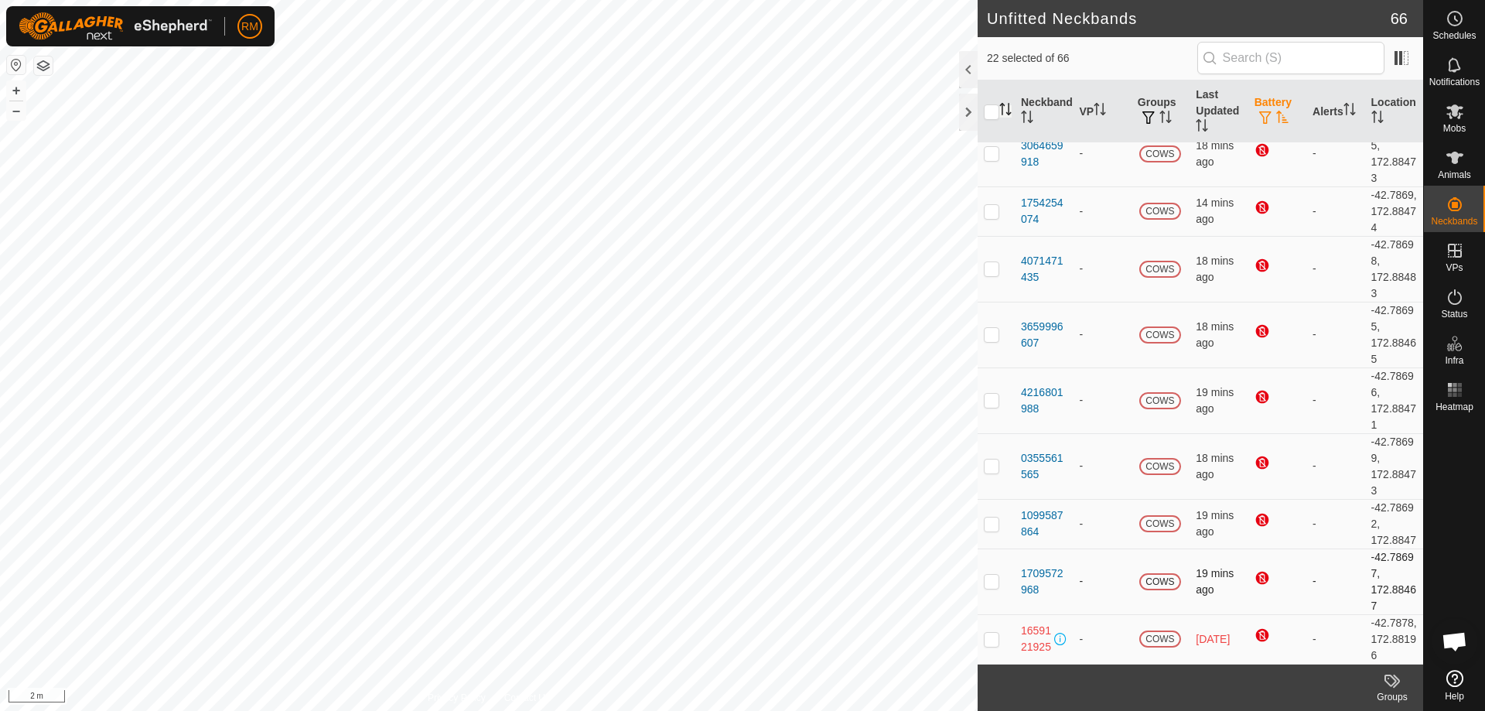
checkbox input "true"
click at [992, 517] on p-checkbox at bounding box center [991, 523] width 15 height 12
checkbox input "true"
click at [991, 459] on p-checkbox at bounding box center [991, 465] width 15 height 12
checkbox input "true"
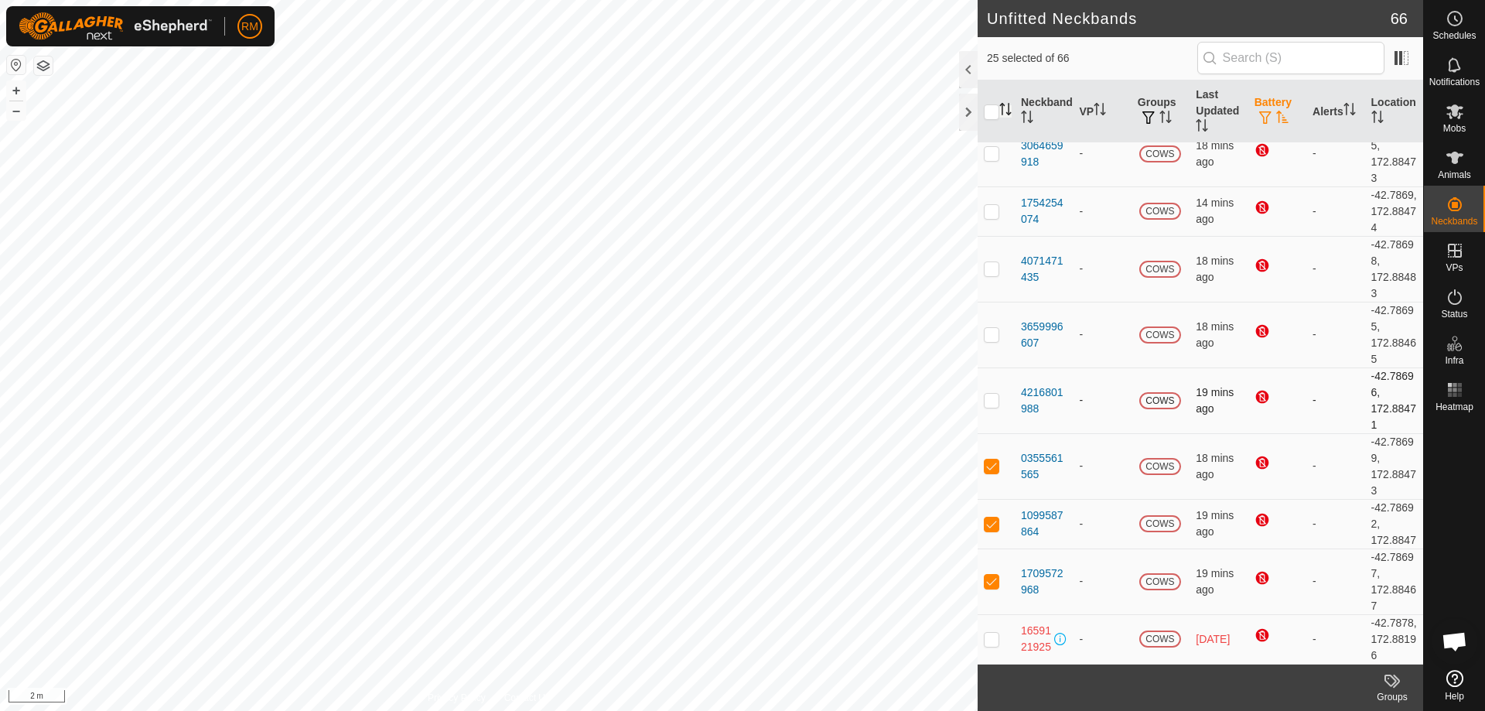
click at [989, 394] on p-checkbox at bounding box center [991, 400] width 15 height 12
checkbox input "true"
drag, startPoint x: 995, startPoint y: 499, endPoint x: 986, endPoint y: 521, distance: 23.6
click at [994, 510] on td at bounding box center [995, 523] width 37 height 49
checkbox input "false"
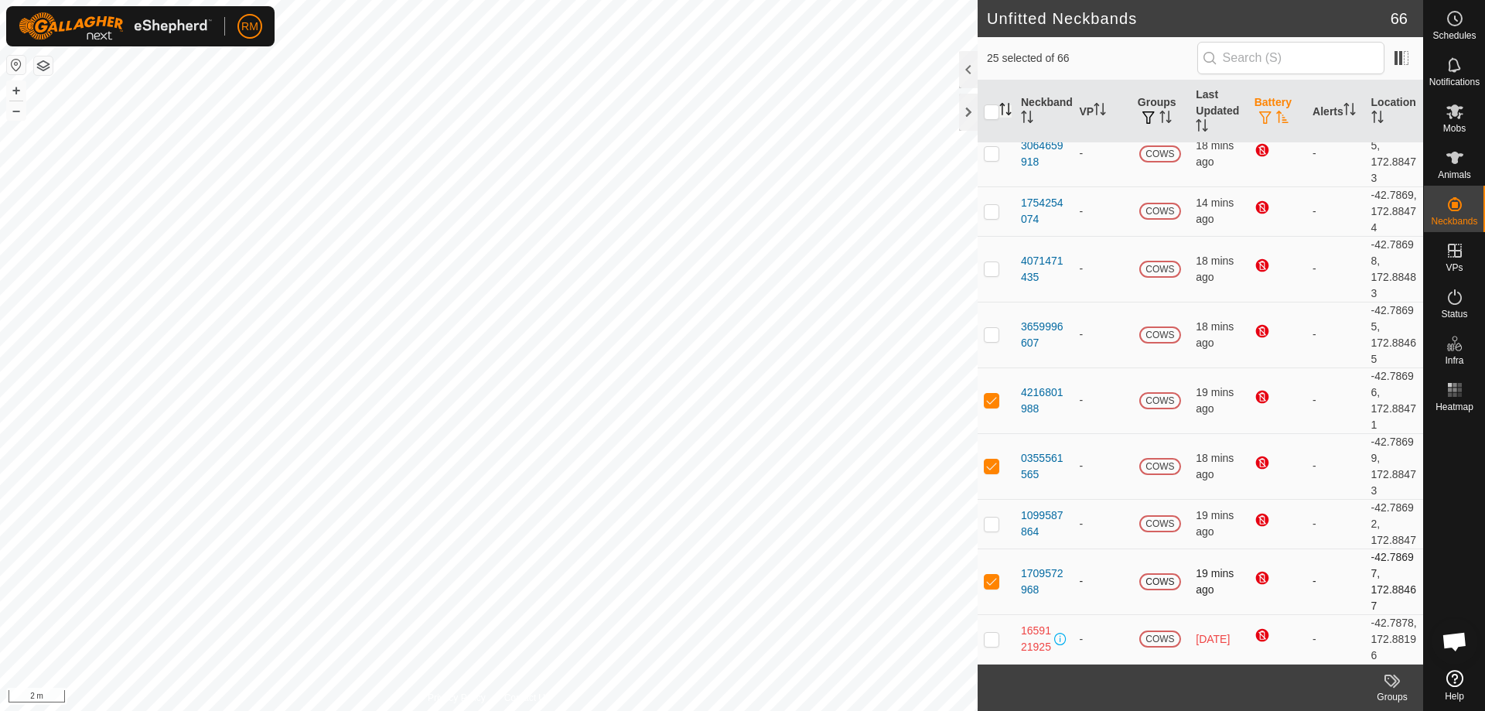
click at [998, 574] on p-checkbox at bounding box center [991, 580] width 15 height 12
checkbox input "false"
click at [987, 459] on p-checkbox at bounding box center [991, 465] width 15 height 12
checkbox input "false"
click at [978, 367] on td at bounding box center [995, 400] width 37 height 66
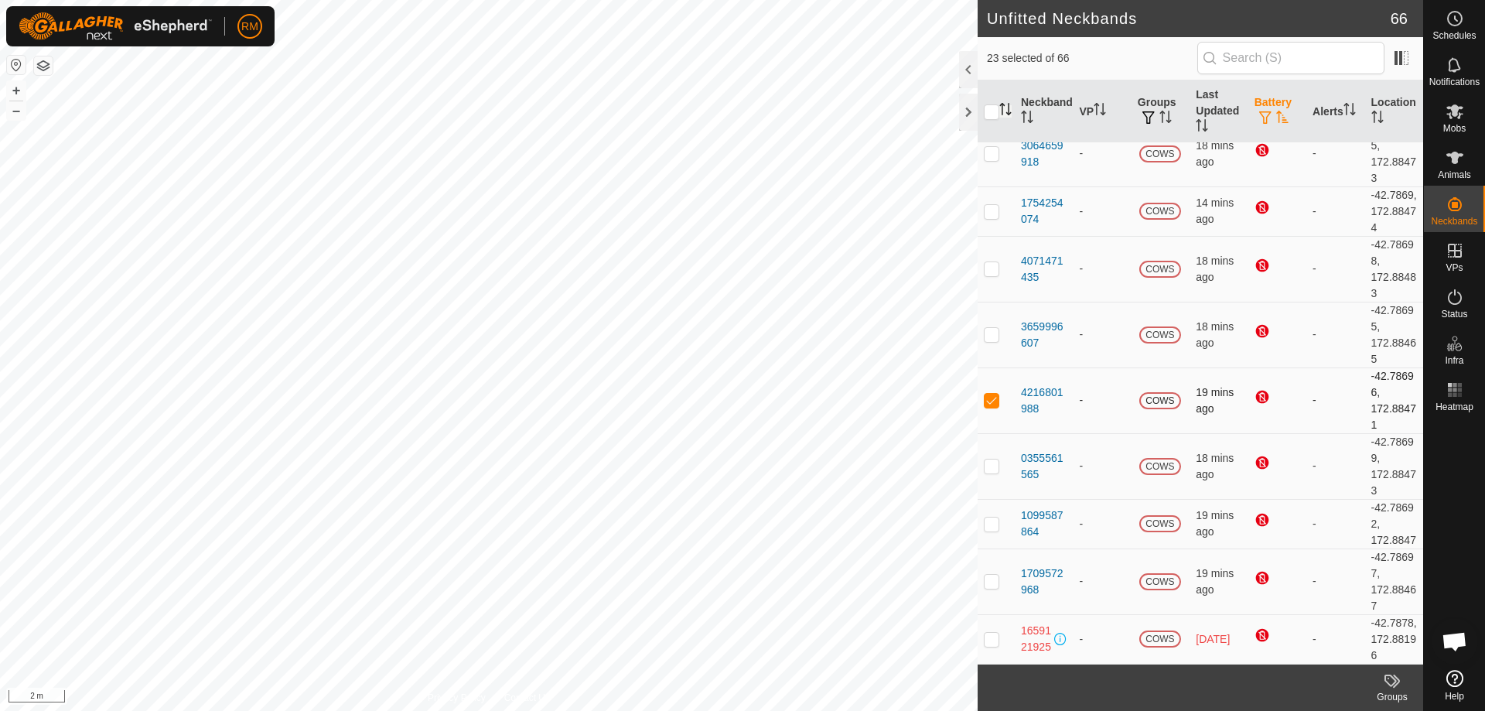
checkbox input "false"
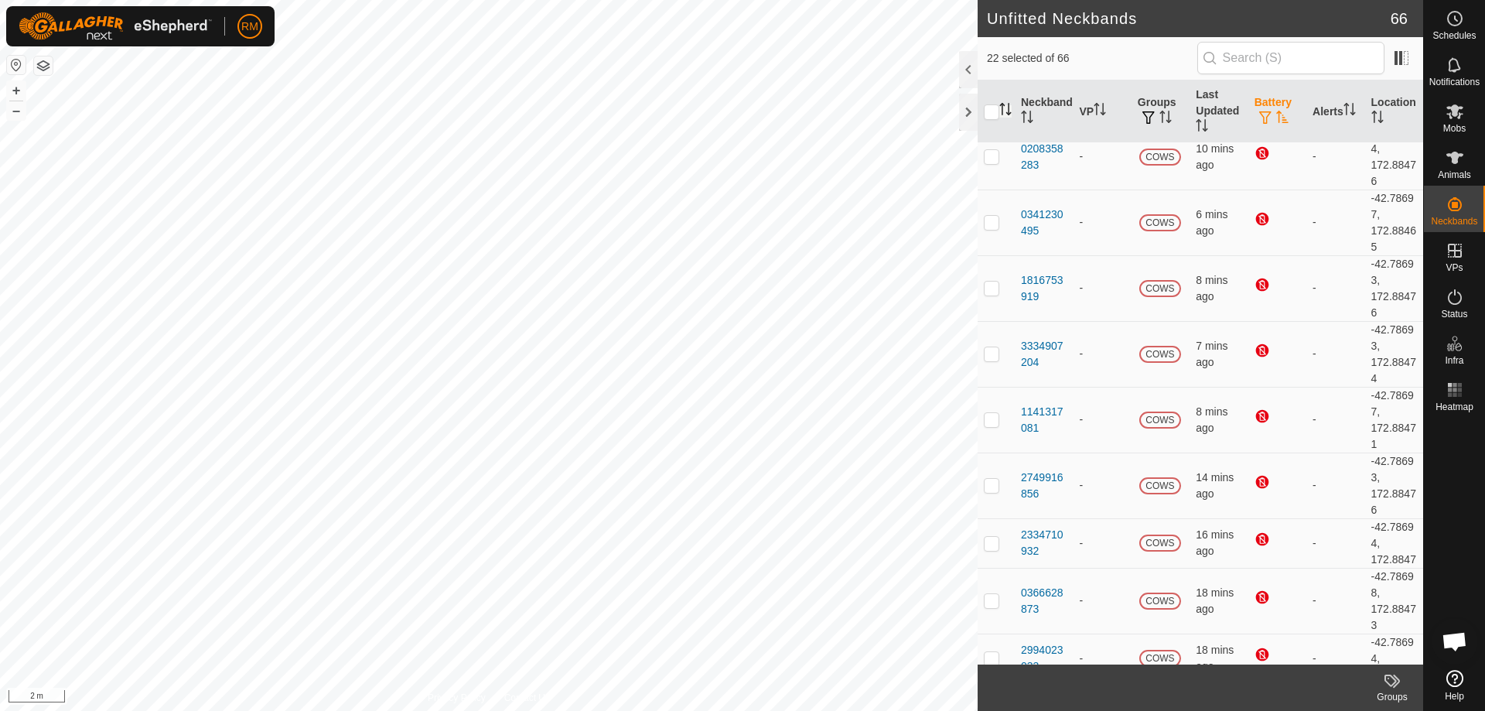
scroll to position [0, 0]
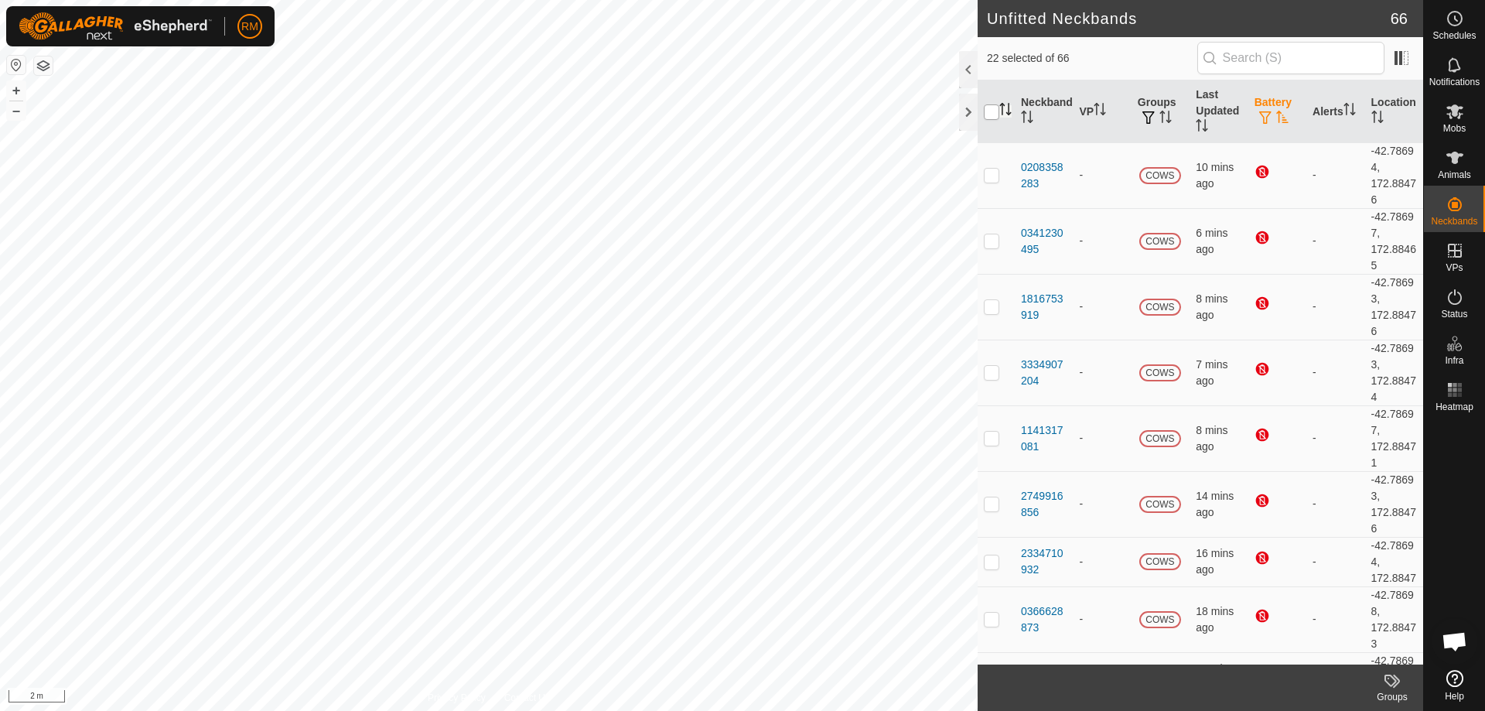
click at [989, 110] on input "checkbox" at bounding box center [991, 111] width 15 height 15
checkbox input "true"
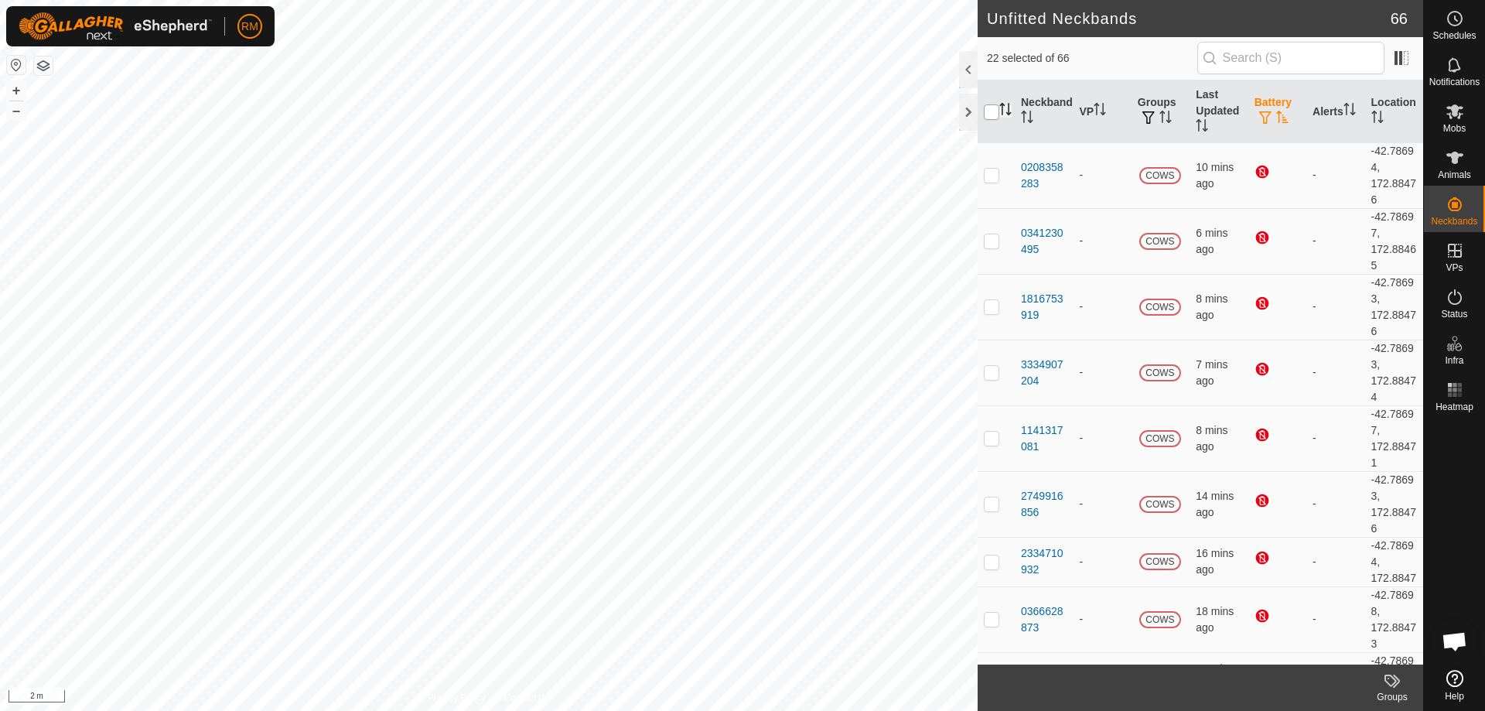
checkbox input "true"
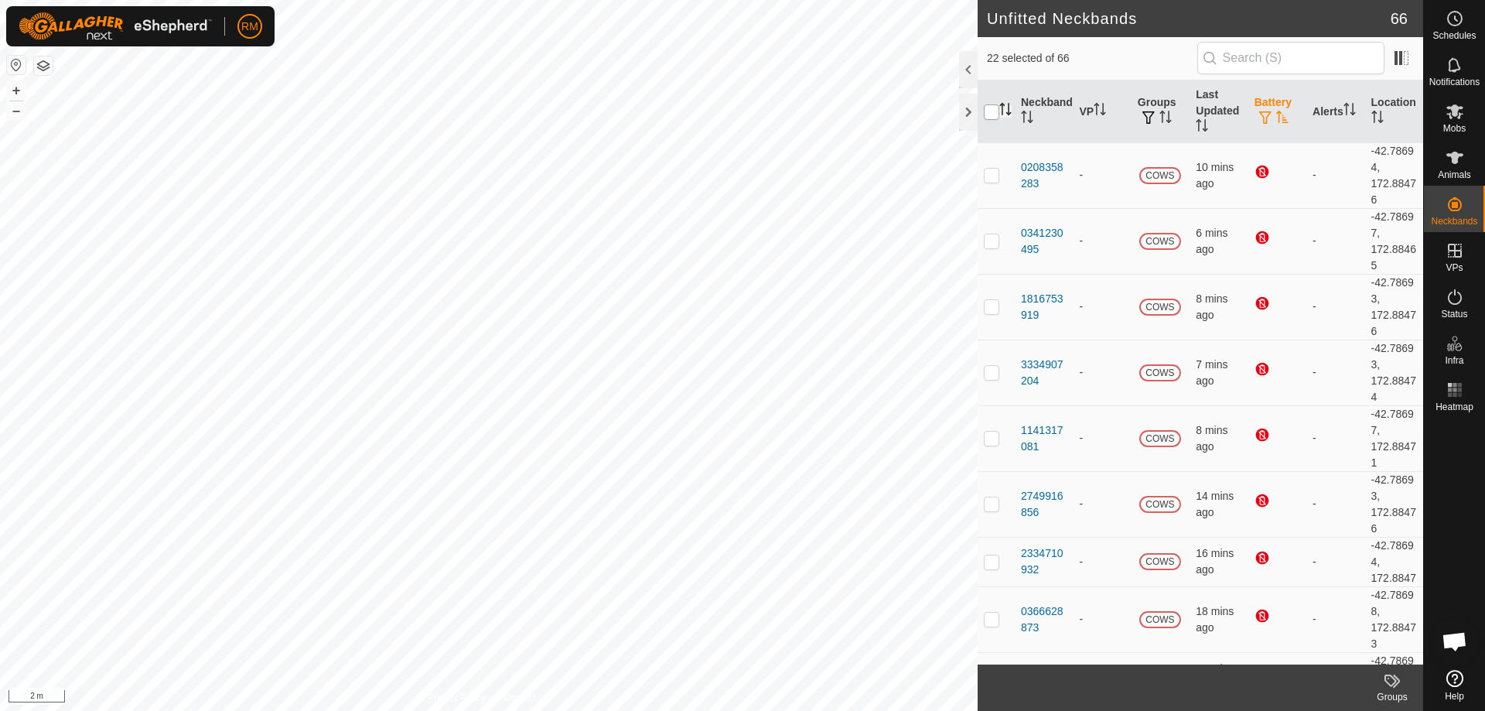
checkbox input "true"
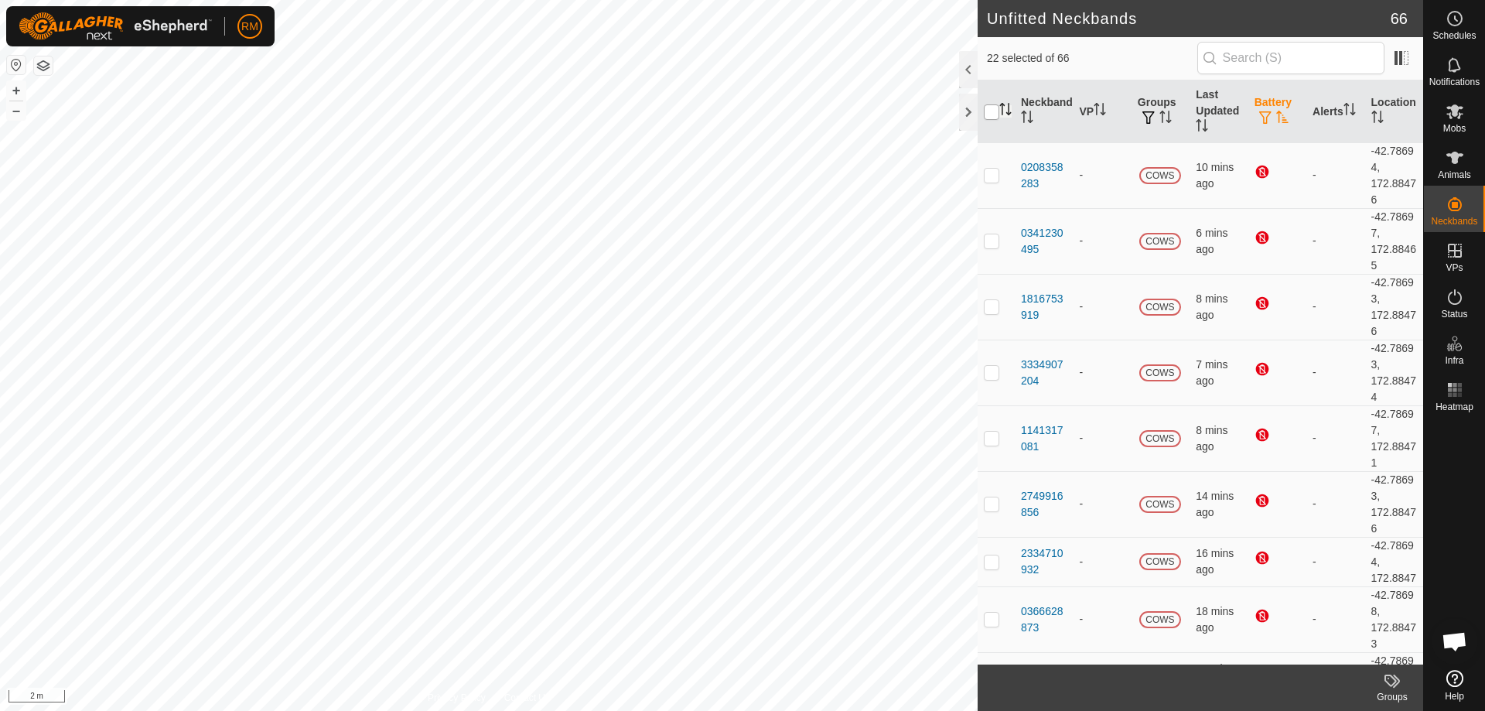
checkbox input "true"
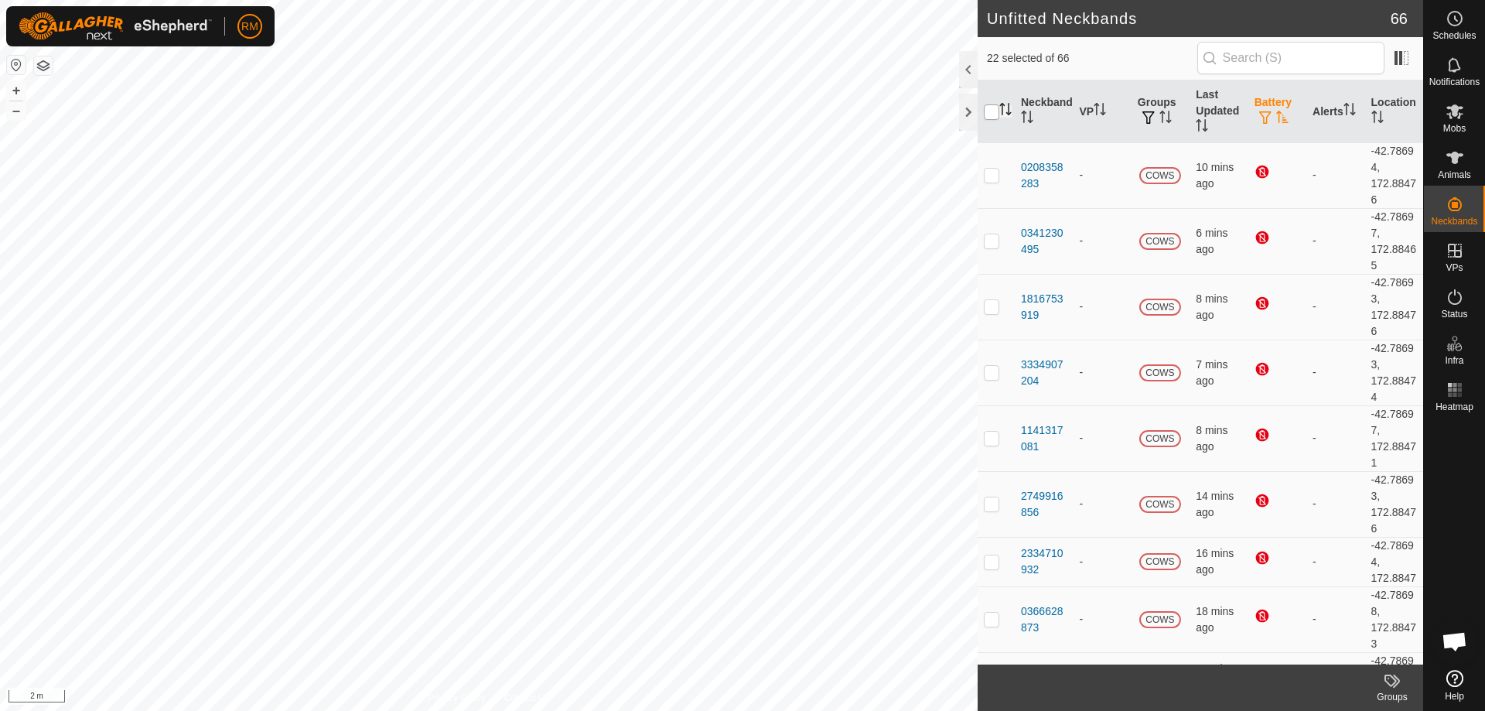
checkbox input "true"
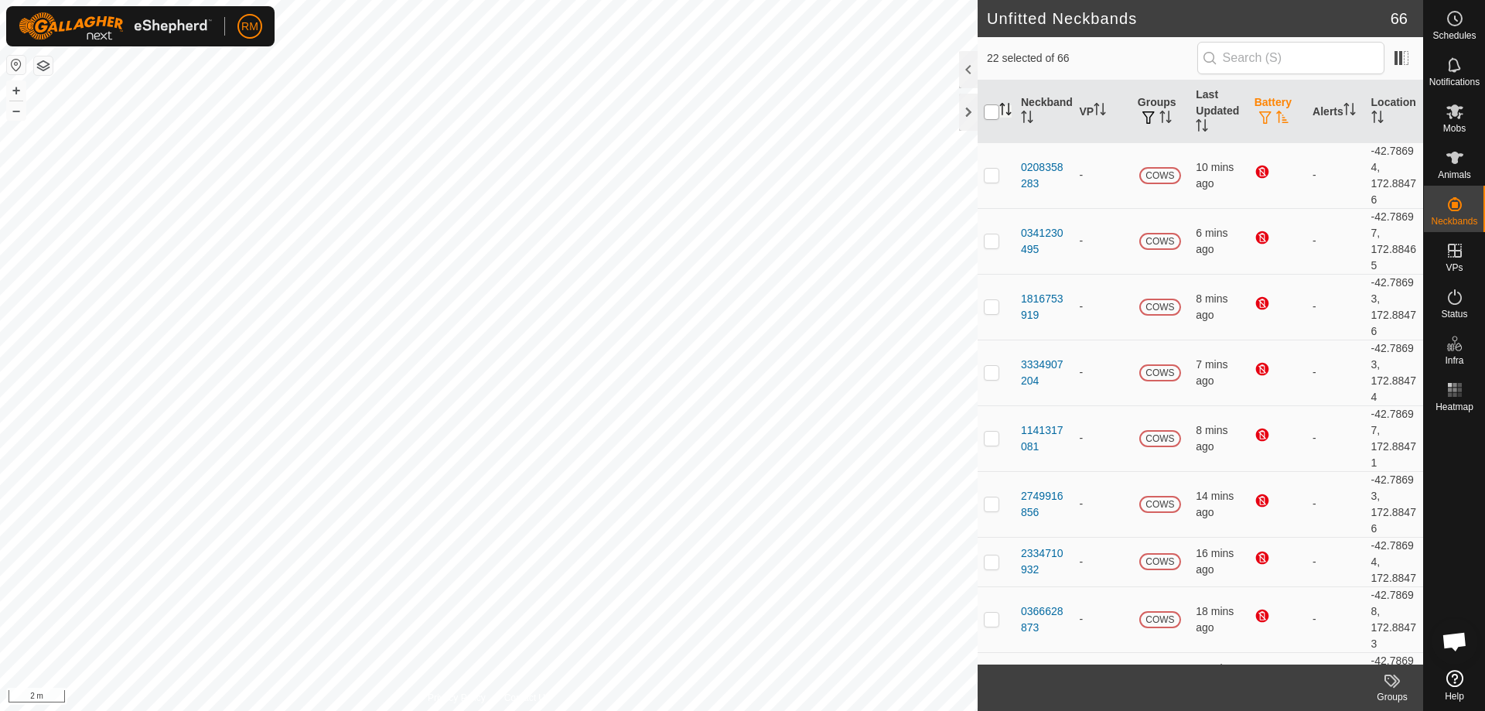
checkbox input "true"
click at [989, 110] on input "checkbox" at bounding box center [991, 111] width 15 height 15
click at [989, 112] on input "checkbox" at bounding box center [991, 111] width 15 height 15
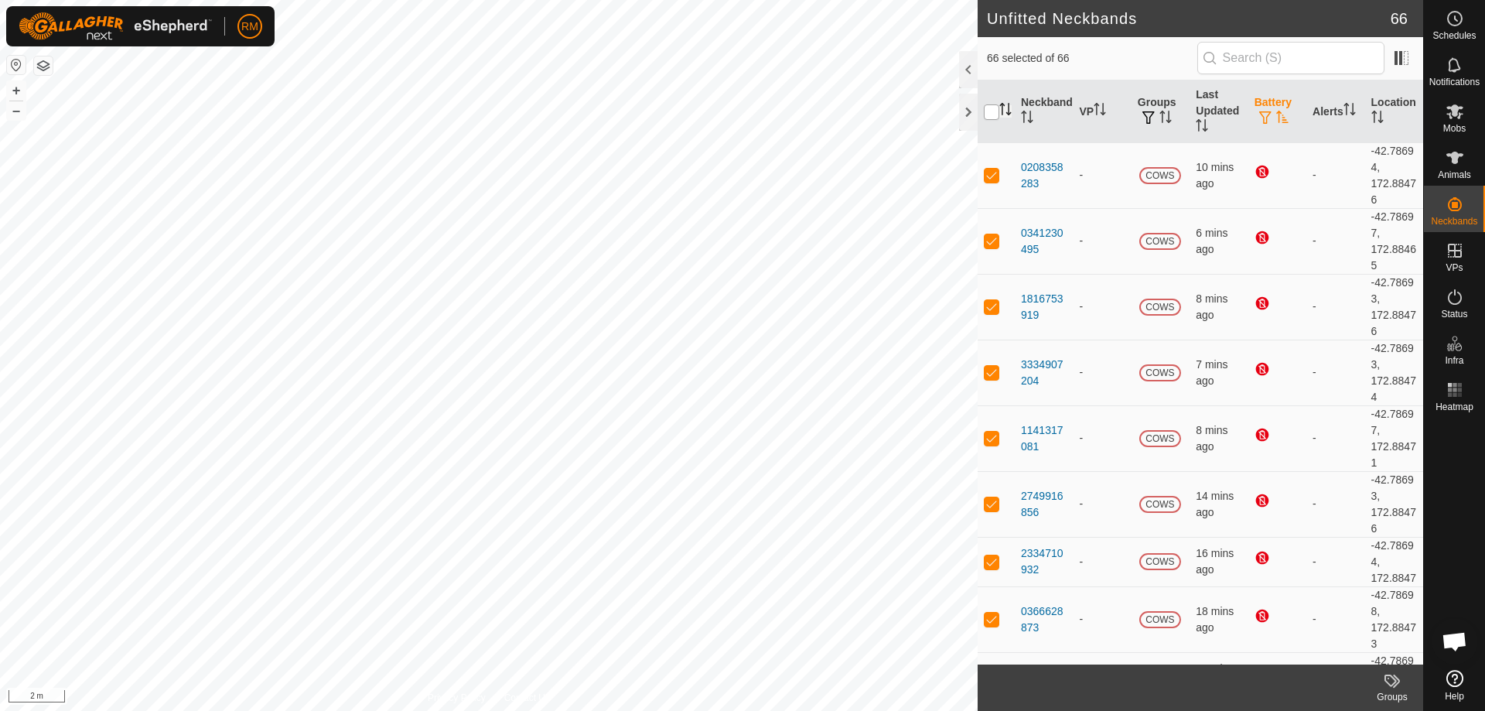
checkbox input "true"
click at [990, 169] on p-checkbox at bounding box center [991, 175] width 15 height 12
checkbox input "false"
click at [991, 236] on td at bounding box center [995, 241] width 37 height 66
checkbox input "false"
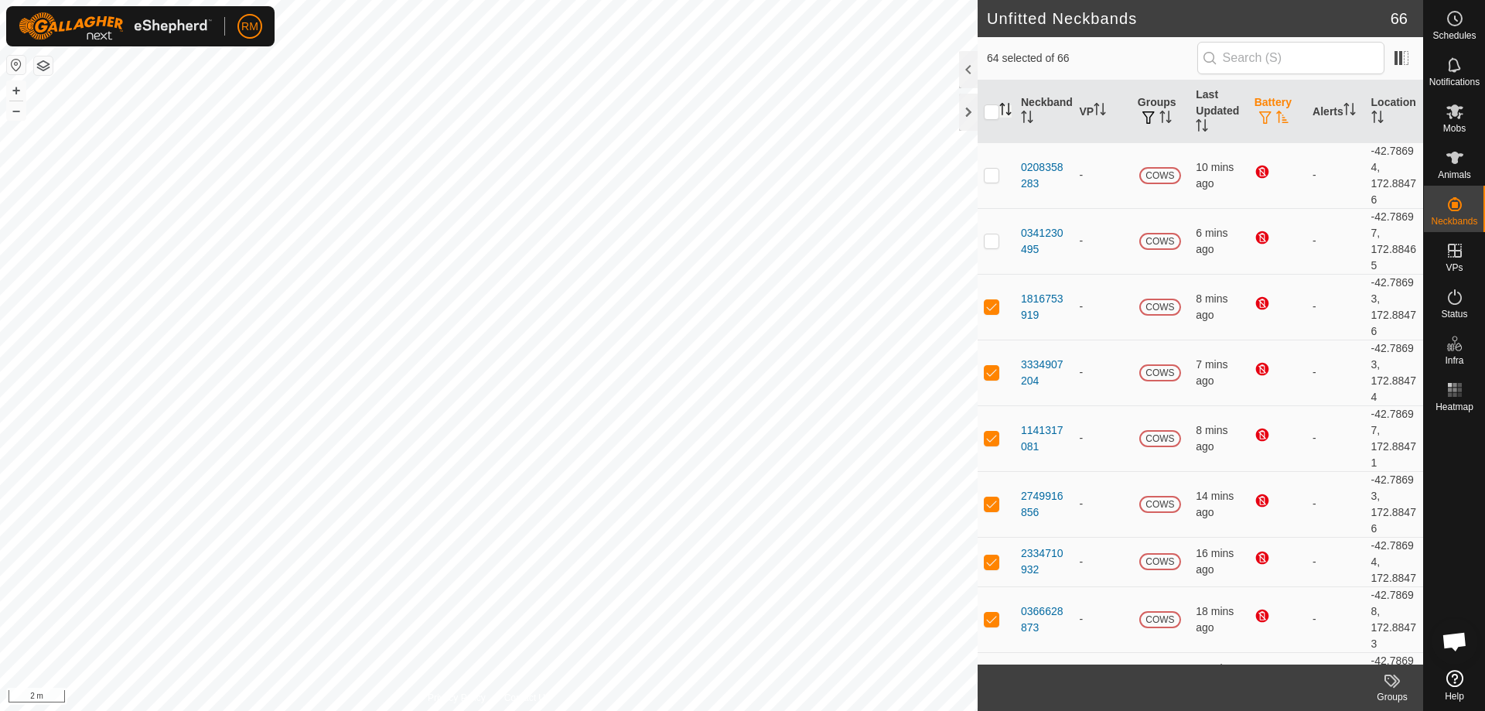
click at [1248, 105] on th "Battery" at bounding box center [1277, 111] width 58 height 63
click at [985, 302] on p-checkbox at bounding box center [991, 306] width 15 height 12
click at [987, 312] on p-tablecheckbox at bounding box center [991, 306] width 15 height 12
click at [985, 312] on p-tablecheckbox at bounding box center [991, 306] width 15 height 12
checkbox input "false"
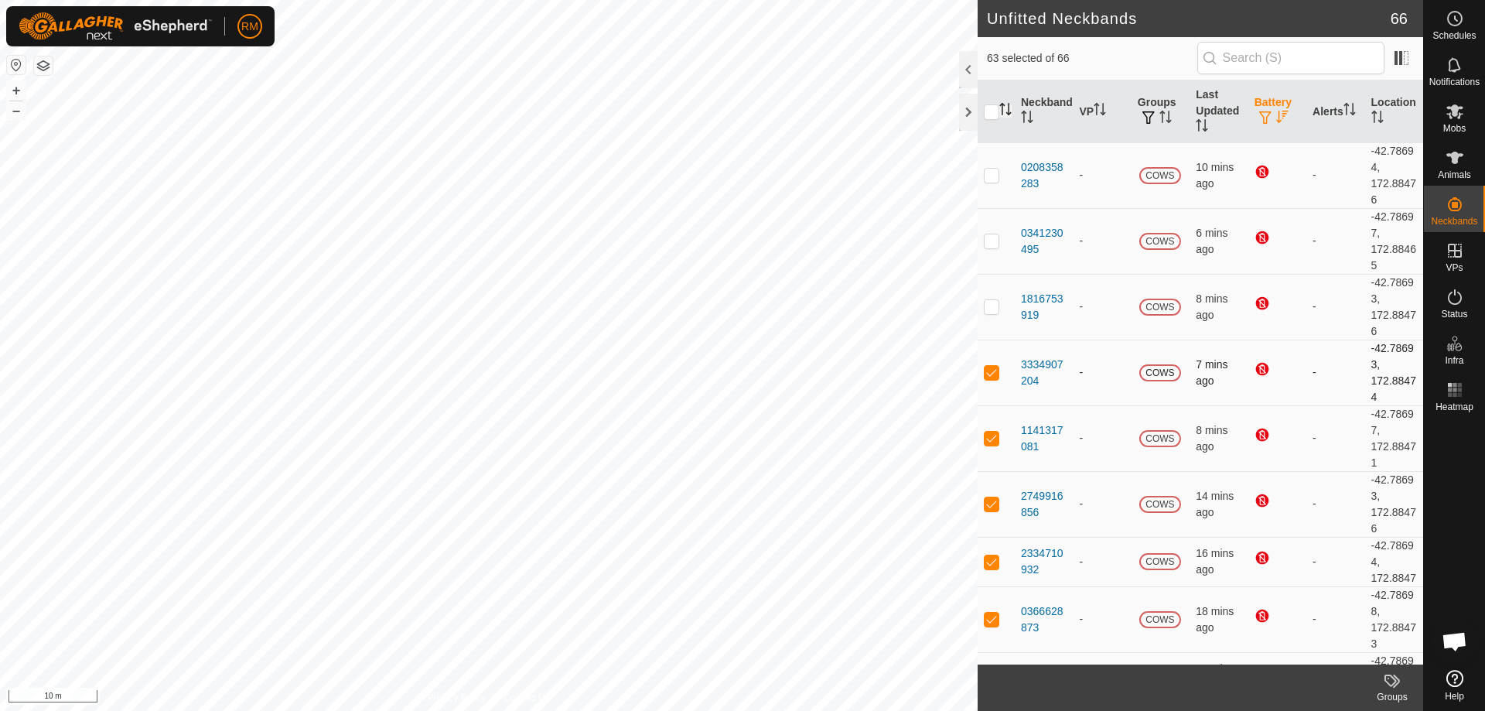
click at [990, 370] on p-checkbox at bounding box center [991, 372] width 15 height 12
checkbox input "false"
click at [991, 441] on p-checkbox at bounding box center [991, 437] width 15 height 12
checkbox input "false"
click at [993, 111] on input "checkbox" at bounding box center [991, 111] width 15 height 15
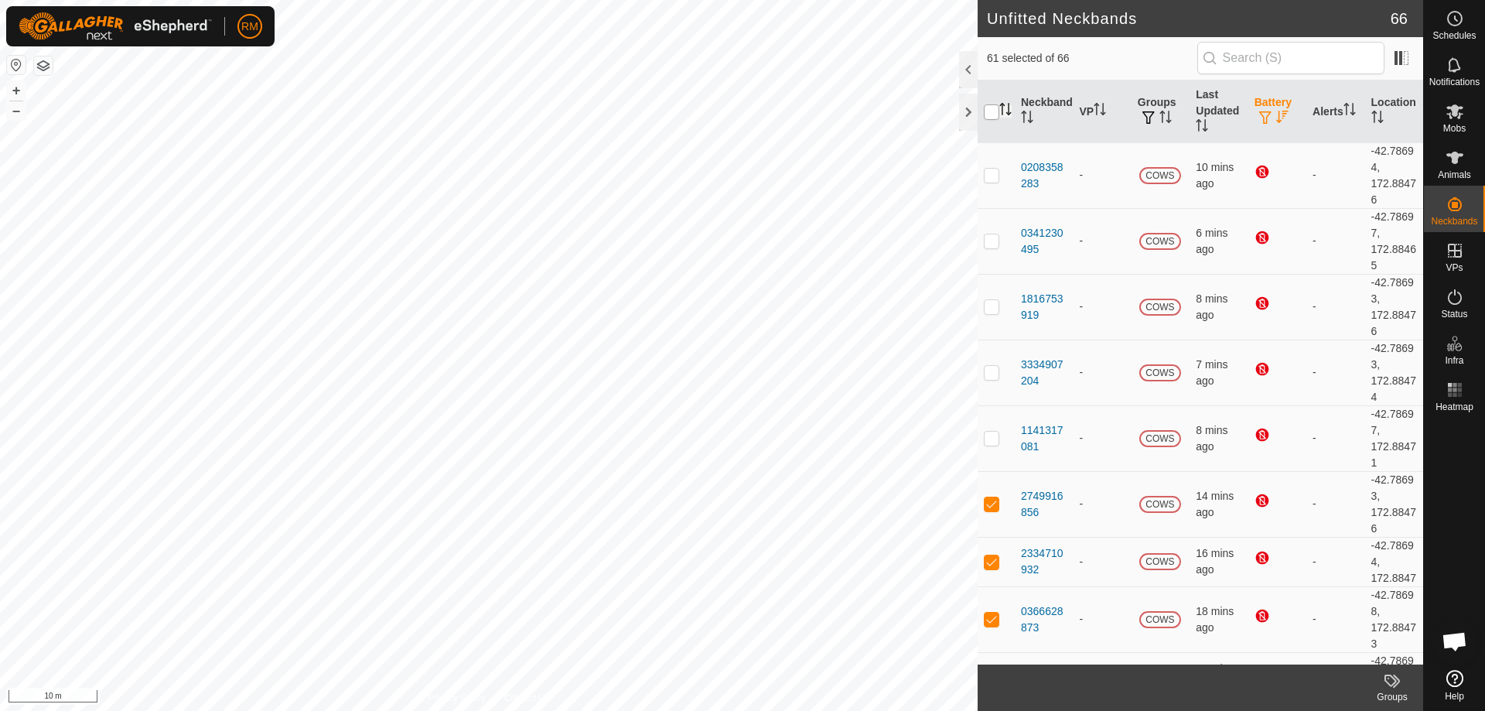
checkbox input "false"
checkbox input "true"
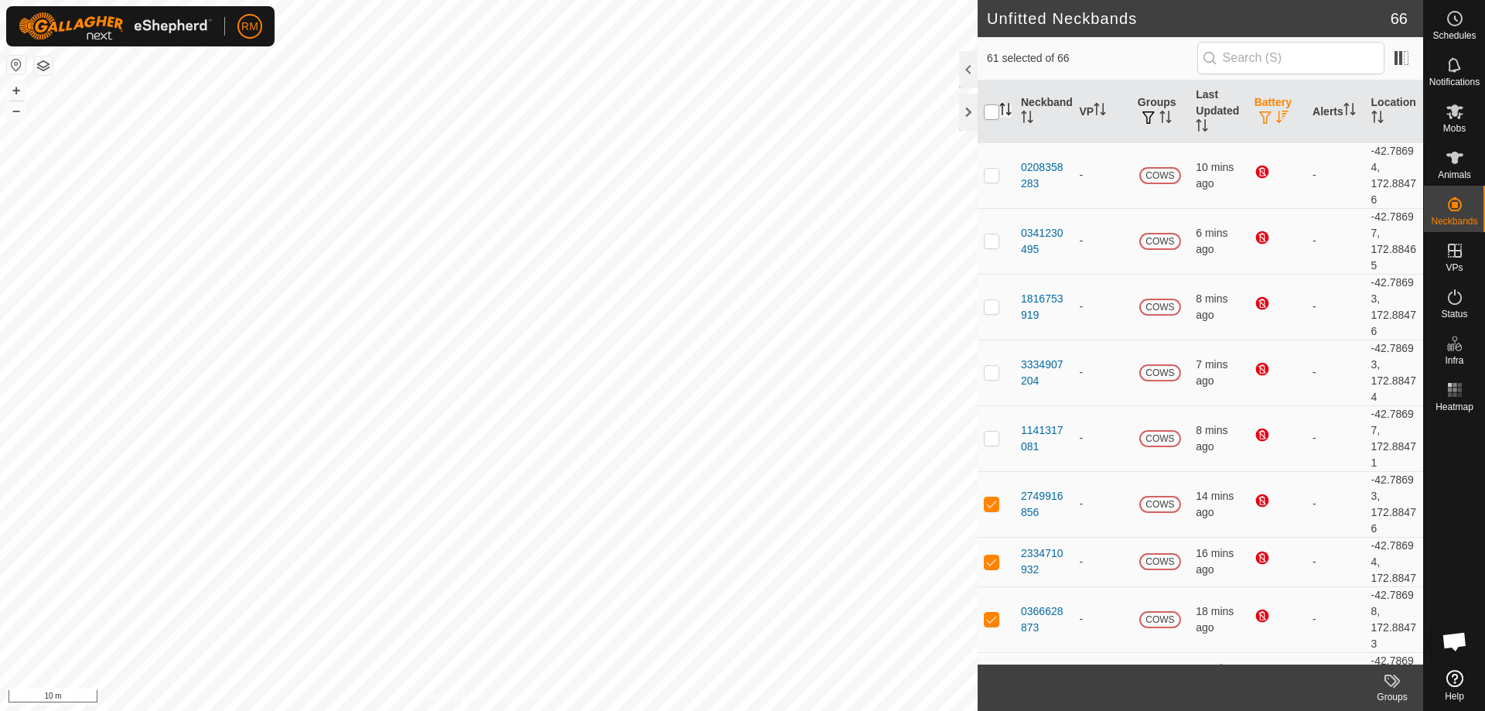
checkbox input "true"
click at [990, 112] on input "checkbox" at bounding box center [991, 111] width 15 height 15
click at [990, 114] on input "checkbox" at bounding box center [991, 111] width 15 height 15
click at [994, 117] on input "checkbox" at bounding box center [991, 111] width 15 height 15
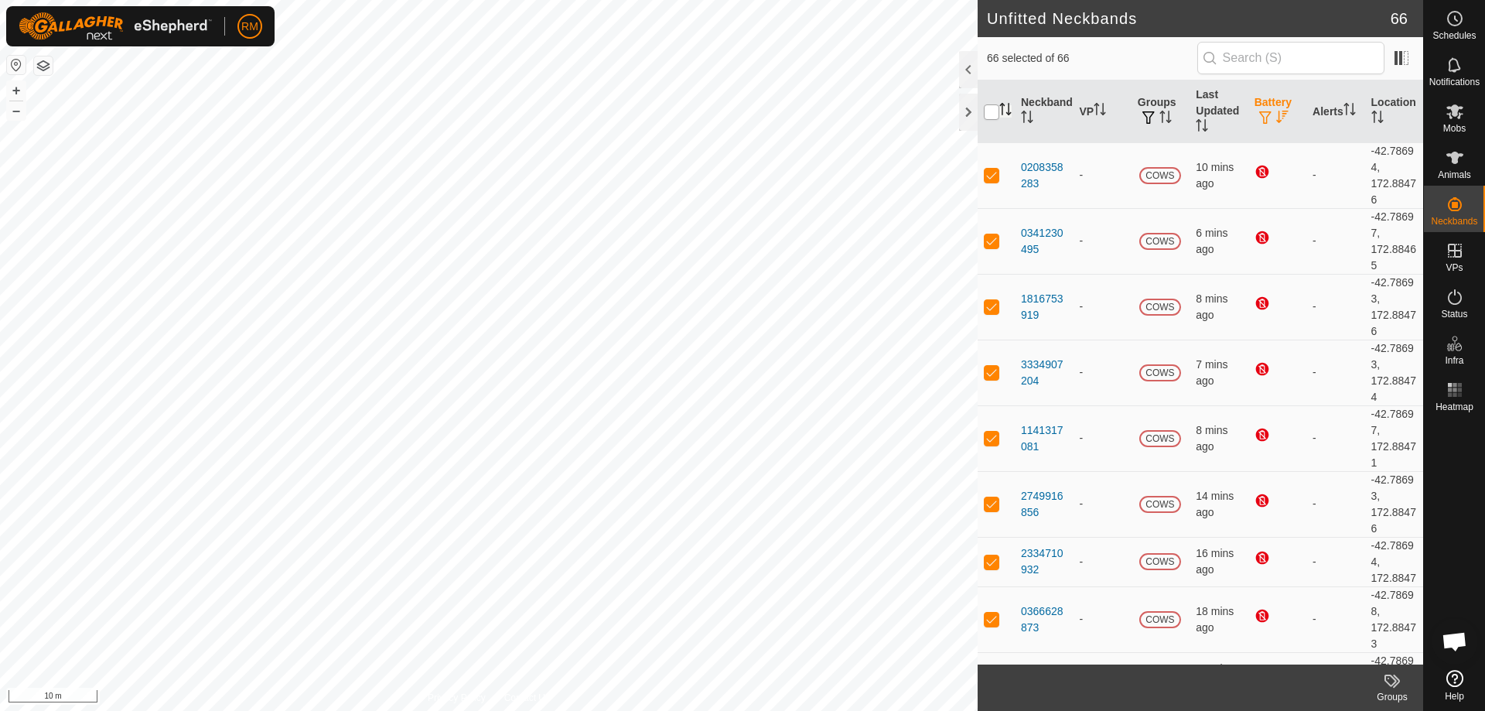
click at [994, 117] on input "checkbox" at bounding box center [991, 111] width 15 height 15
click at [994, 114] on input "checkbox" at bounding box center [991, 111] width 15 height 15
checkbox input "false"
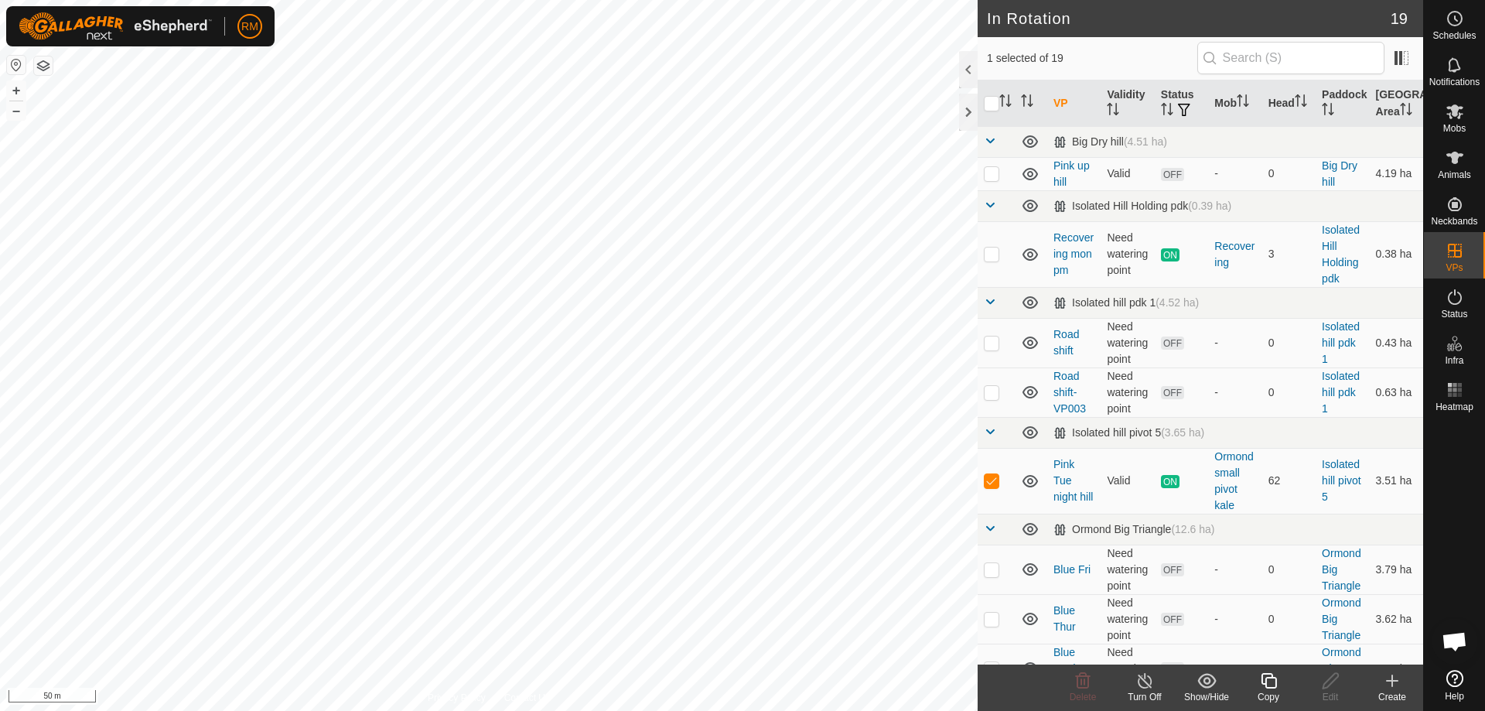
click at [1276, 684] on icon at bounding box center [1267, 680] width 15 height 15
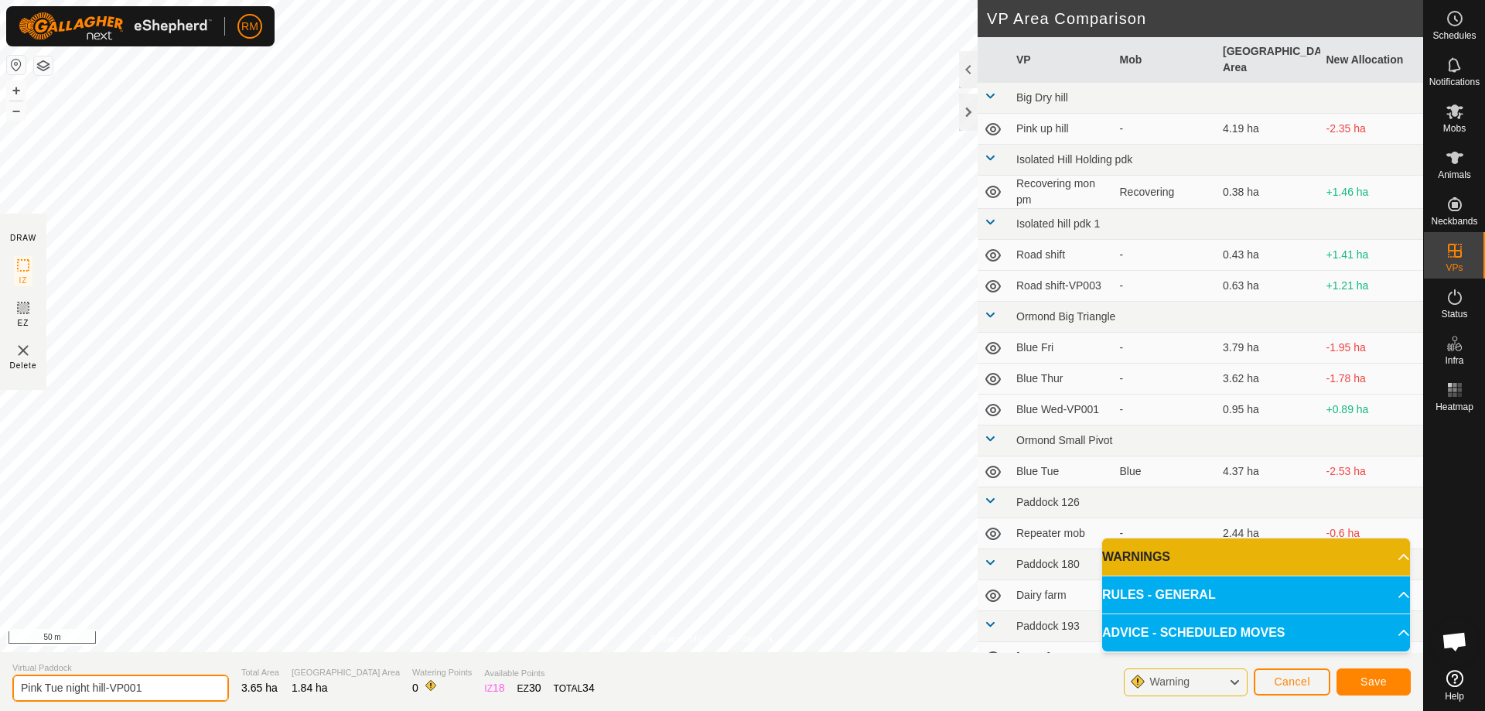
click at [153, 683] on input "Pink Tue night hill-VP001" at bounding box center [120, 687] width 216 height 27
click at [159, 690] on input "Pink Tue night hill-VP001" at bounding box center [120, 687] width 216 height 27
type input "Pink Tue night hill-VP002"
click at [1378, 677] on span "Save" at bounding box center [1373, 681] width 26 height 12
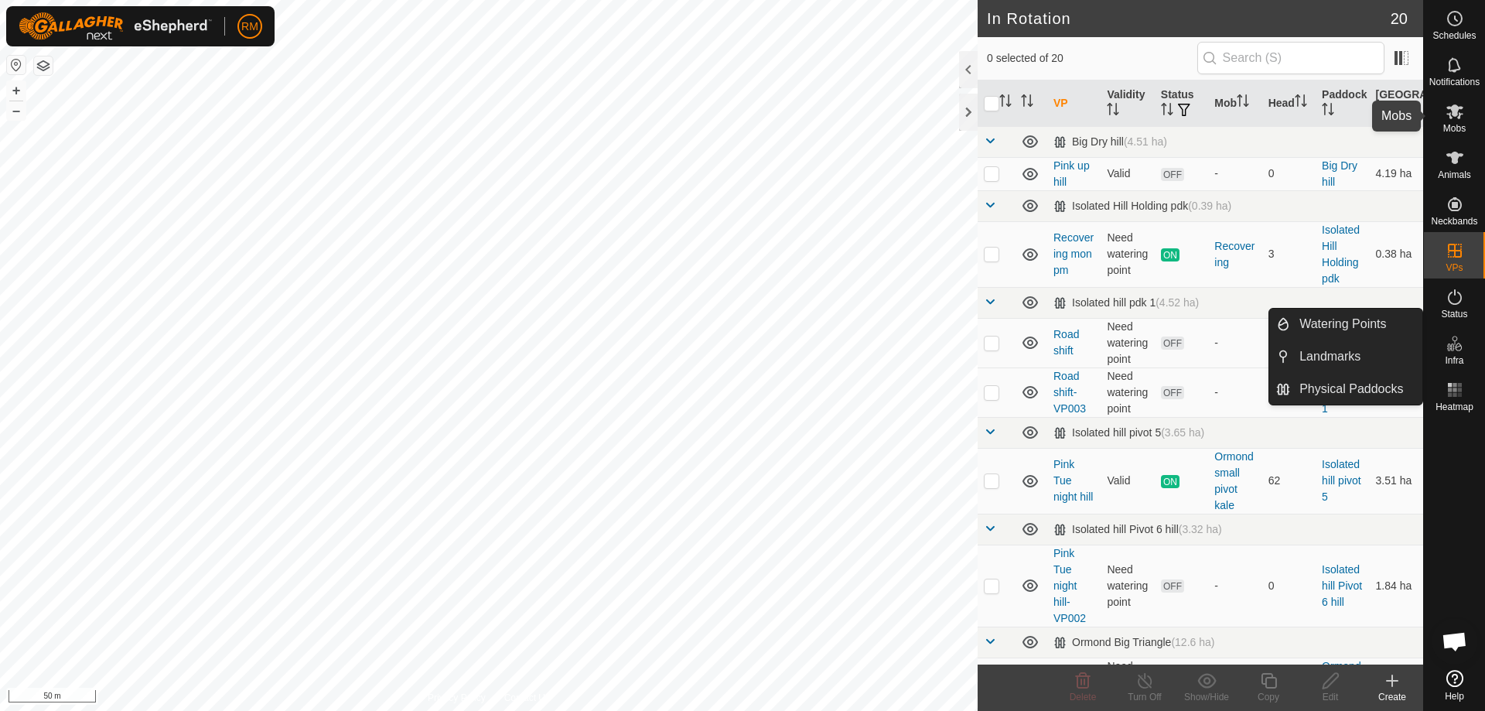
click at [1457, 110] on icon at bounding box center [1454, 111] width 17 height 15
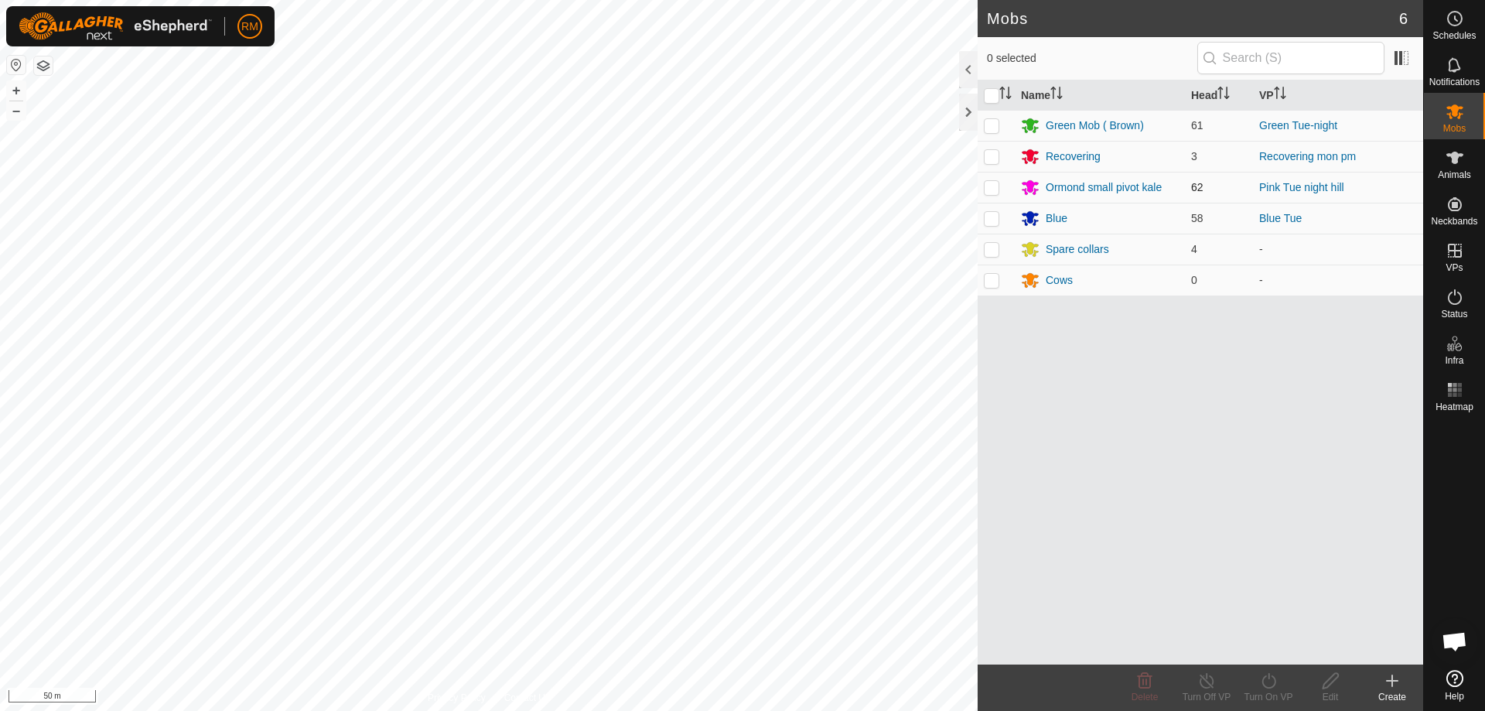
click at [988, 186] on p-checkbox at bounding box center [991, 187] width 15 height 12
checkbox input "true"
click at [1267, 684] on icon at bounding box center [1268, 680] width 19 height 19
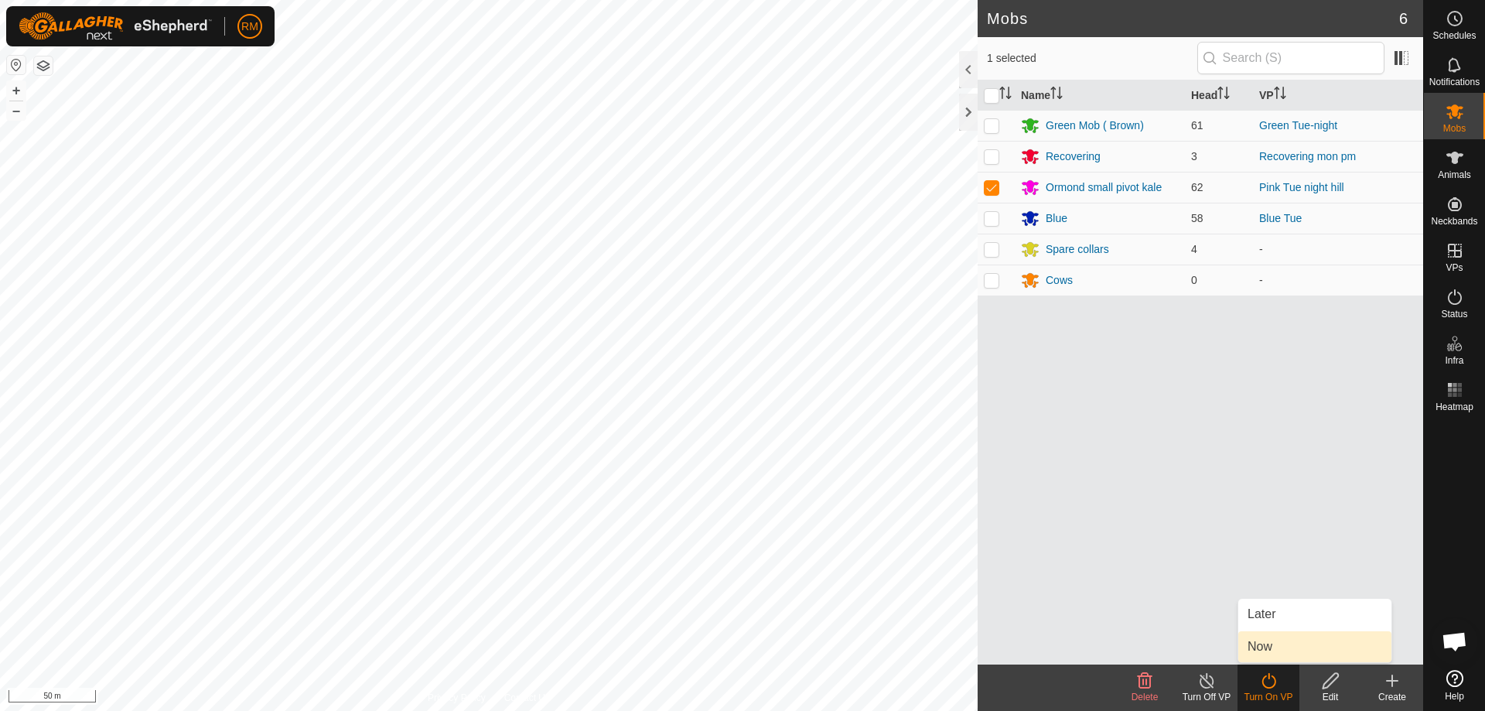
click at [1262, 646] on link "Now" at bounding box center [1314, 646] width 153 height 31
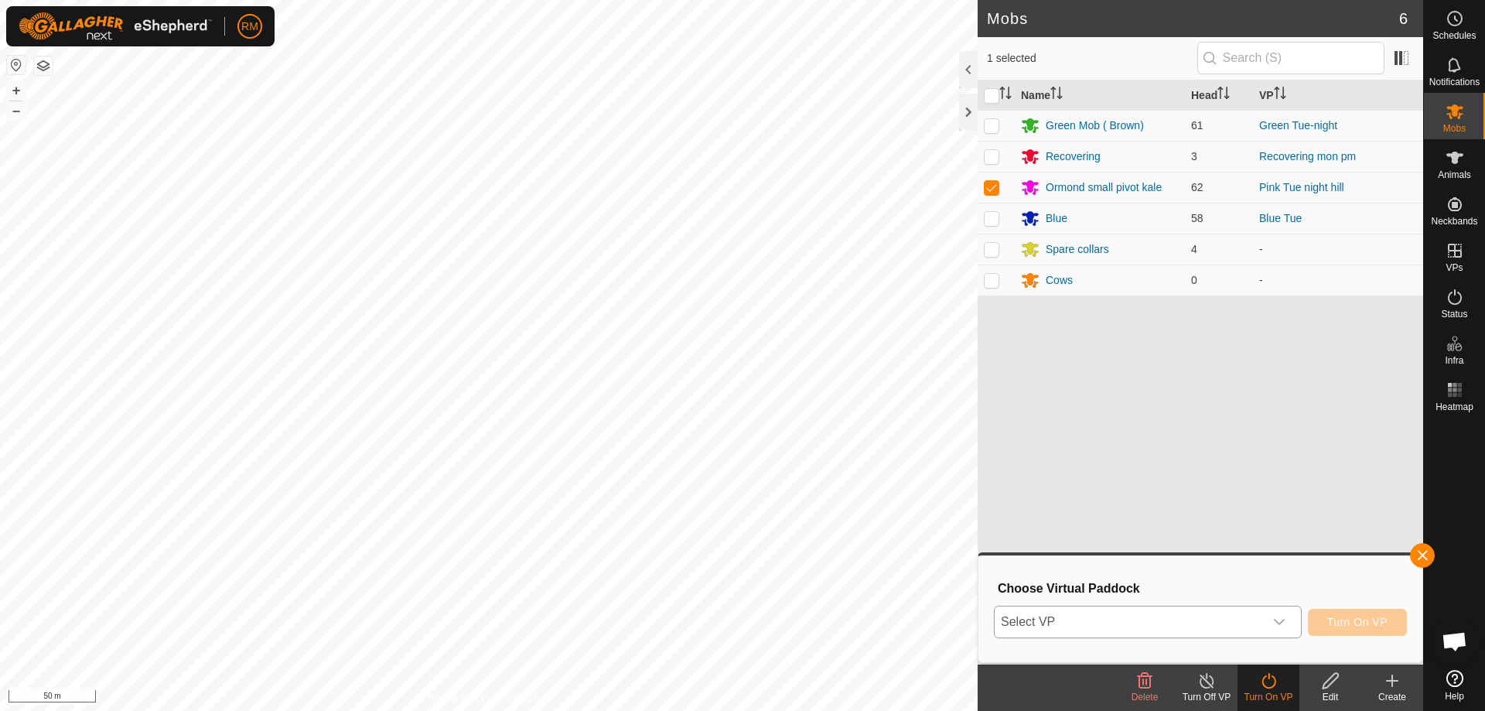
click at [1280, 618] on icon "dropdown trigger" at bounding box center [1279, 621] width 12 height 12
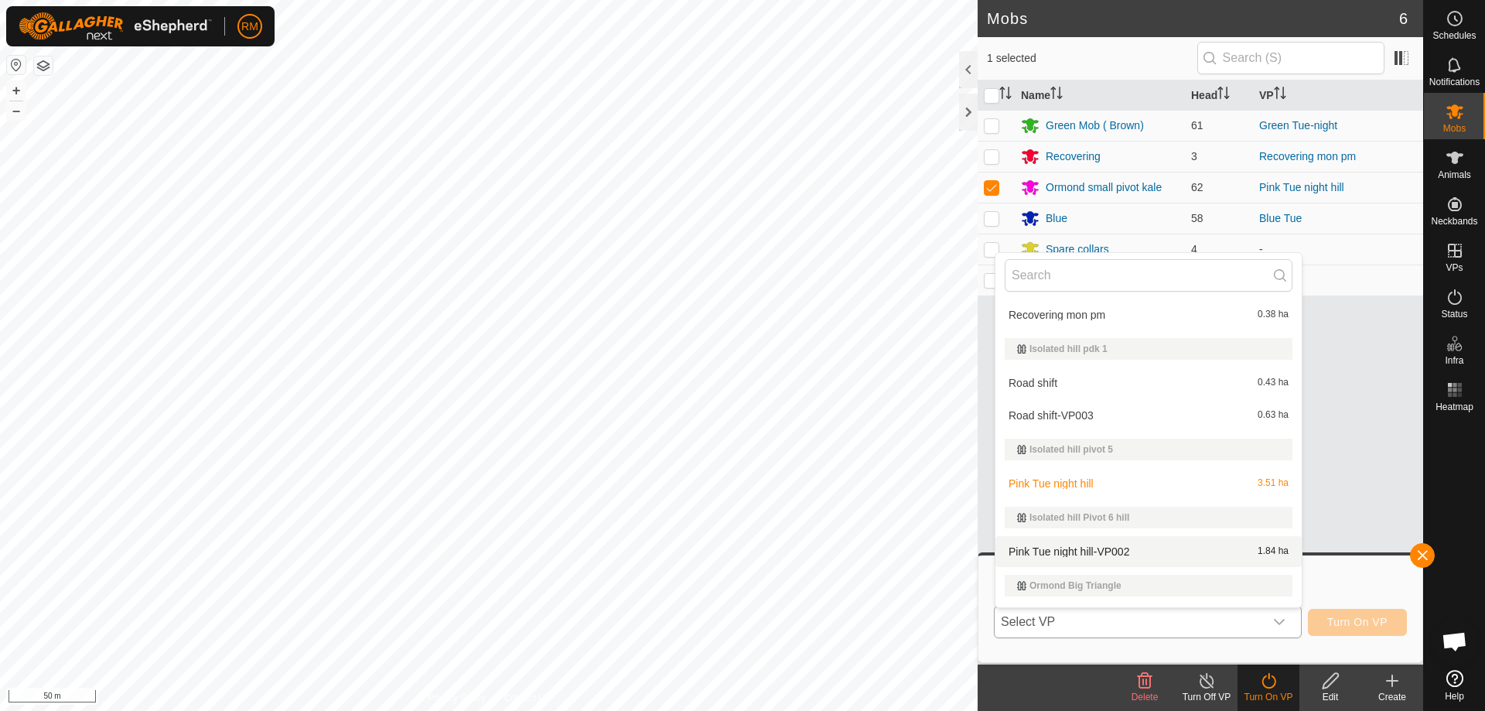
scroll to position [103, 0]
click at [1110, 551] on li "Pink Tue night hill-VP002 1.84 ha" at bounding box center [1148, 550] width 306 height 31
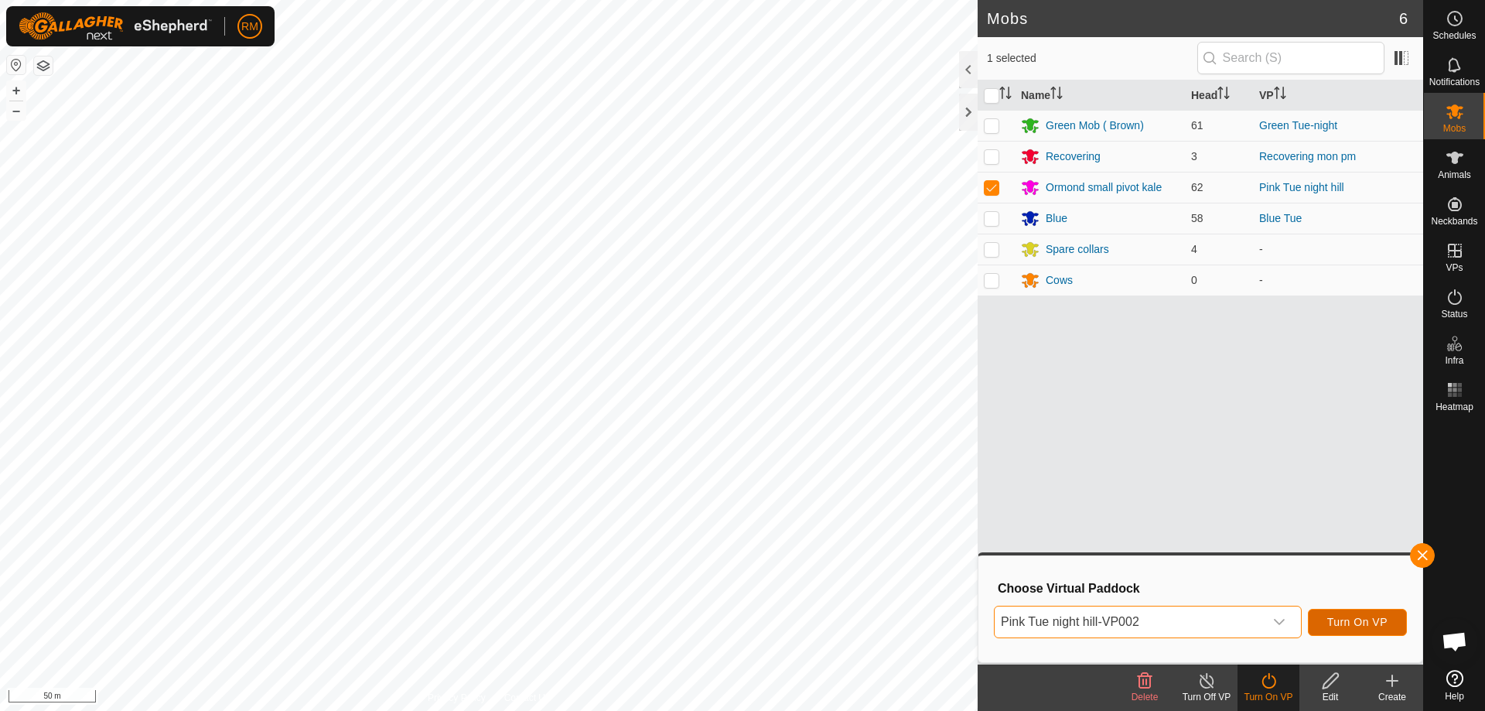
click at [1347, 619] on span "Turn On VP" at bounding box center [1357, 621] width 60 height 12
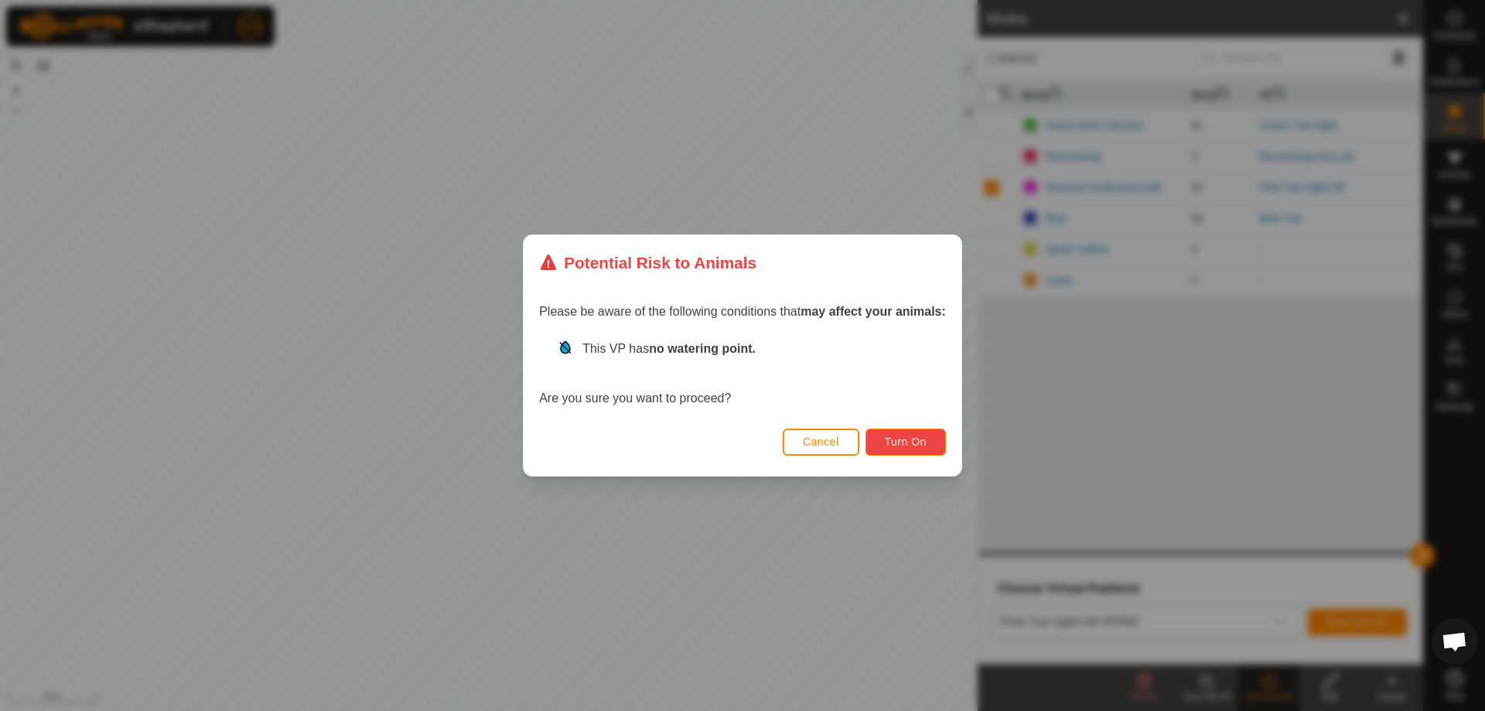
click at [903, 448] on span "Turn On" at bounding box center [906, 441] width 42 height 12
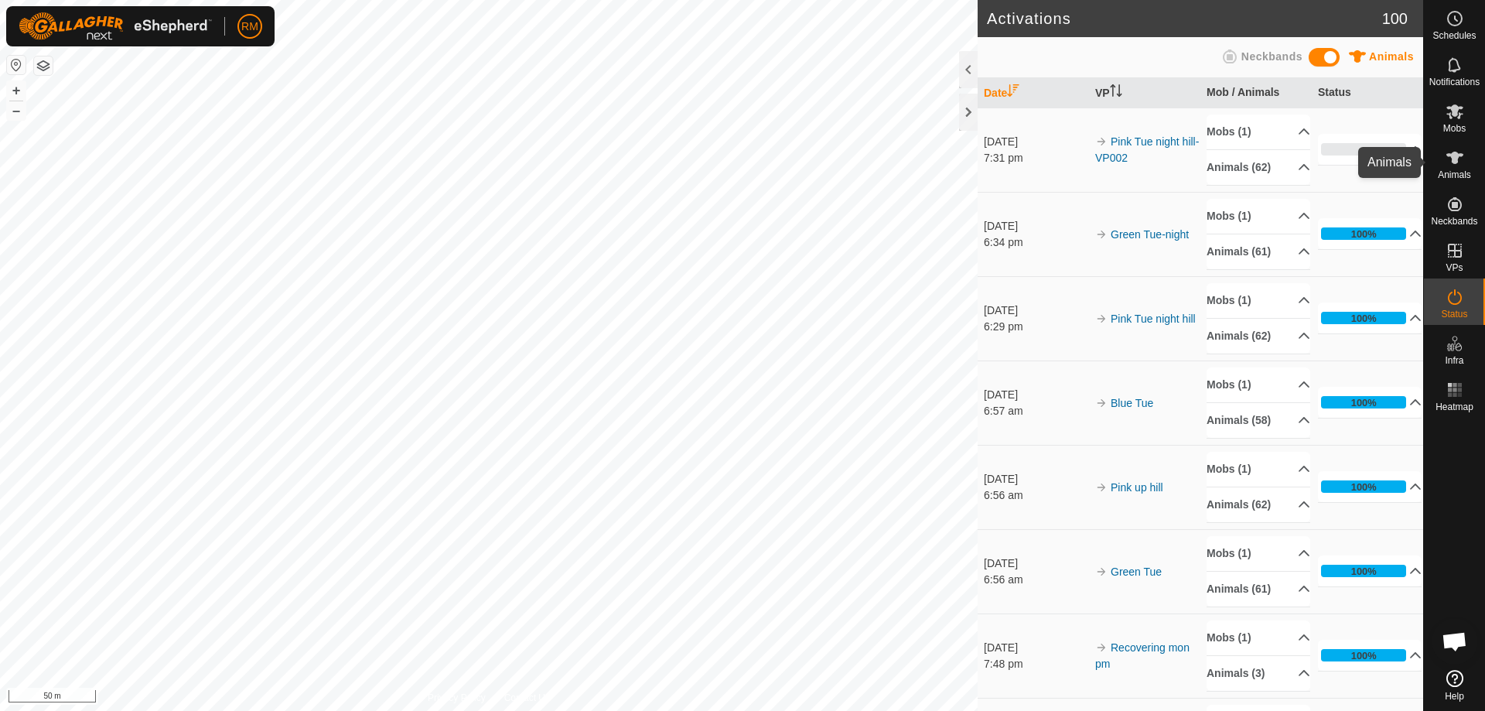
click at [1457, 158] on icon at bounding box center [1454, 158] width 17 height 12
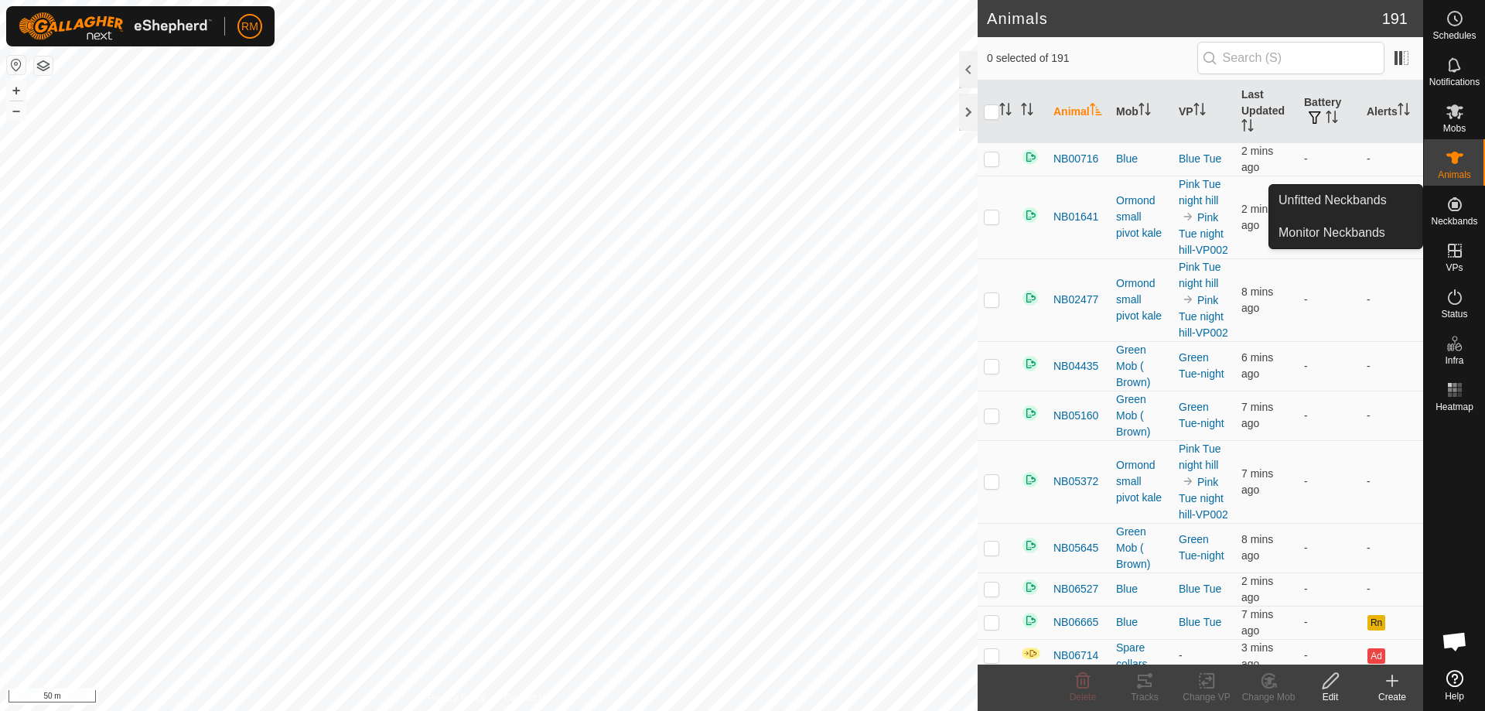
click at [1455, 207] on icon at bounding box center [1454, 204] width 14 height 14
click at [1329, 196] on link "Unfitted Neckbands" at bounding box center [1345, 200] width 153 height 31
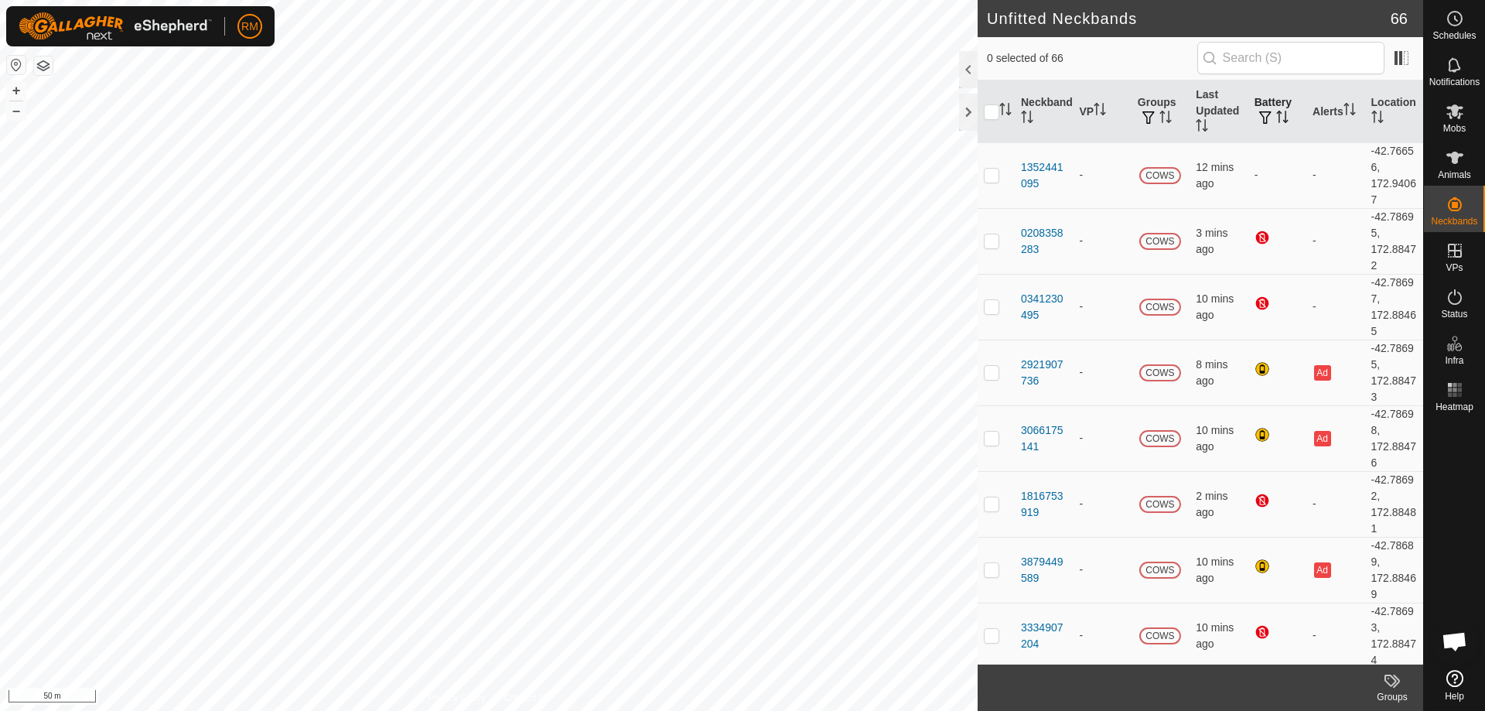
click at [1259, 113] on span "button" at bounding box center [1265, 117] width 12 height 12
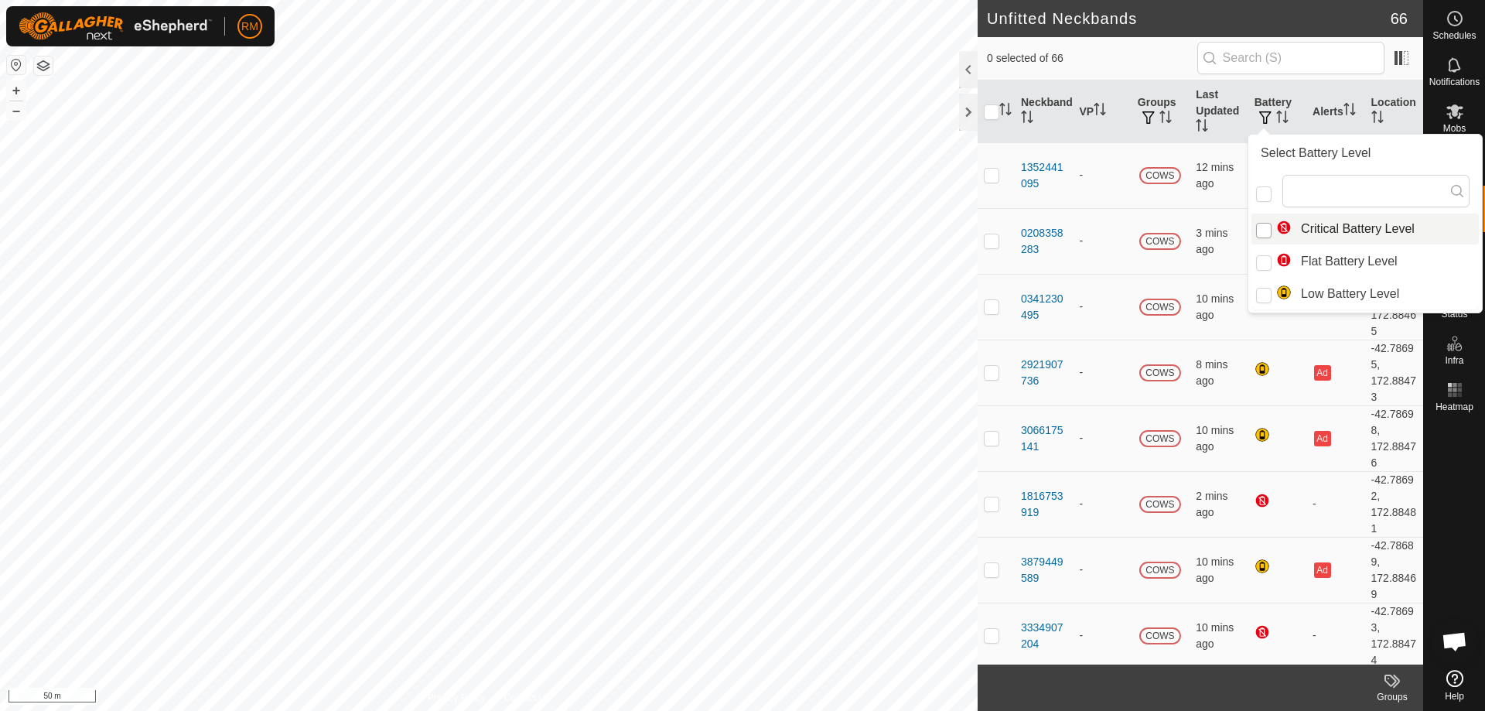
click at [1261, 234] on input "Critical Battery Level" at bounding box center [1263, 230] width 15 height 15
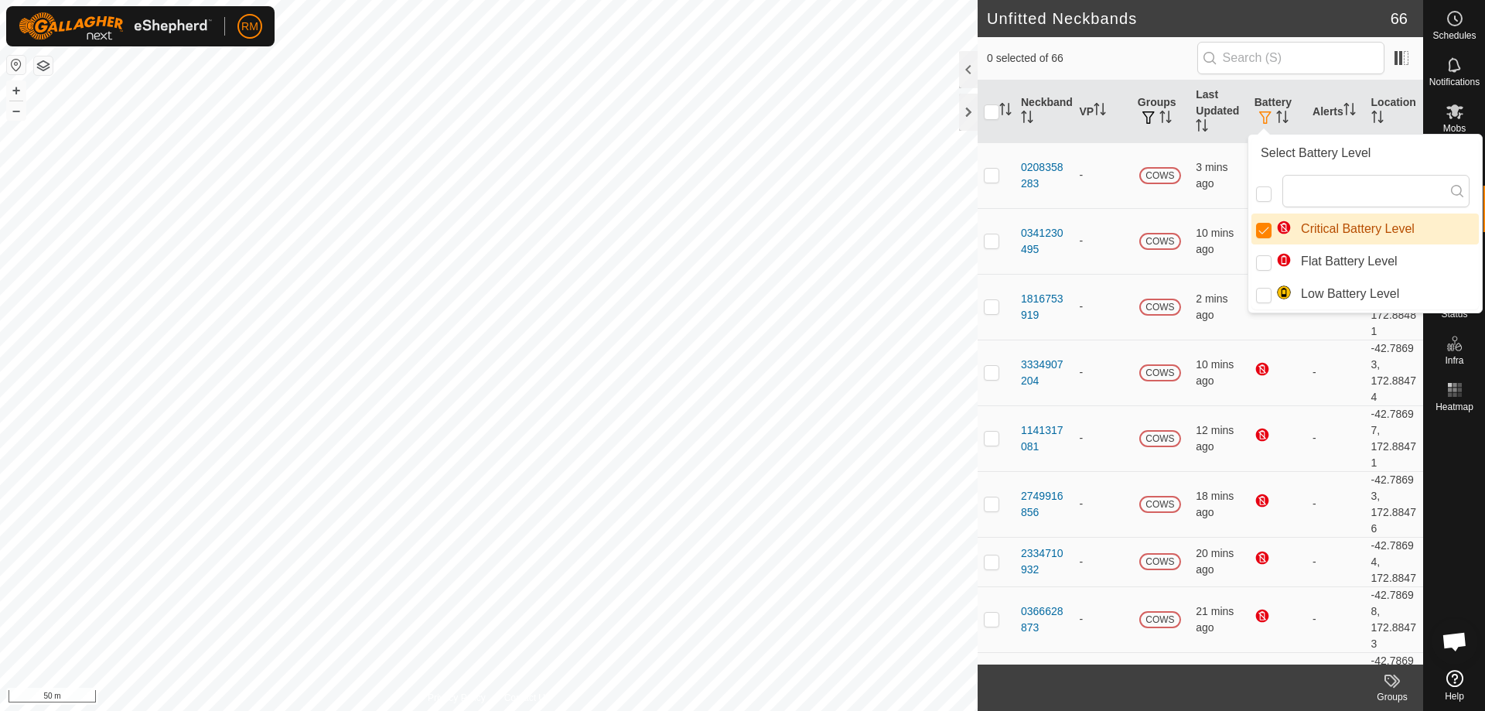
click at [1338, 224] on li "Critical Battery Level" at bounding box center [1364, 228] width 227 height 31
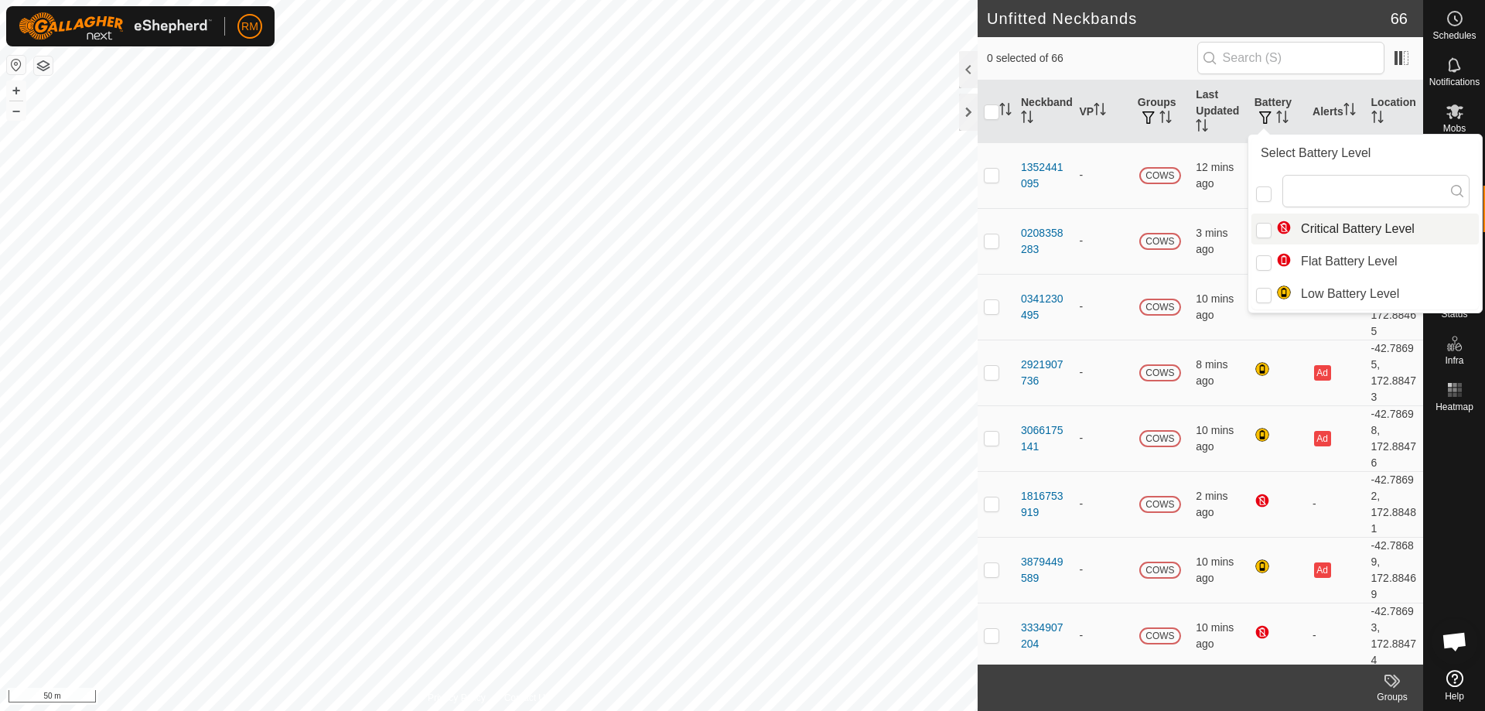
click at [1336, 225] on li "Critical Battery Level" at bounding box center [1364, 228] width 227 height 31
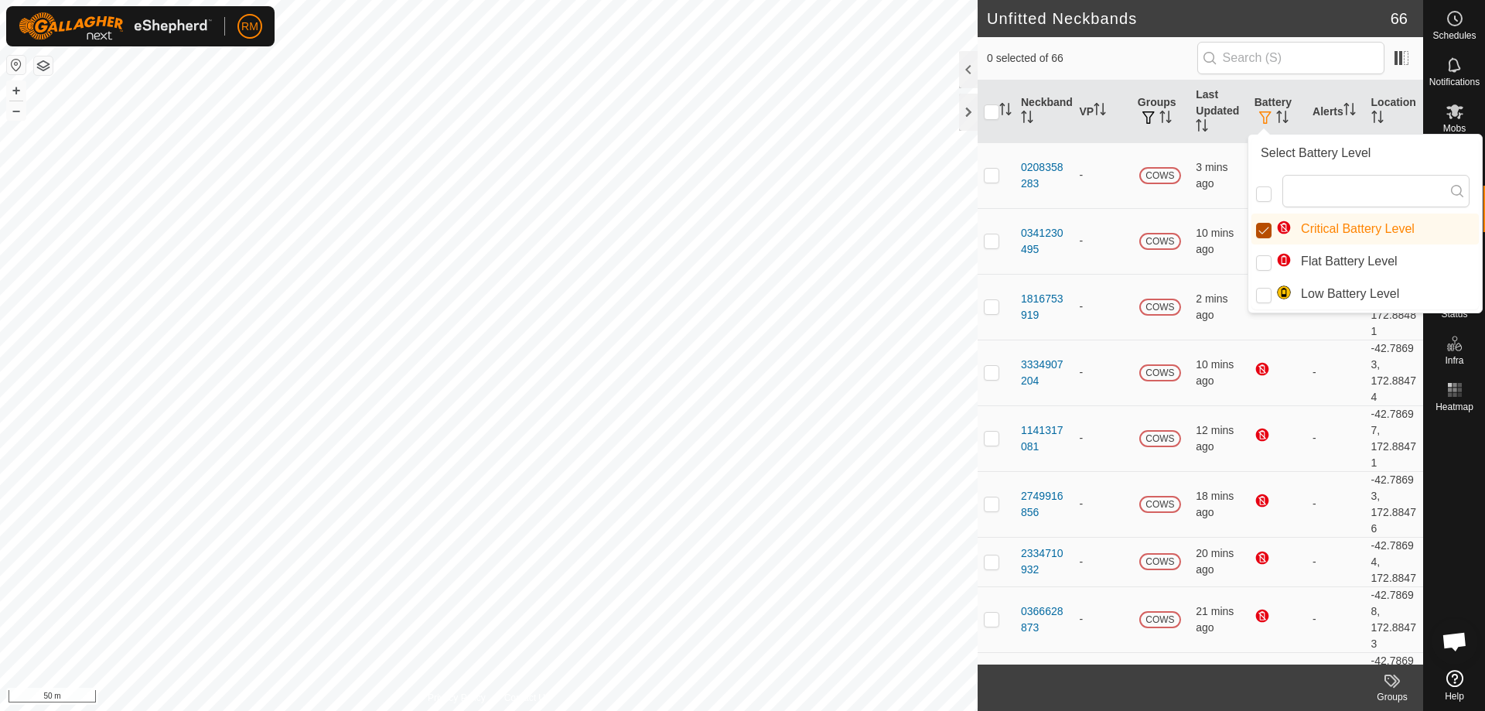
click at [1267, 229] on input "Critical Battery Level" at bounding box center [1263, 230] width 15 height 15
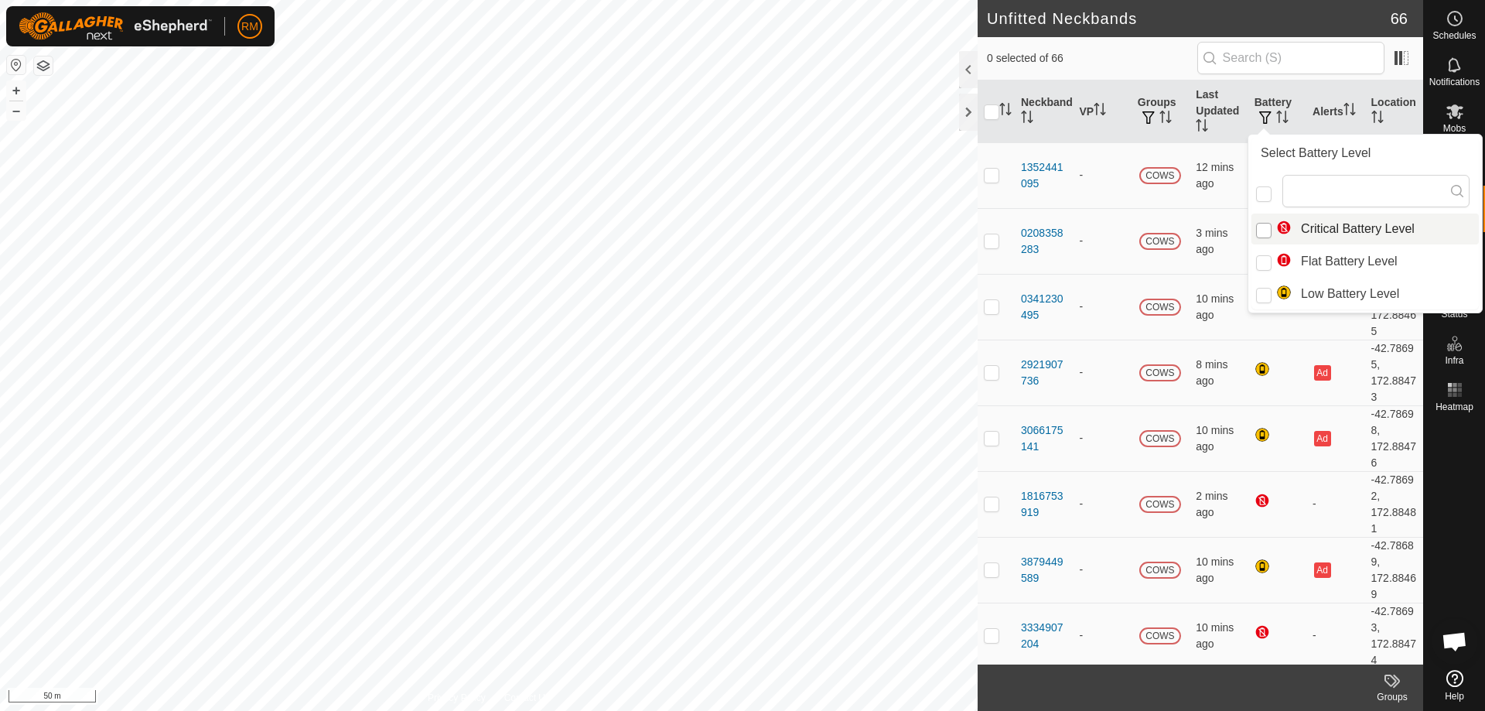
click at [1260, 229] on input "Critical Battery Level" at bounding box center [1263, 230] width 15 height 15
checkbox input "true"
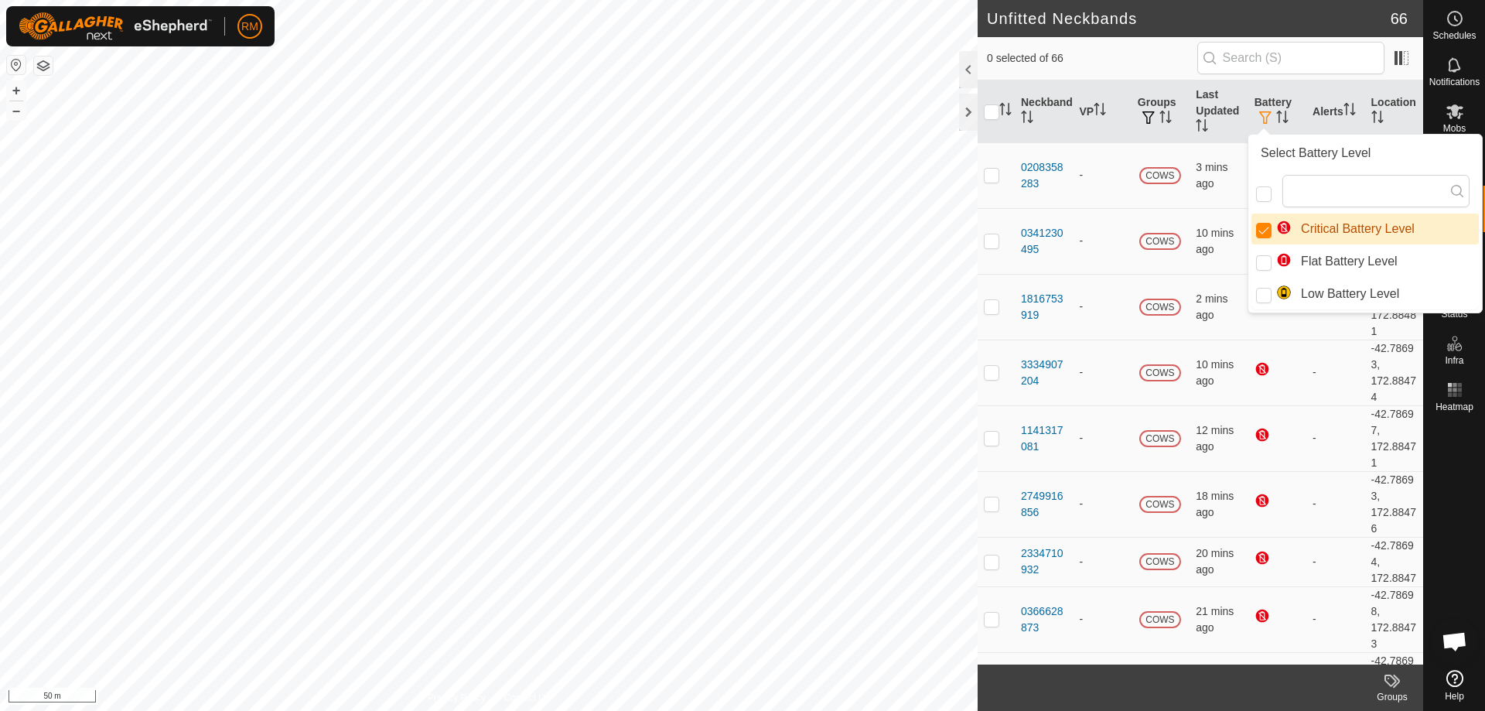
click at [1109, 61] on span "0 selected of 66" at bounding box center [1092, 58] width 210 height 16
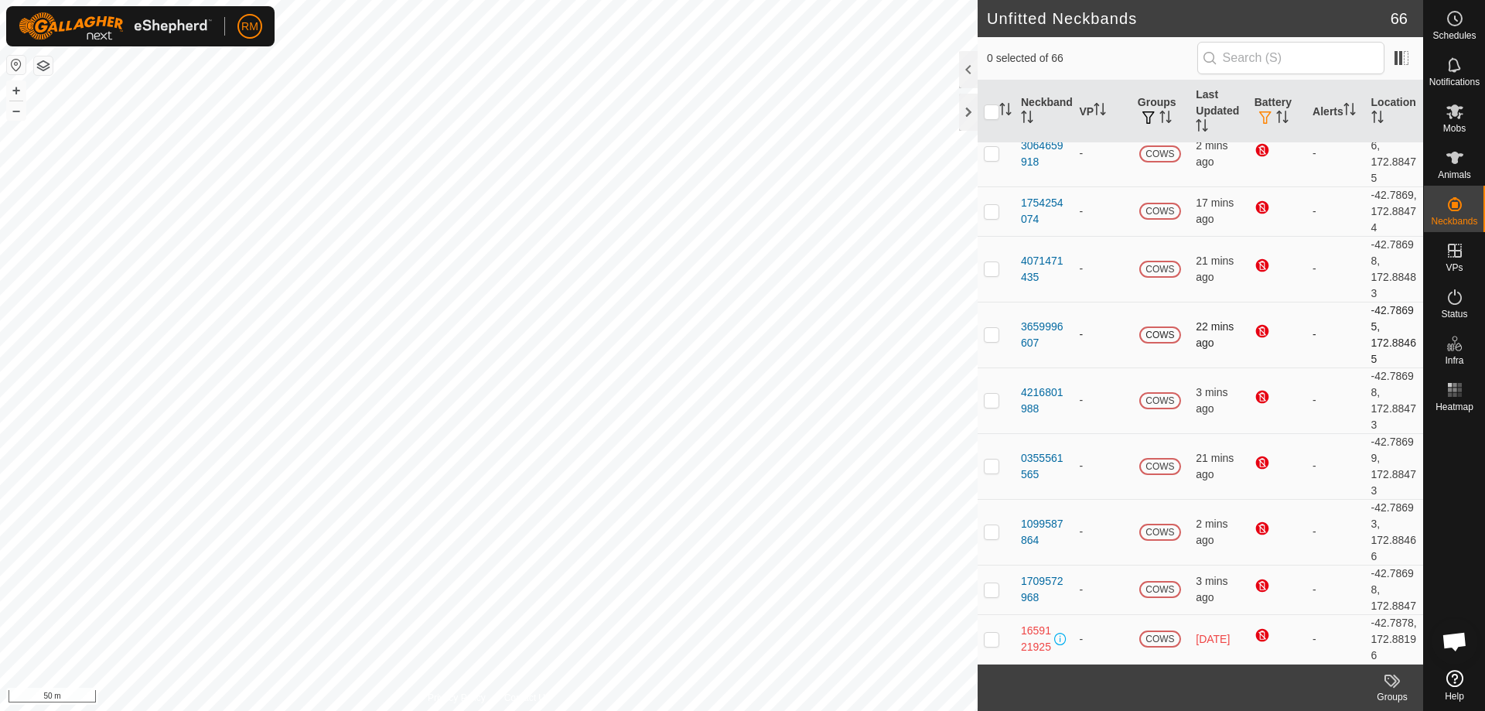
scroll to position [1188, 0]
click at [994, 632] on p-checkbox at bounding box center [991, 638] width 15 height 12
click at [989, 633] on p-checkbox at bounding box center [991, 638] width 15 height 12
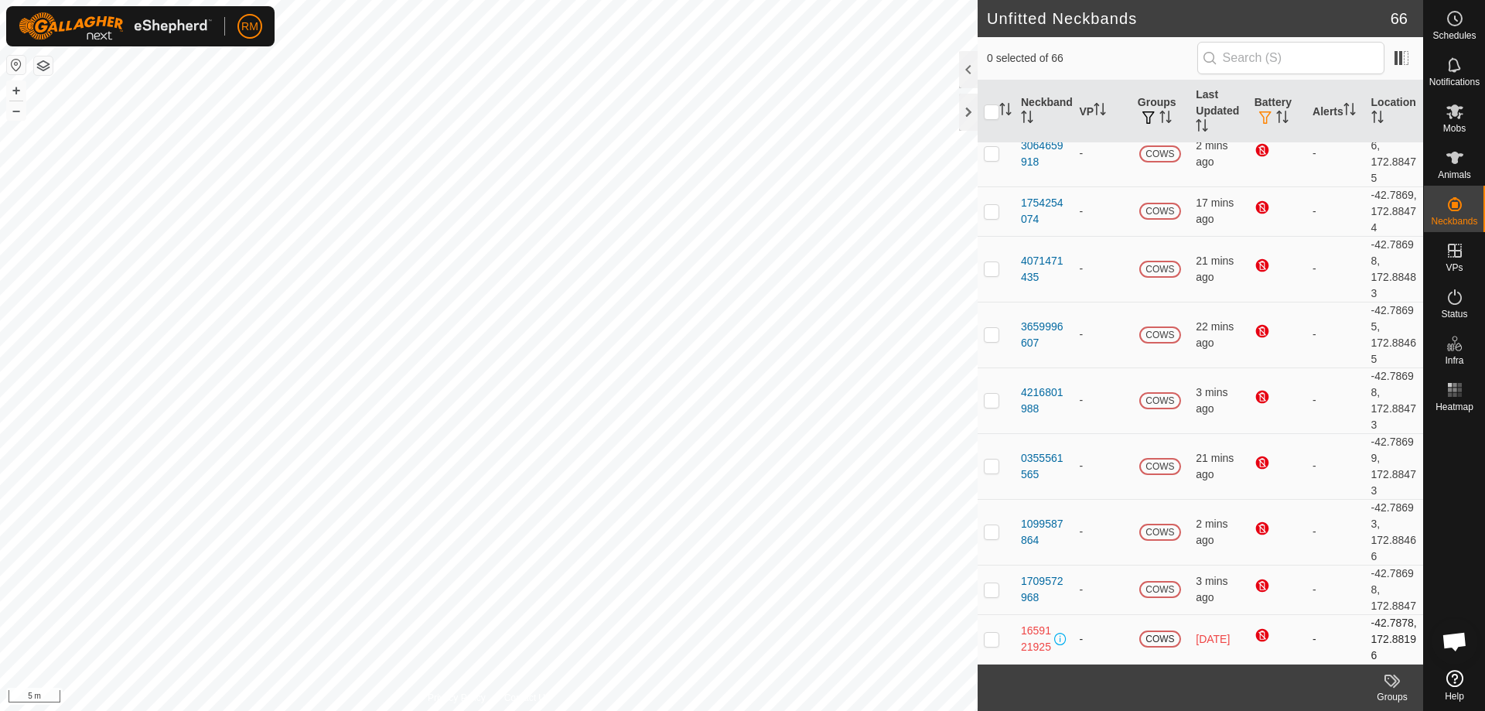
click at [994, 632] on p-checkbox at bounding box center [991, 638] width 15 height 12
click at [980, 622] on td at bounding box center [995, 638] width 37 height 49
checkbox input "false"
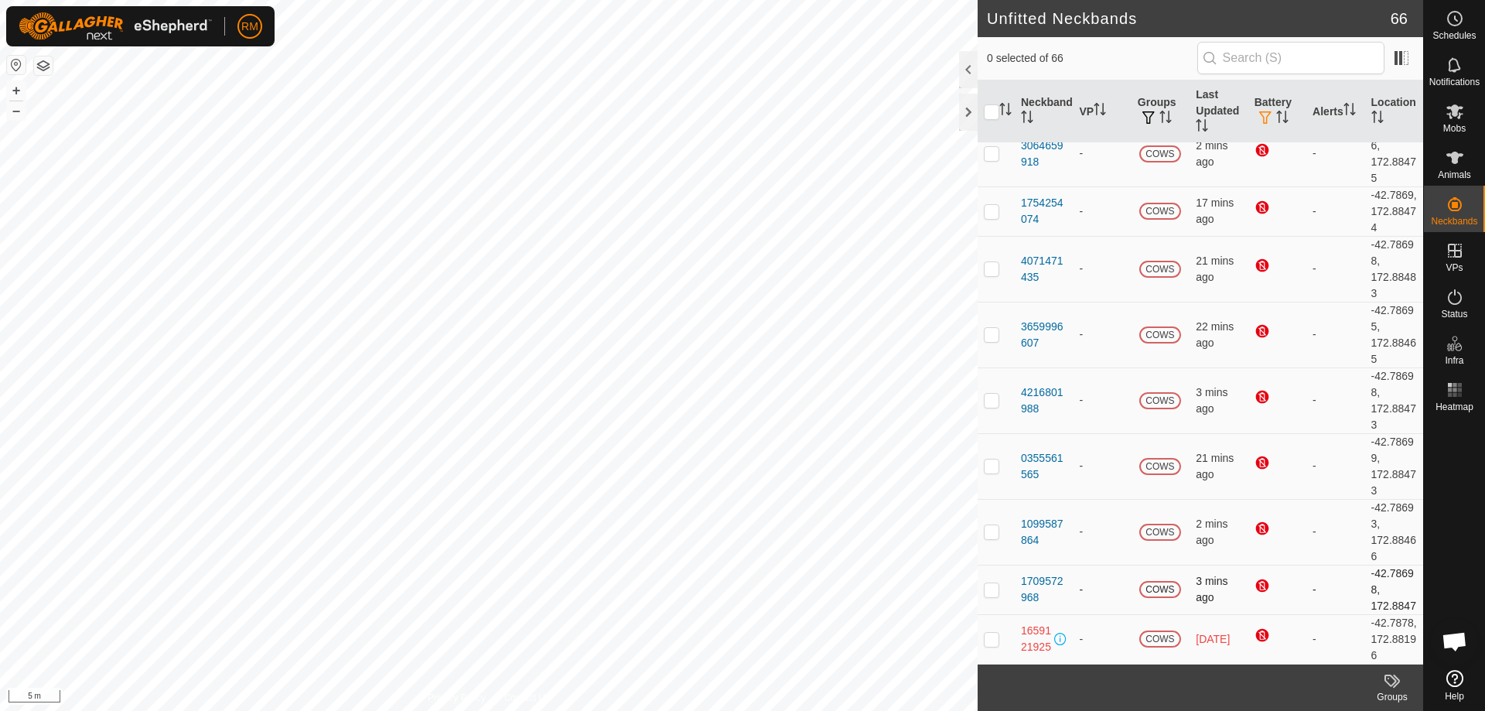
click at [987, 583] on p-checkbox at bounding box center [991, 589] width 15 height 12
checkbox input "false"
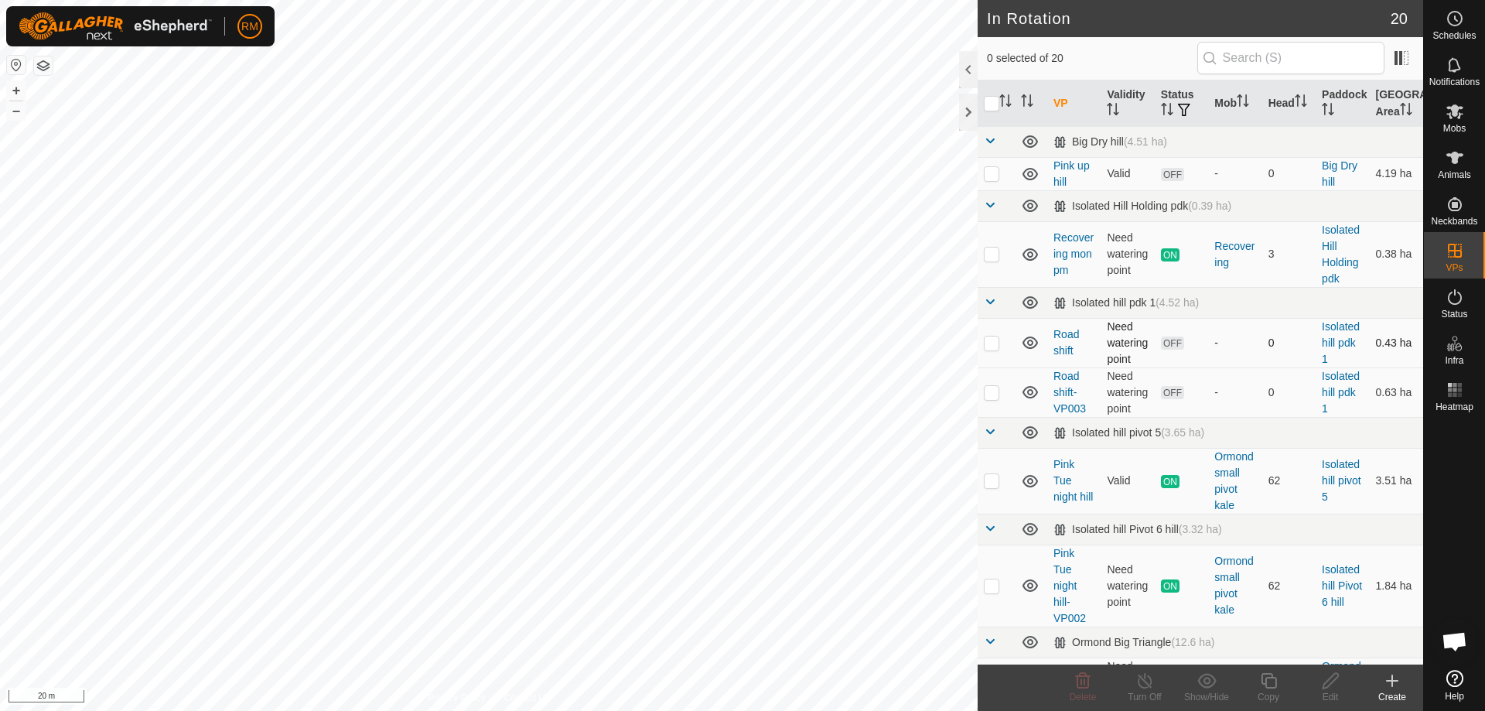
checkbox input "true"
checkbox input "false"
checkbox input "true"
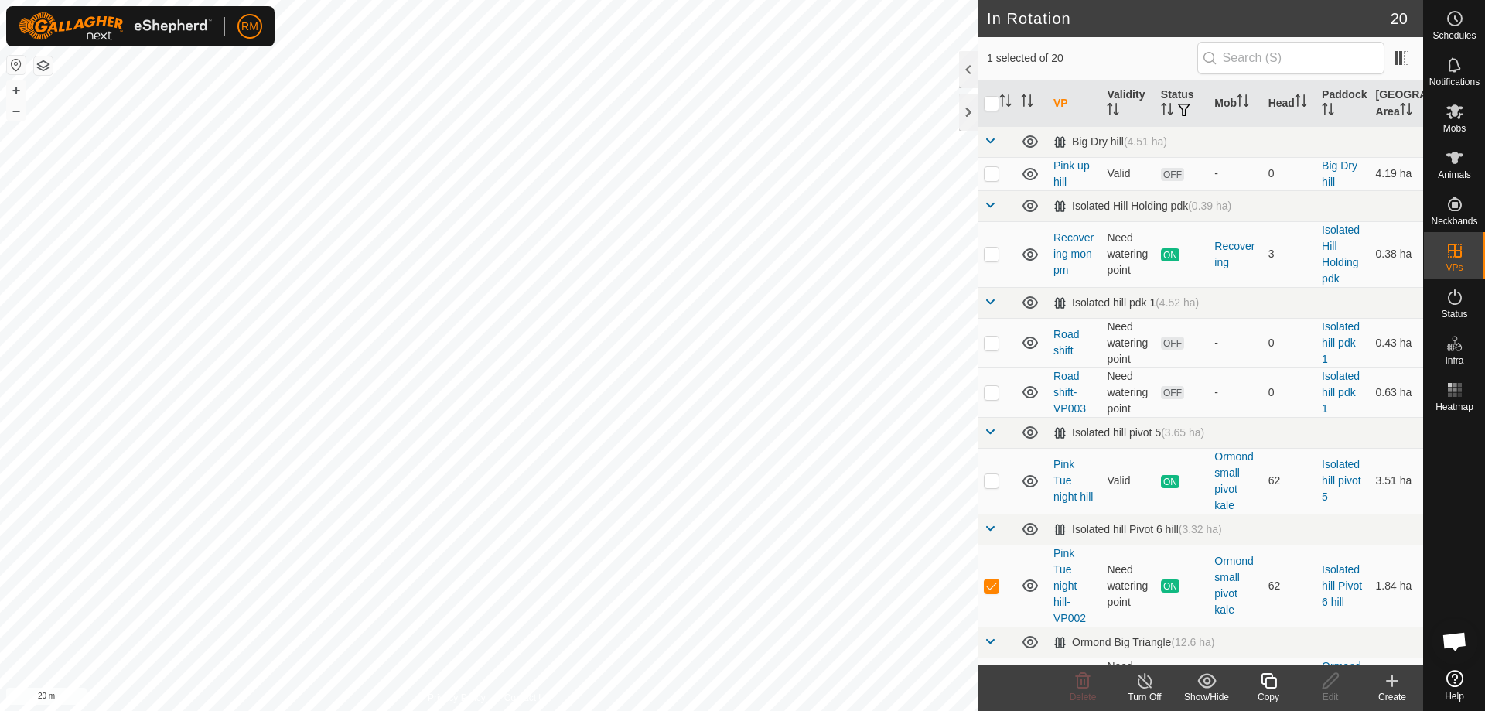
click at [1267, 680] on icon at bounding box center [1268, 680] width 19 height 19
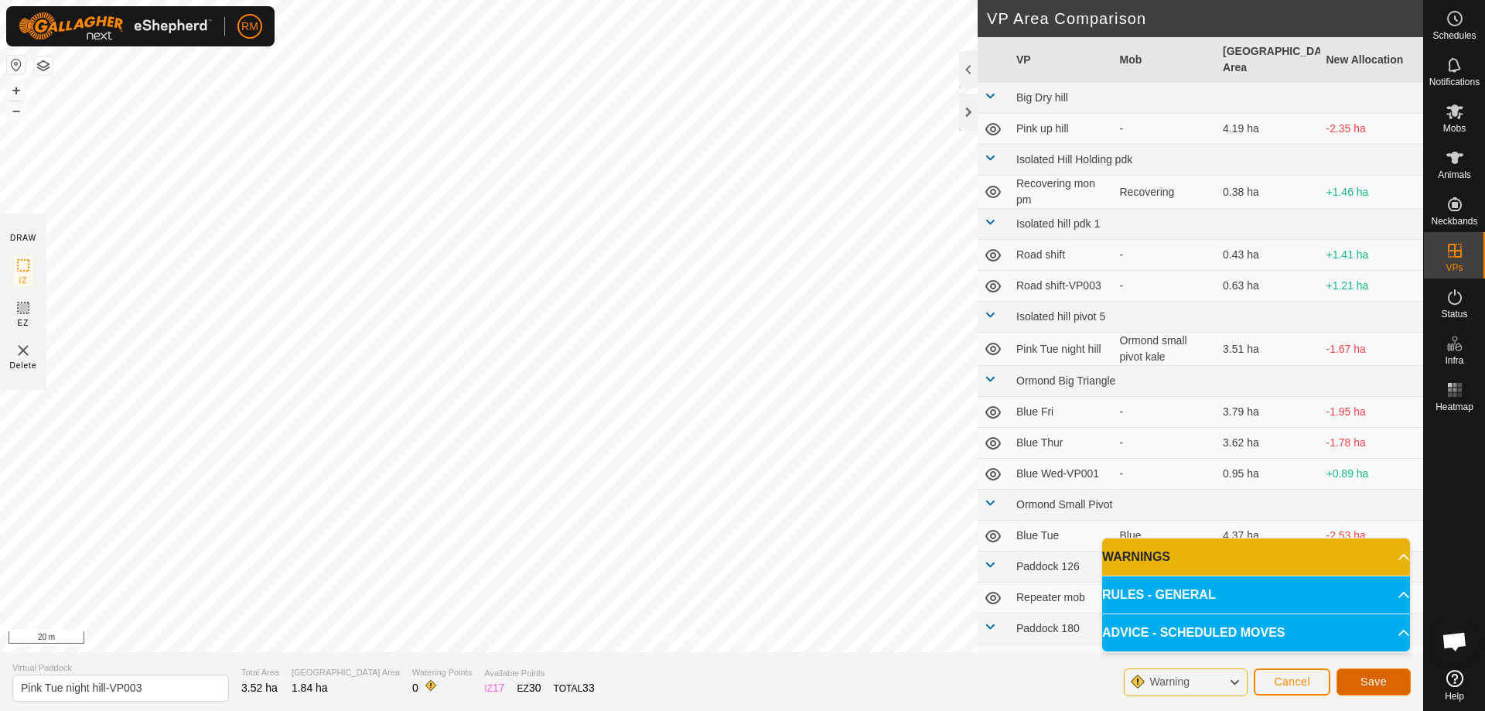
click at [1382, 684] on span "Save" at bounding box center [1373, 681] width 26 height 12
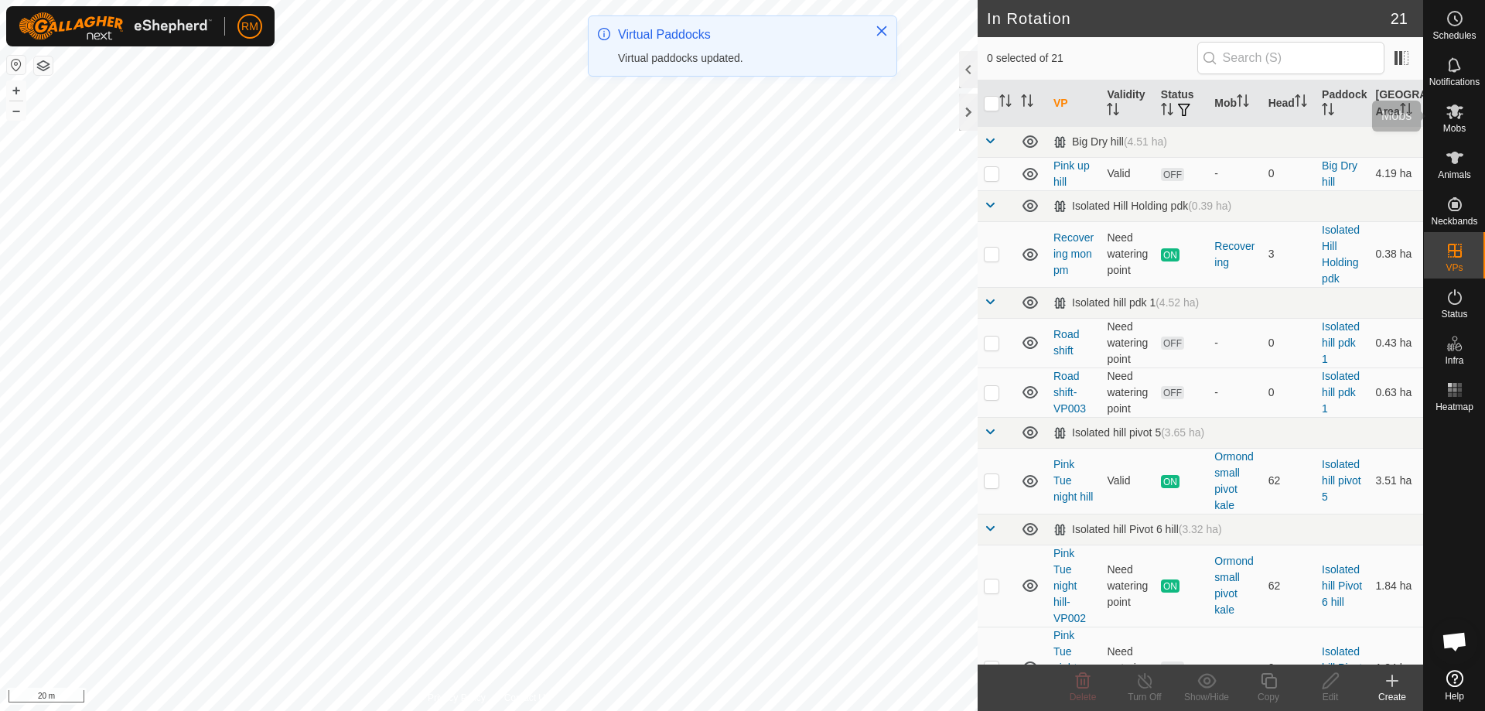
click at [1454, 111] on icon at bounding box center [1454, 111] width 17 height 15
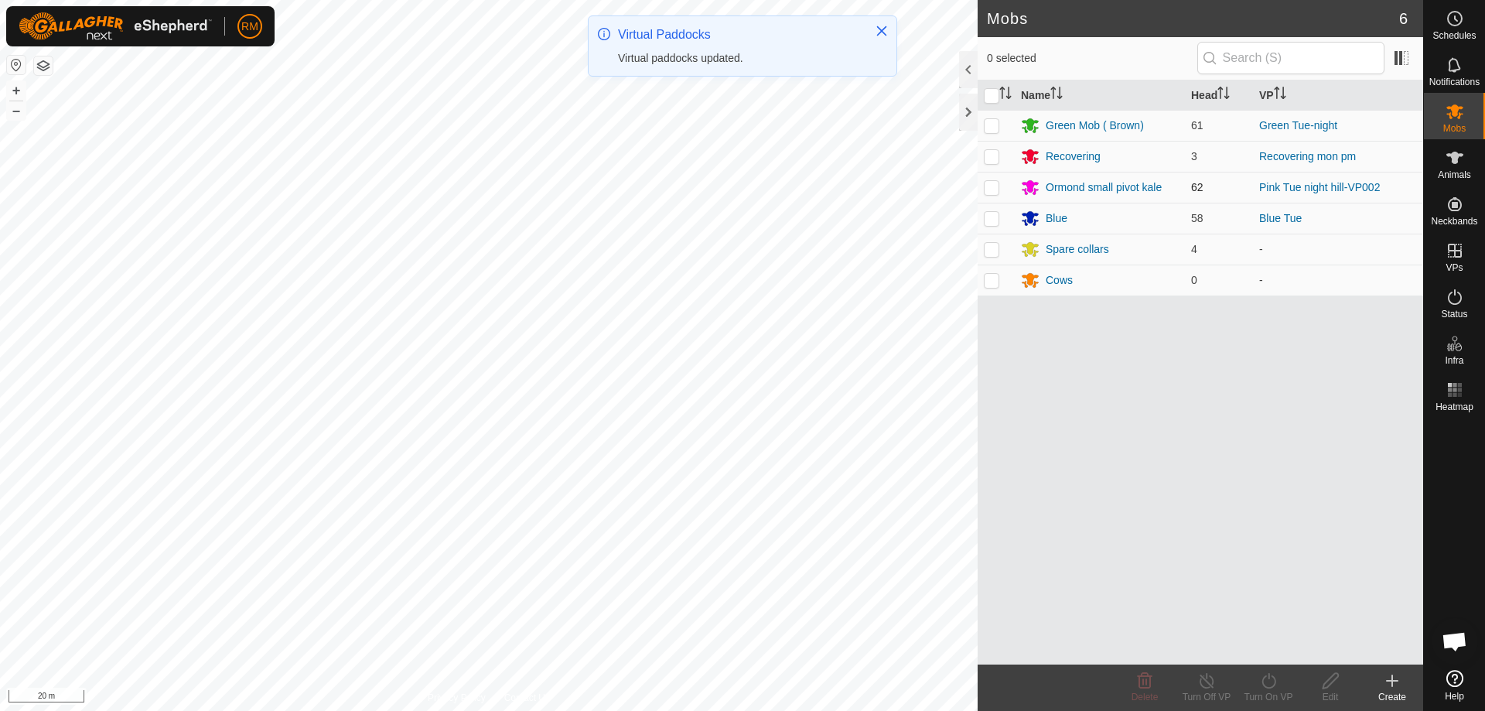
click at [994, 189] on p-checkbox at bounding box center [991, 187] width 15 height 12
checkbox input "true"
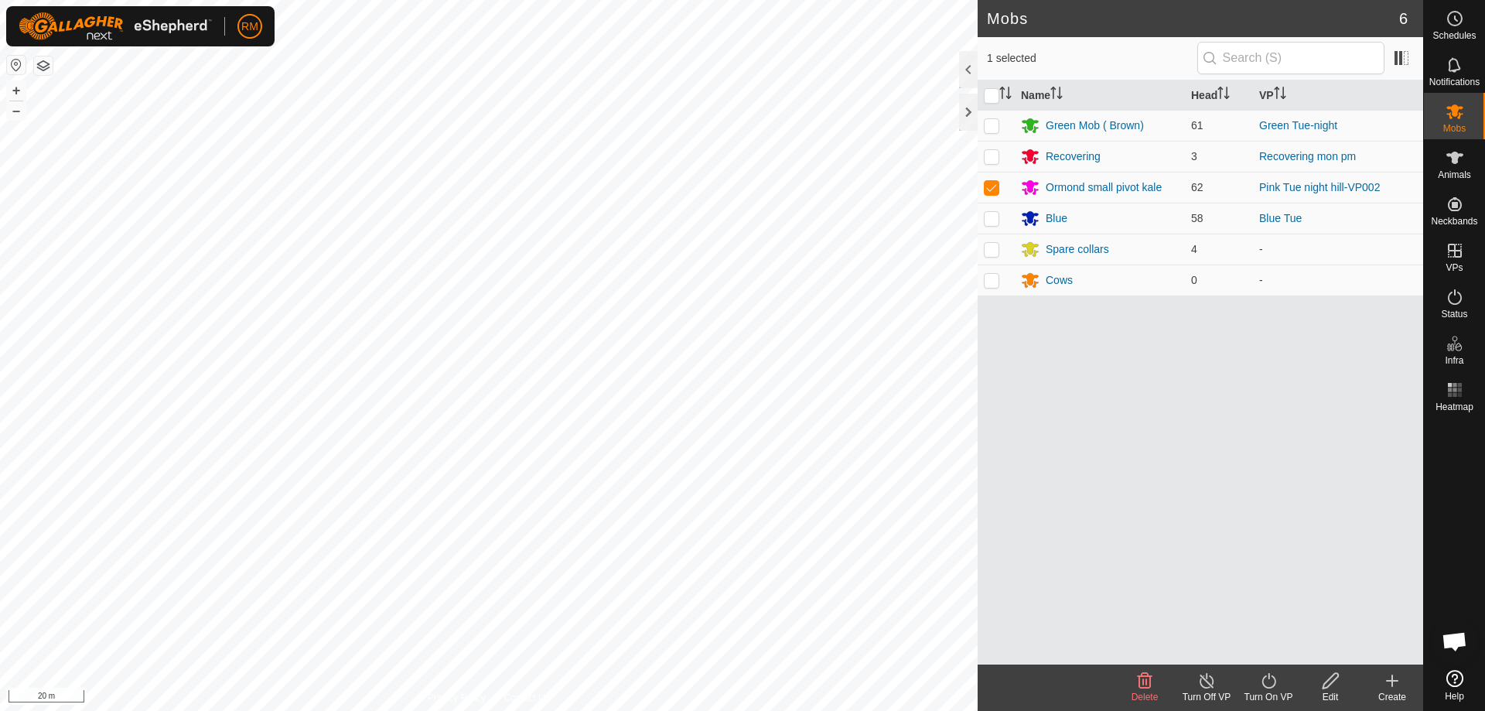
click at [1277, 688] on icon at bounding box center [1268, 680] width 19 height 19
click at [1259, 649] on link "Now" at bounding box center [1314, 646] width 153 height 31
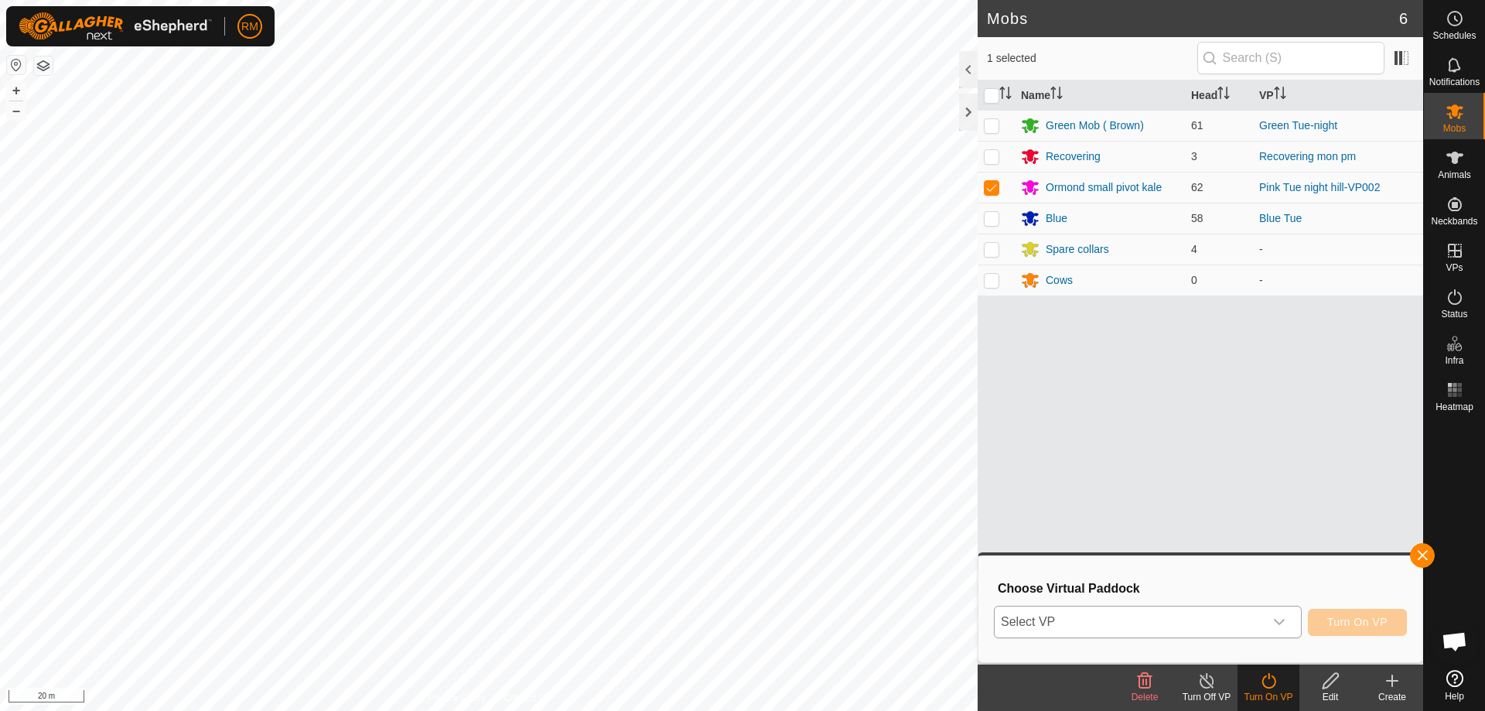
click at [1280, 620] on icon "dropdown trigger" at bounding box center [1279, 621] width 12 height 12
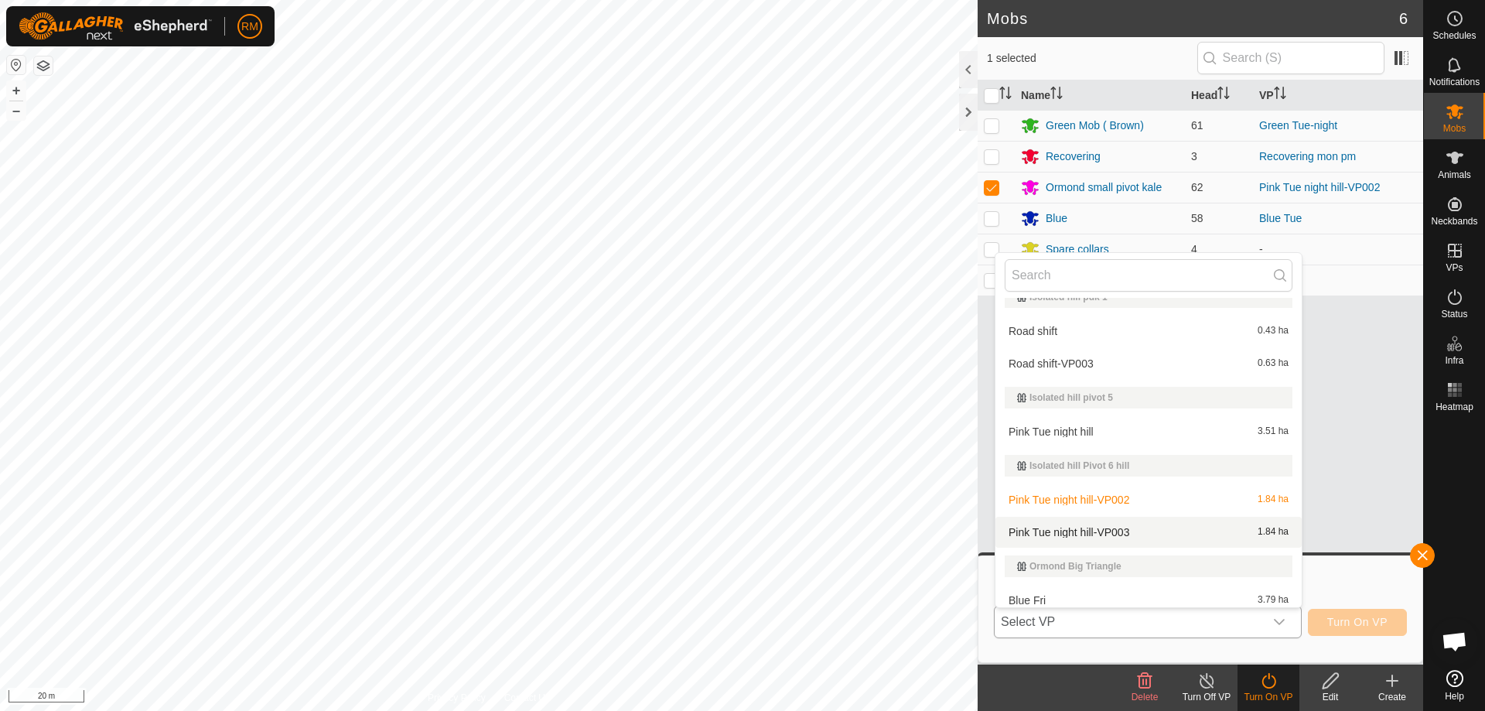
scroll to position [155, 0]
click at [1126, 533] on li "Pink Tue night hill-VP003 1.84 ha" at bounding box center [1148, 531] width 306 height 31
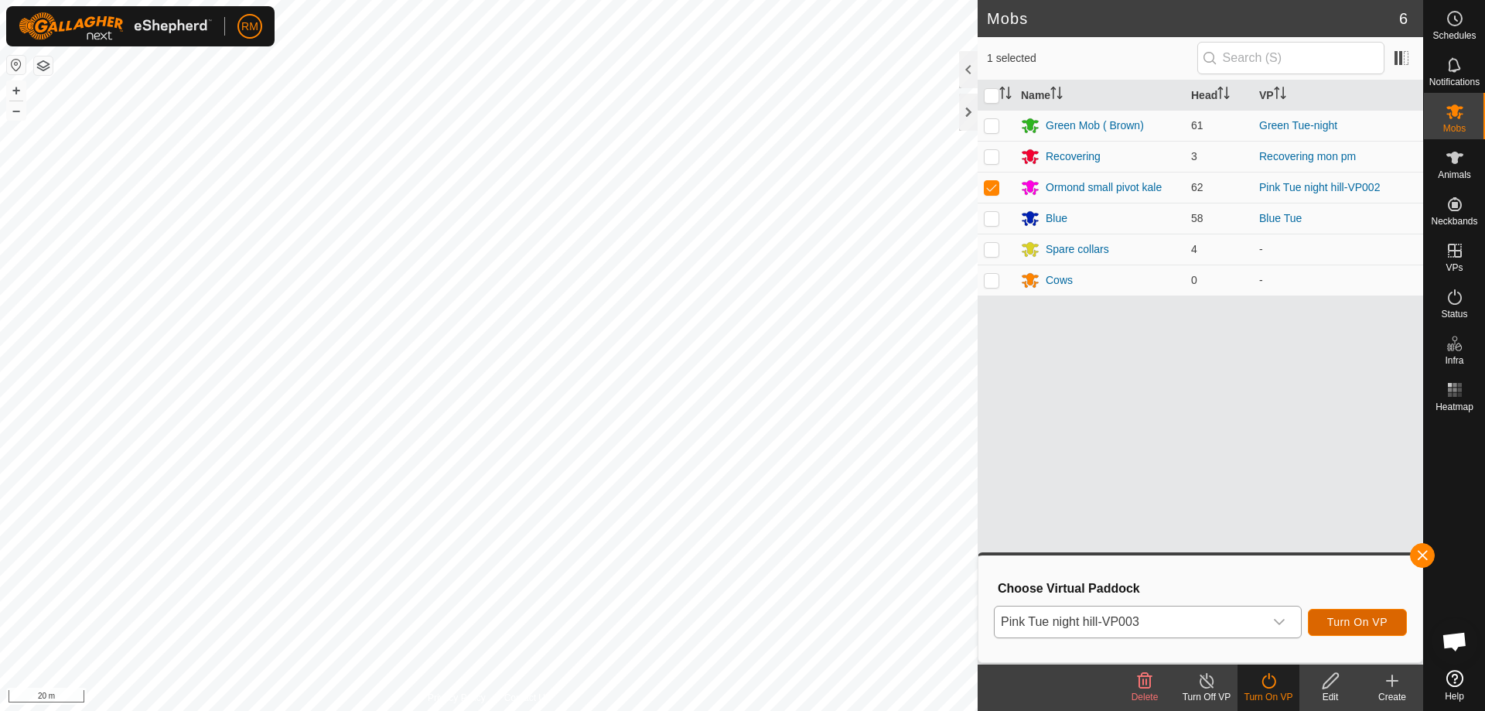
click at [1327, 619] on span "Turn On VP" at bounding box center [1357, 621] width 60 height 12
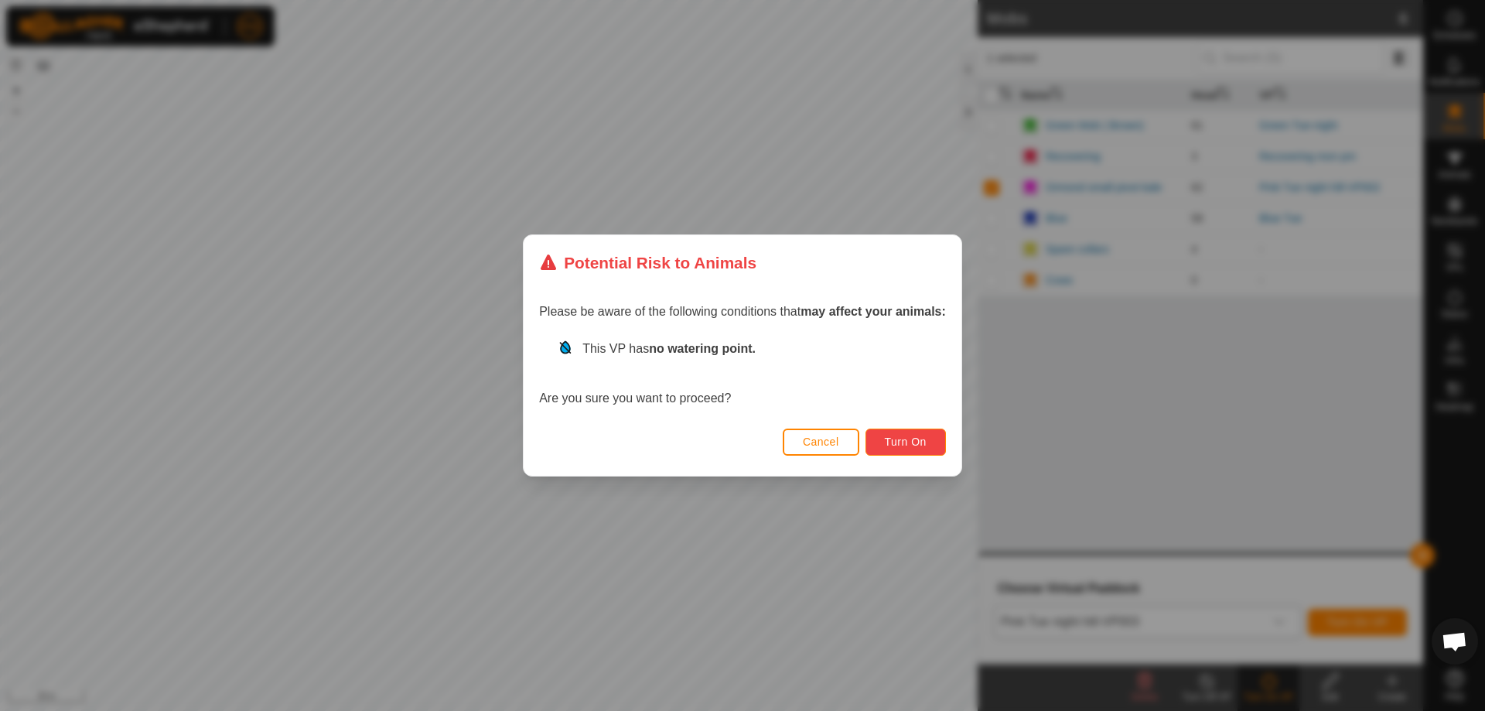
click at [920, 443] on span "Turn On" at bounding box center [906, 441] width 42 height 12
